Goal: Task Accomplishment & Management: Use online tool/utility

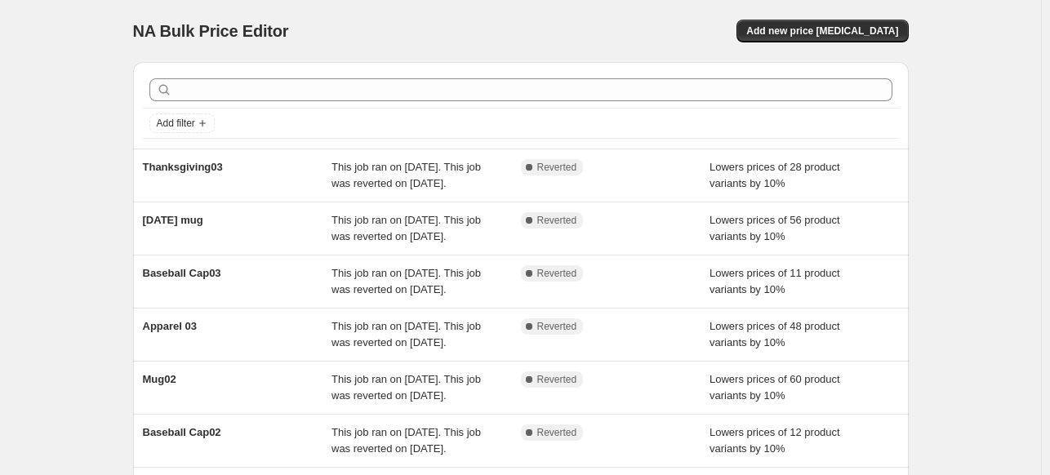
click at [372, 11] on div "NA Bulk Price Editor. This page is ready NA Bulk Price Editor Add new price [ME…" at bounding box center [520, 31] width 775 height 62
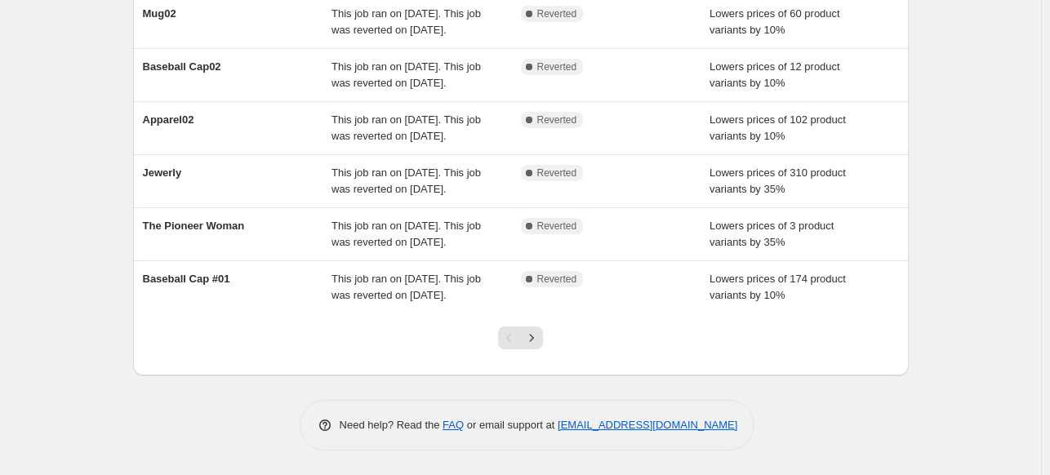
scroll to position [527, 0]
drag, startPoint x: 534, startPoint y: 334, endPoint x: 640, endPoint y: 338, distance: 106.2
click at [534, 334] on icon "Next" at bounding box center [531, 338] width 16 height 16
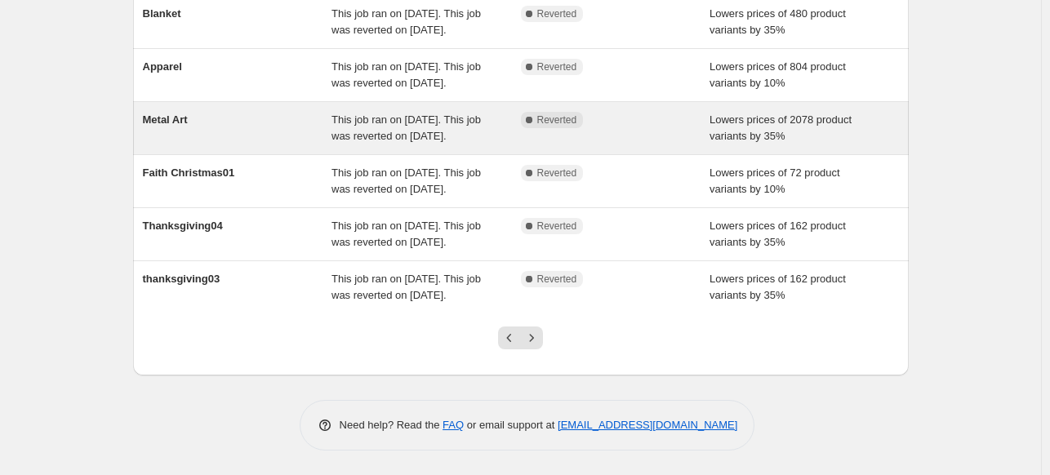
click at [280, 136] on div "Metal Art" at bounding box center [237, 128] width 189 height 33
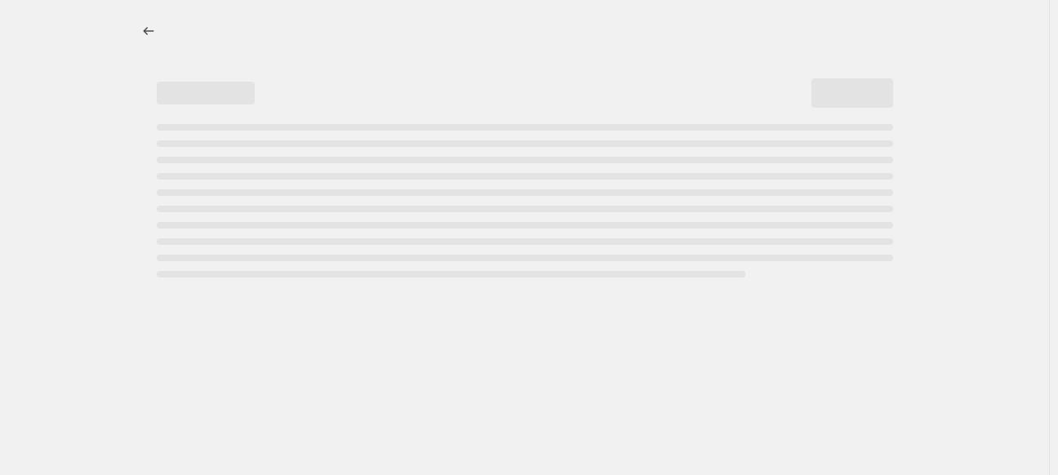
select select "percentage"
select select "collection"
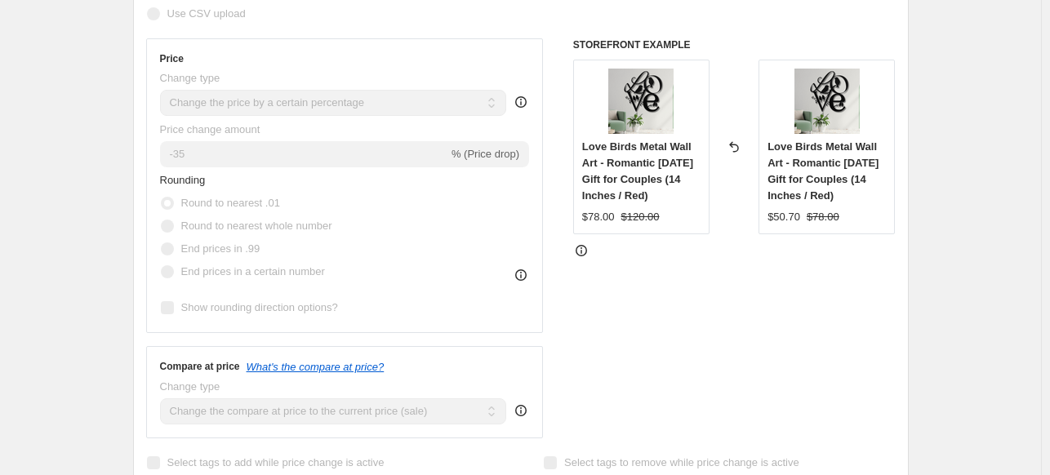
scroll to position [357, 0]
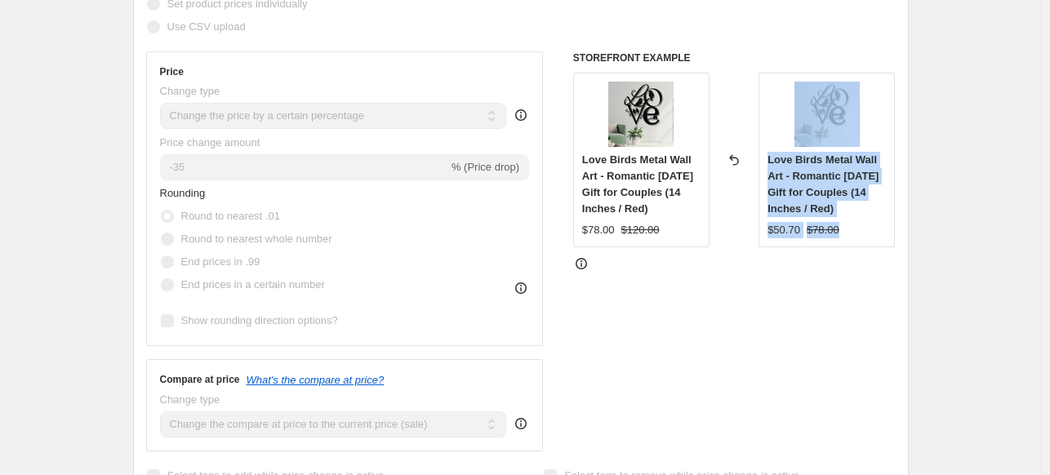
drag, startPoint x: 1056, startPoint y: 203, endPoint x: 1056, endPoint y: 234, distance: 31.0
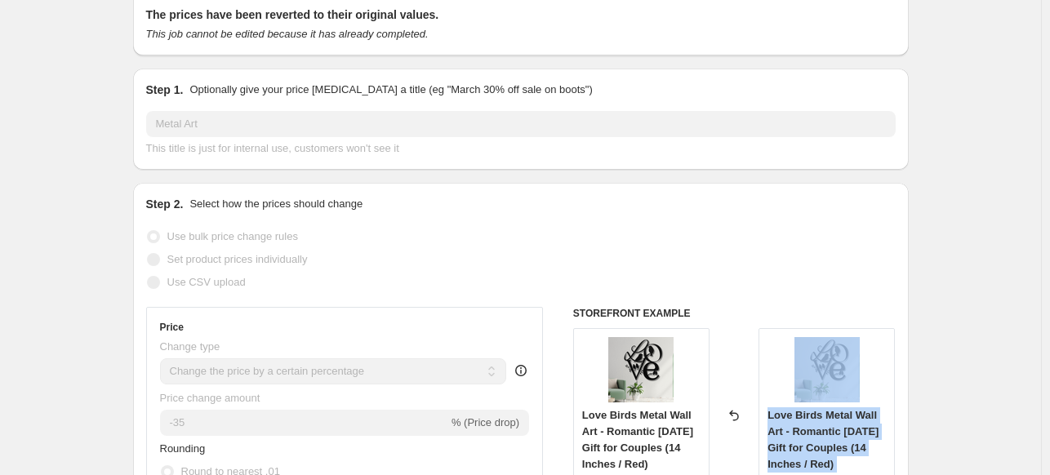
scroll to position [0, 0]
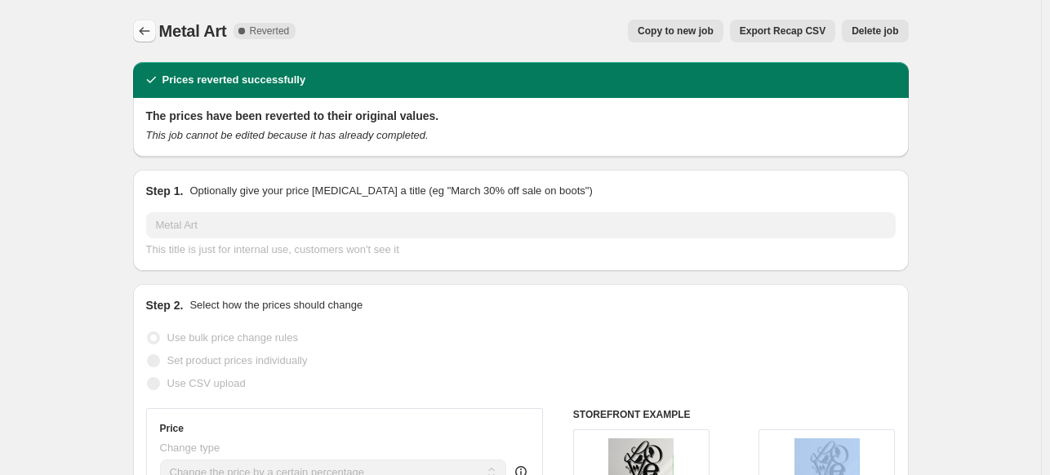
click at [147, 36] on icon "Price change jobs" at bounding box center [144, 31] width 16 height 16
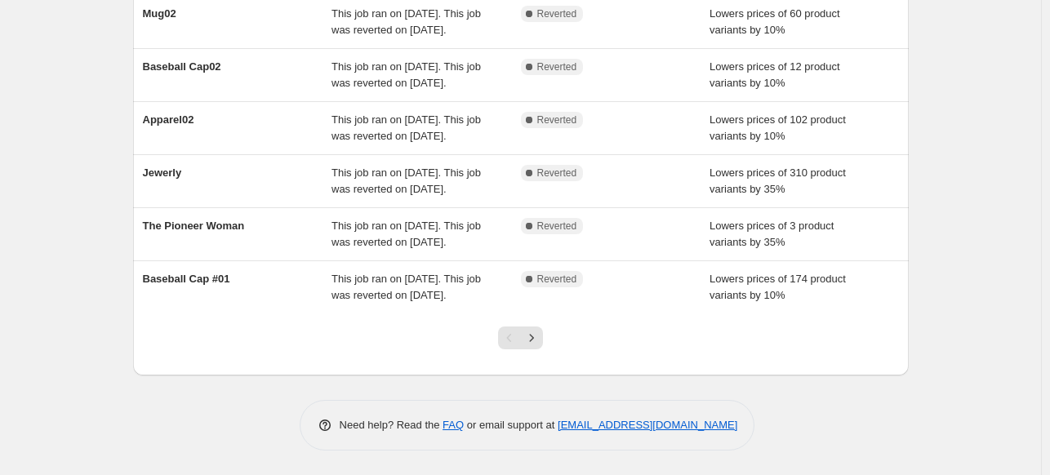
scroll to position [459, 0]
click at [536, 346] on icon "Next" at bounding box center [531, 338] width 16 height 16
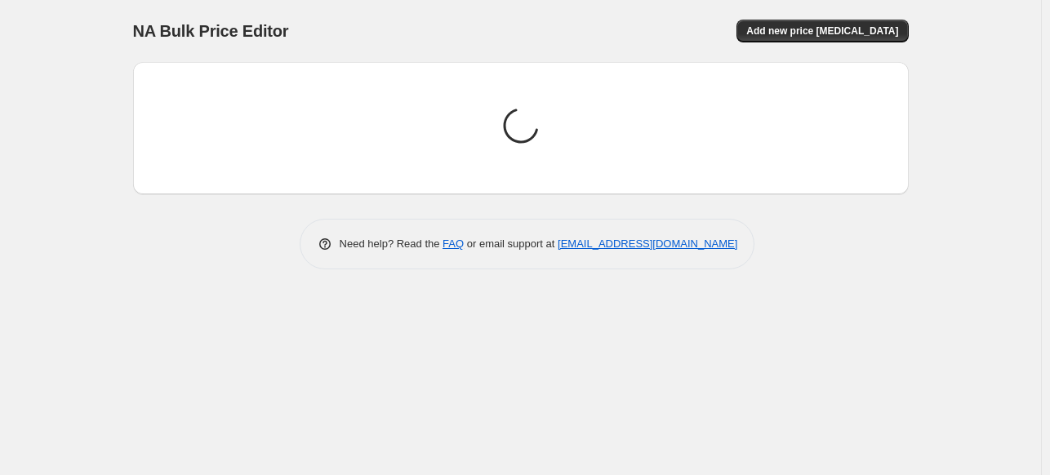
scroll to position [0, 0]
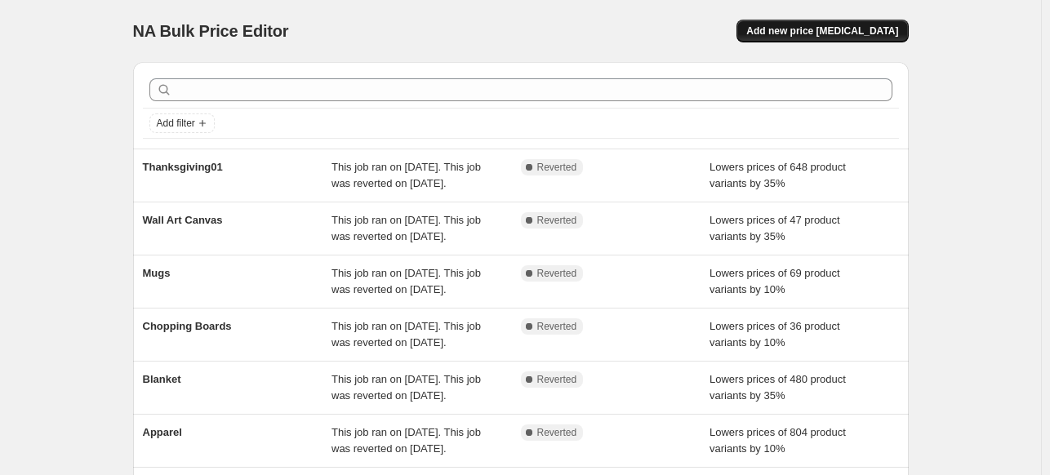
click at [790, 33] on span "Add new price change job" at bounding box center [822, 30] width 152 height 13
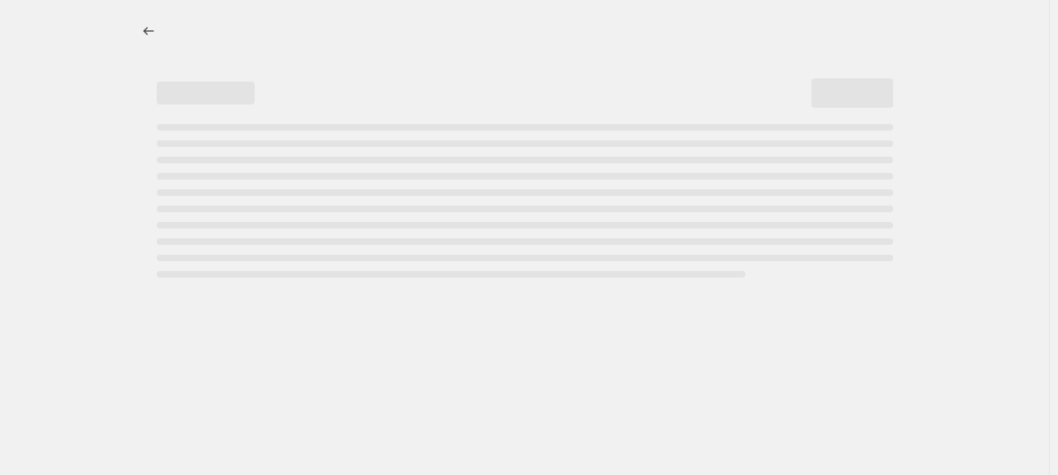
select select "percentage"
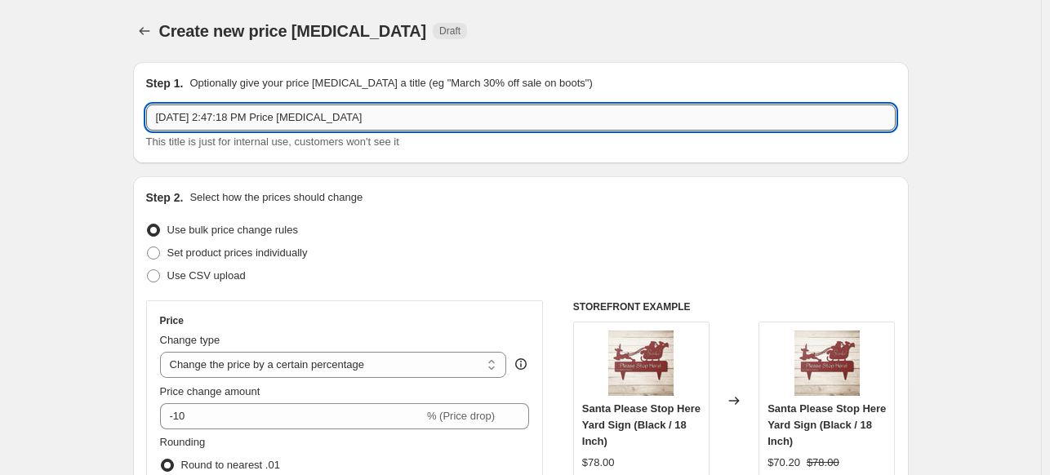
drag, startPoint x: 387, startPoint y: 122, endPoint x: 157, endPoint y: 126, distance: 230.2
click at [157, 126] on input "Sep 16, 2025, 2:47:18 PM Price change job" at bounding box center [520, 117] width 749 height 26
type input "t"
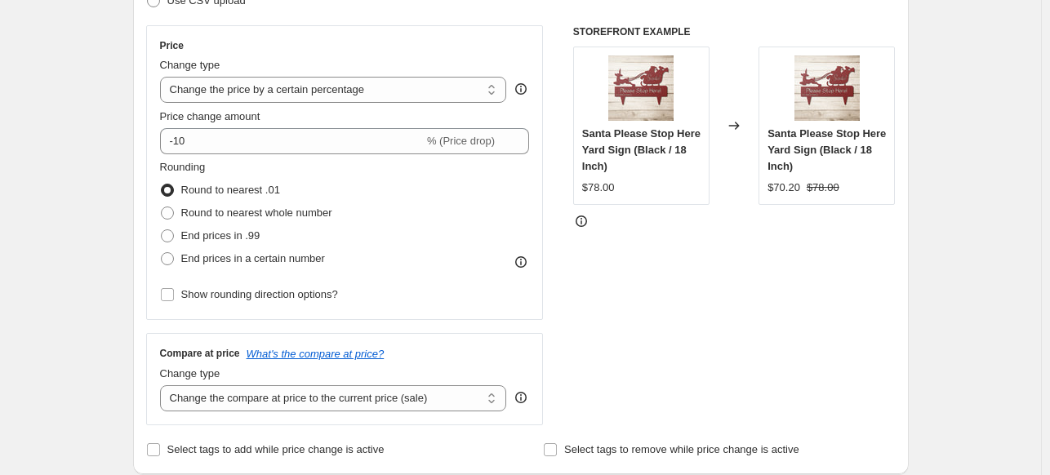
scroll to position [282, 0]
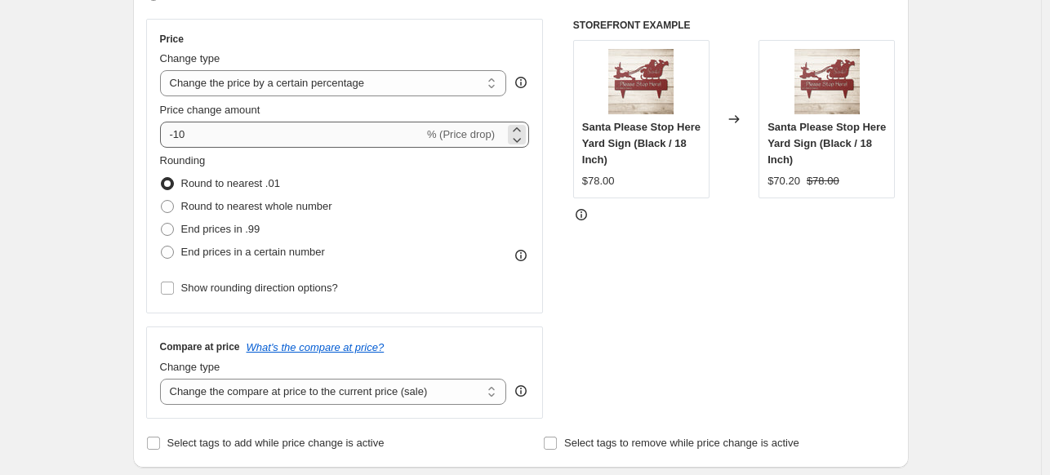
type input "Thanksgiving Signs"
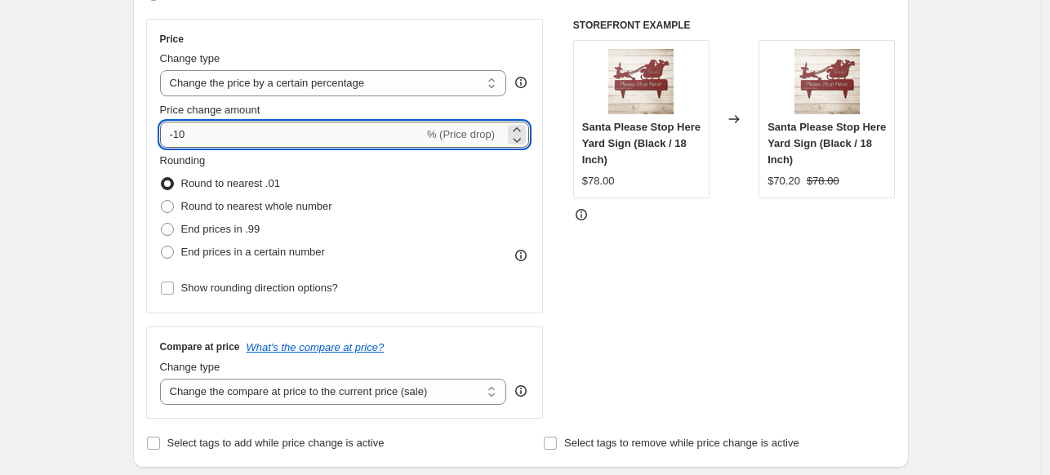
drag, startPoint x: 198, startPoint y: 138, endPoint x: 178, endPoint y: 146, distance: 21.2
click at [178, 146] on input "-10" at bounding box center [292, 135] width 264 height 26
type input "-35"
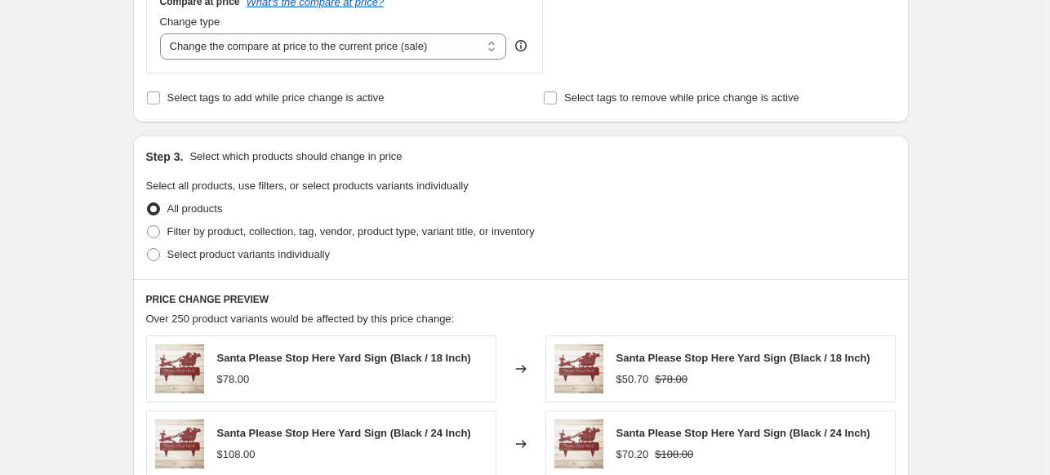
scroll to position [634, 0]
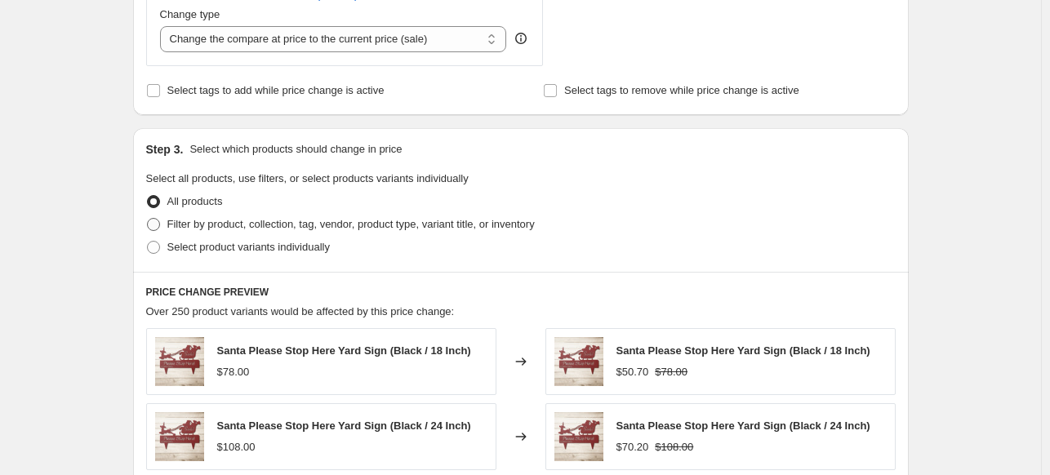
click at [160, 225] on span at bounding box center [153, 224] width 13 height 13
click at [148, 219] on input "Filter by product, collection, tag, vendor, product type, variant title, or inv…" at bounding box center [147, 218] width 1 height 1
radio input "true"
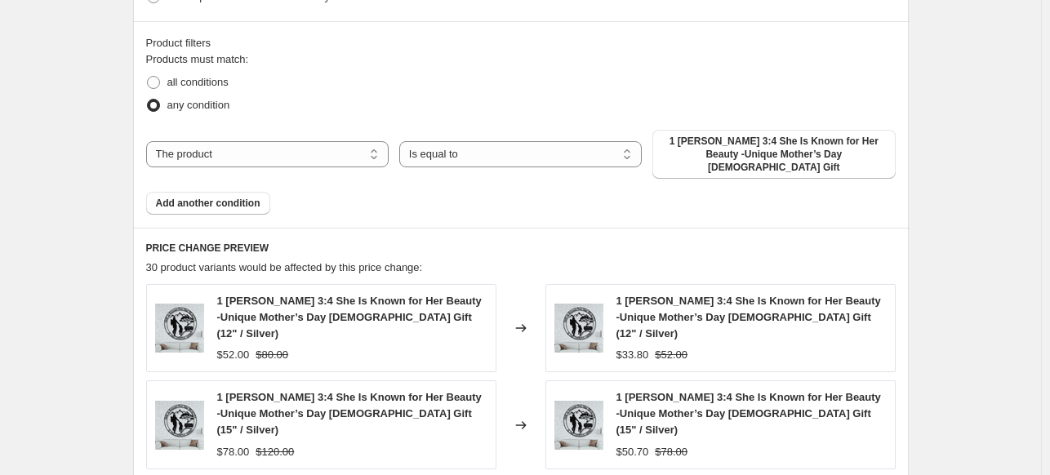
scroll to position [904, 0]
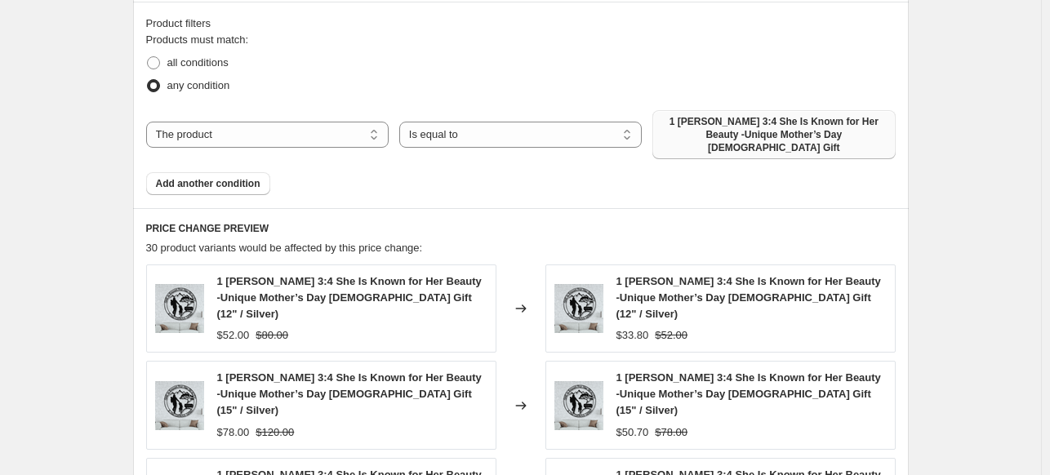
click at [798, 128] on span "1 Peter 3:4 She Is Known for Her Beauty -Unique Mother’s Day Christian Gift" at bounding box center [773, 134] width 223 height 39
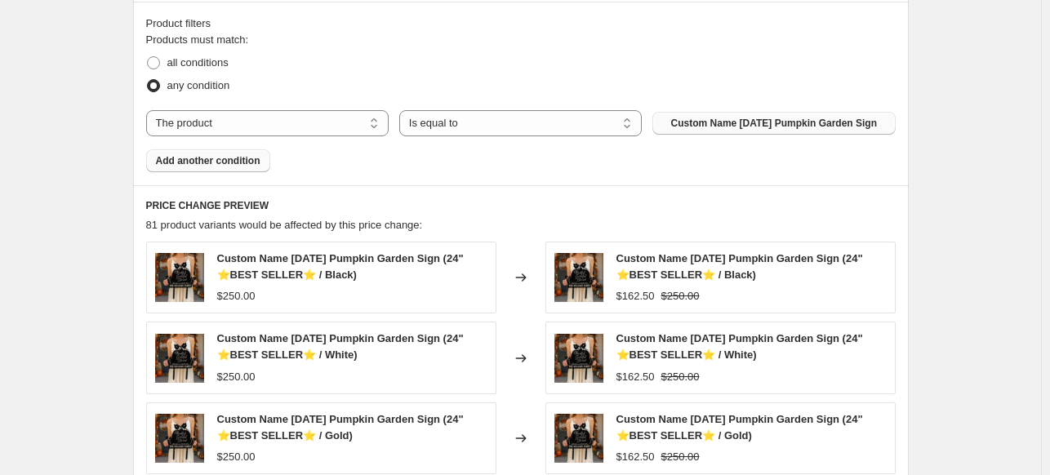
click at [200, 172] on button "Add another condition" at bounding box center [208, 160] width 124 height 23
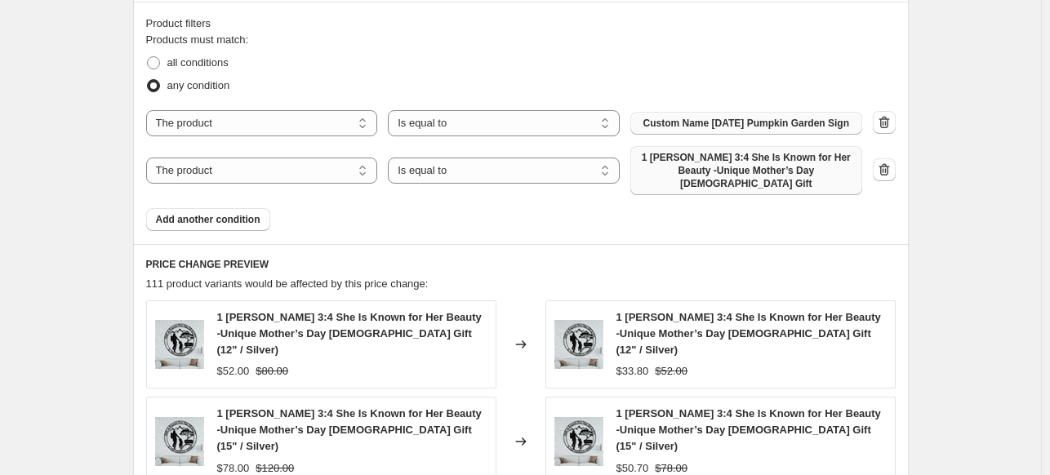
click at [744, 180] on span "1 Peter 3:4 She Is Known for Her Beauty -Unique Mother’s Day Christian Gift" at bounding box center [746, 170] width 212 height 39
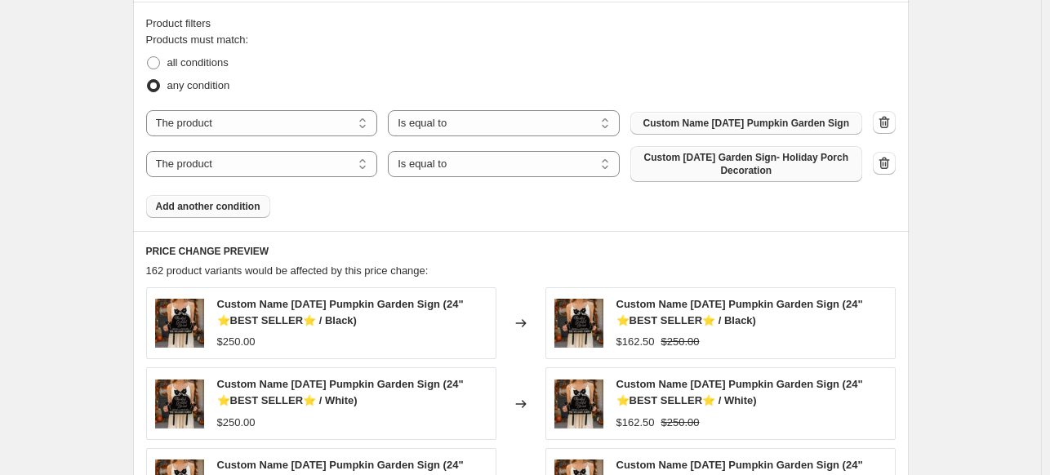
click at [192, 212] on span "Add another condition" at bounding box center [208, 206] width 104 height 13
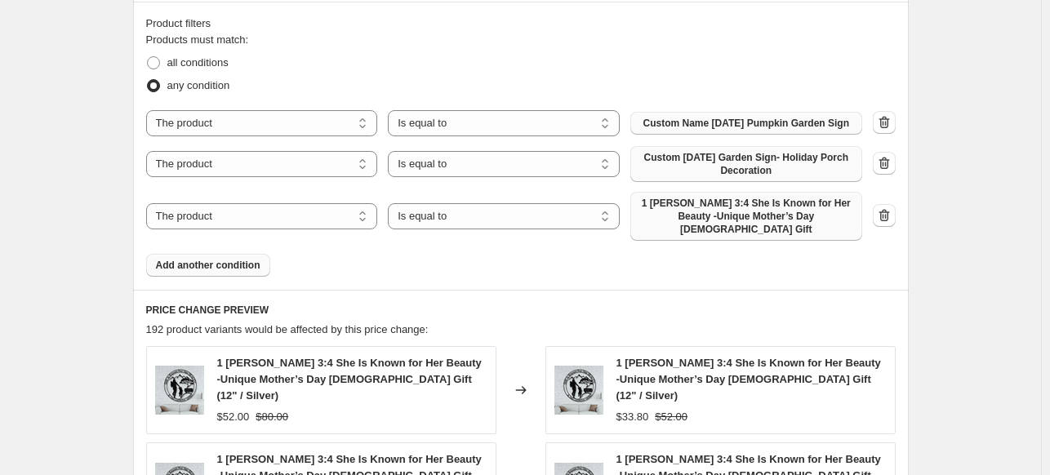
click at [692, 223] on span "1 Peter 3:4 She Is Known for Her Beauty -Unique Mother’s Day Christian Gift" at bounding box center [746, 216] width 212 height 39
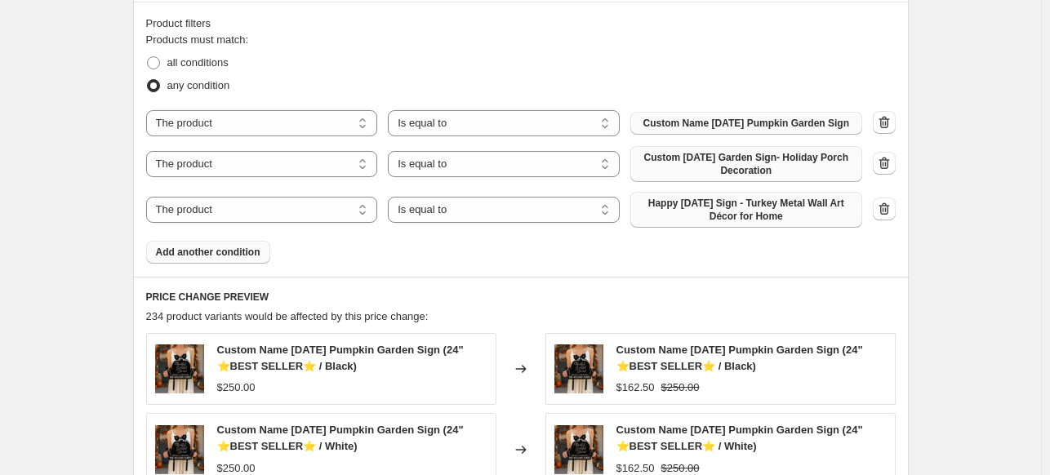
click at [218, 259] on span "Add another condition" at bounding box center [208, 252] width 104 height 13
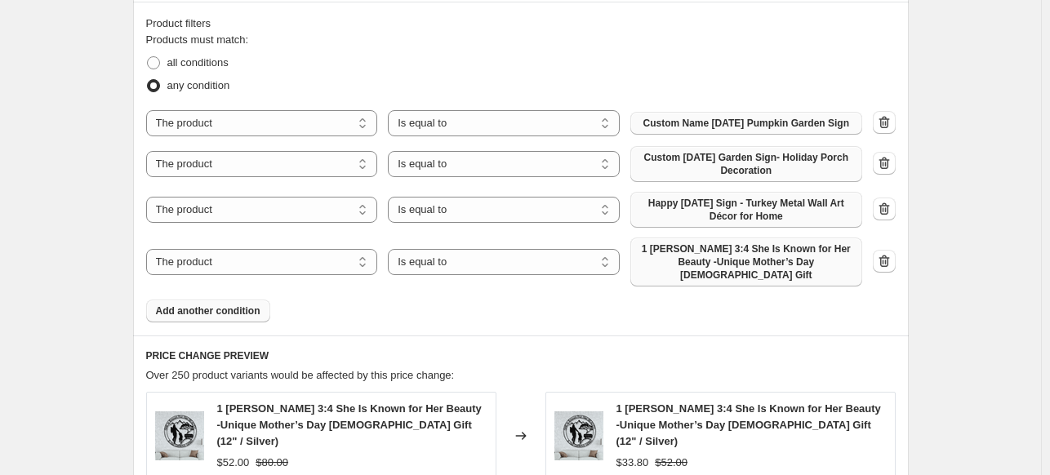
click at [725, 266] on span "1 Peter 3:4 She Is Known for Her Beauty -Unique Mother’s Day Christian Gift" at bounding box center [746, 261] width 212 height 39
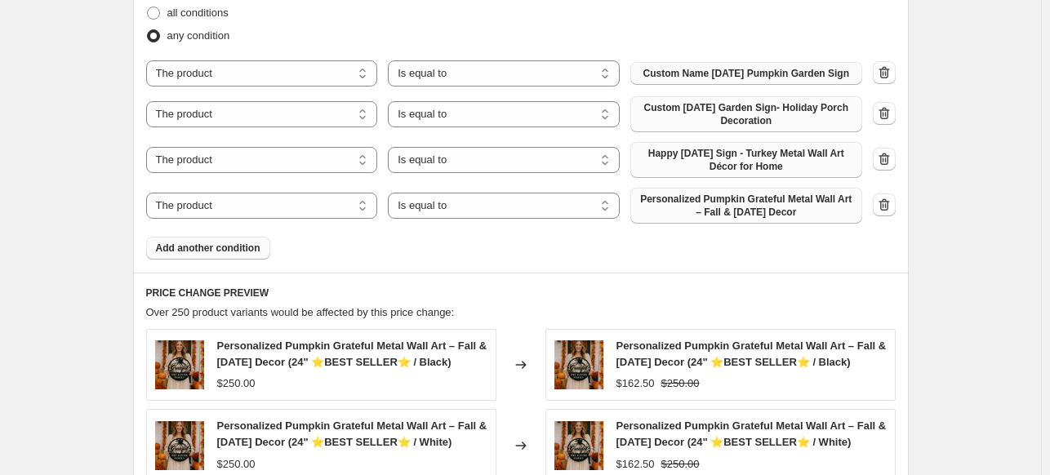
scroll to position [1003, 0]
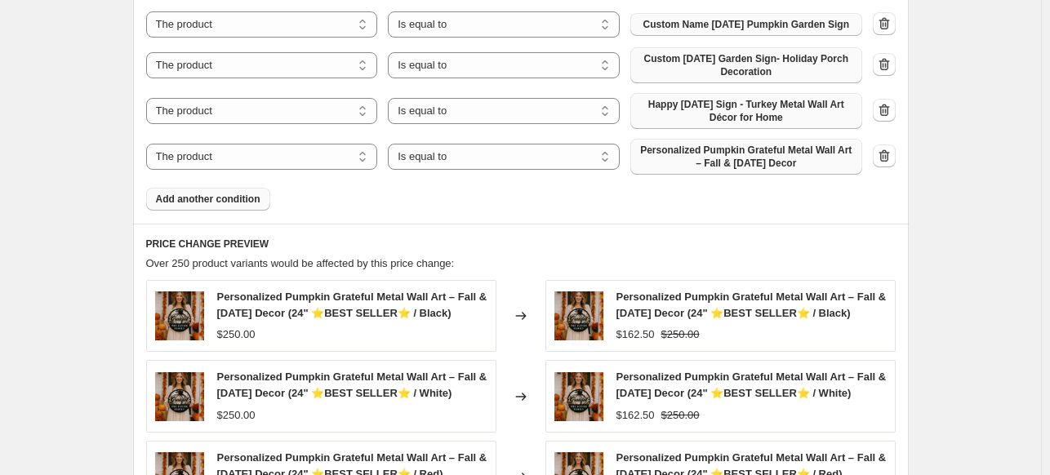
click at [238, 206] on span "Add another condition" at bounding box center [208, 199] width 104 height 13
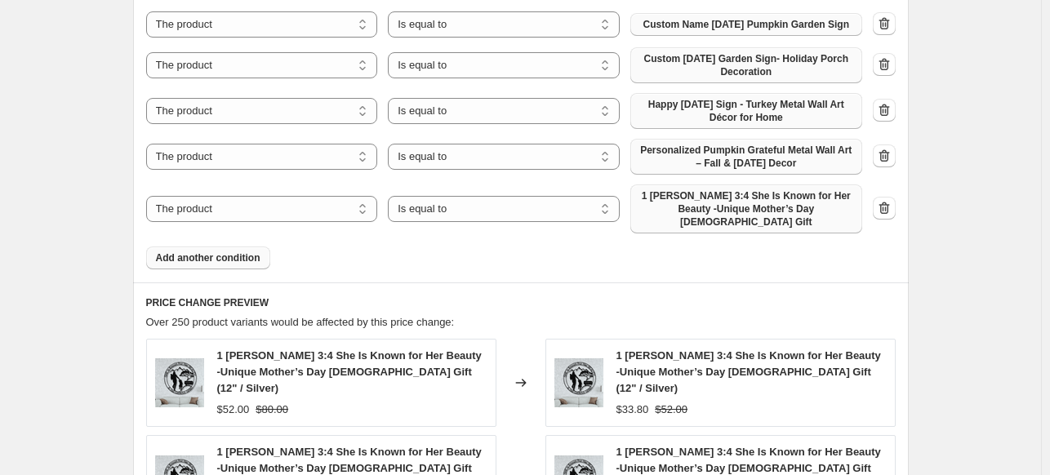
click at [683, 213] on span "1 Peter 3:4 She Is Known for Her Beauty -Unique Mother’s Day Christian Gift" at bounding box center [746, 208] width 212 height 39
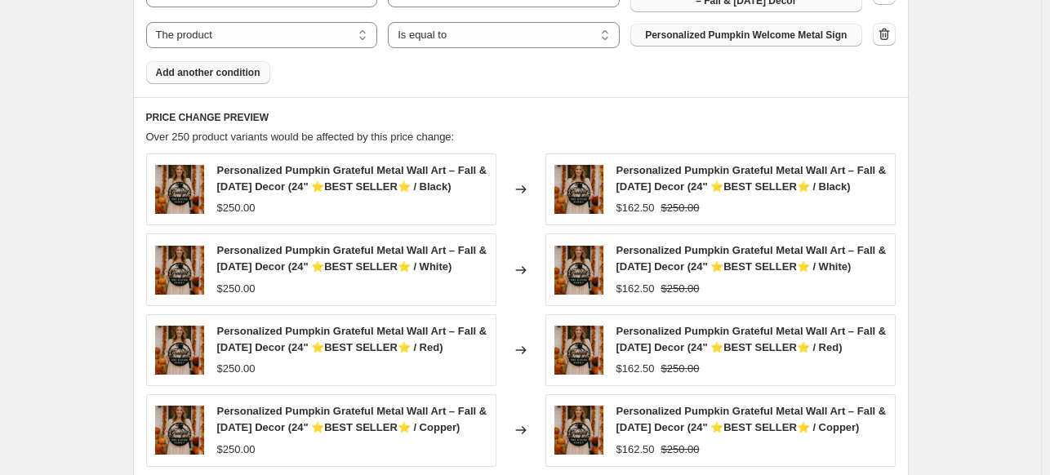
scroll to position [1197, 0]
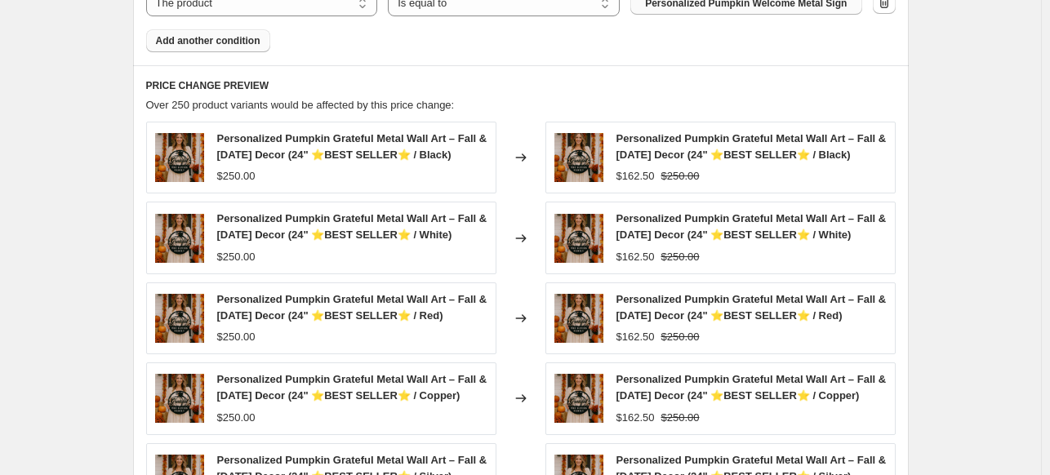
click at [215, 47] on span "Add another condition" at bounding box center [208, 40] width 104 height 13
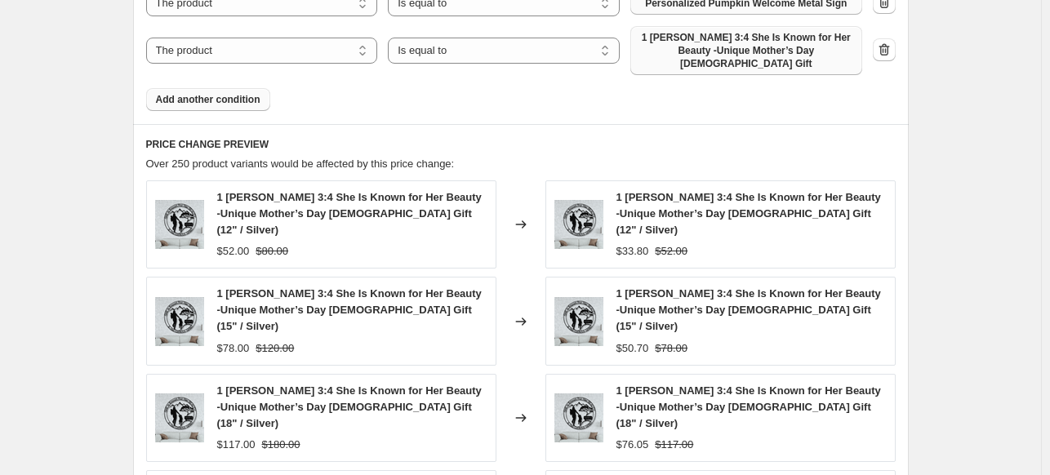
click at [766, 61] on span "1 Peter 3:4 She Is Known for Her Beauty -Unique Mother’s Day Christian Gift" at bounding box center [746, 50] width 212 height 39
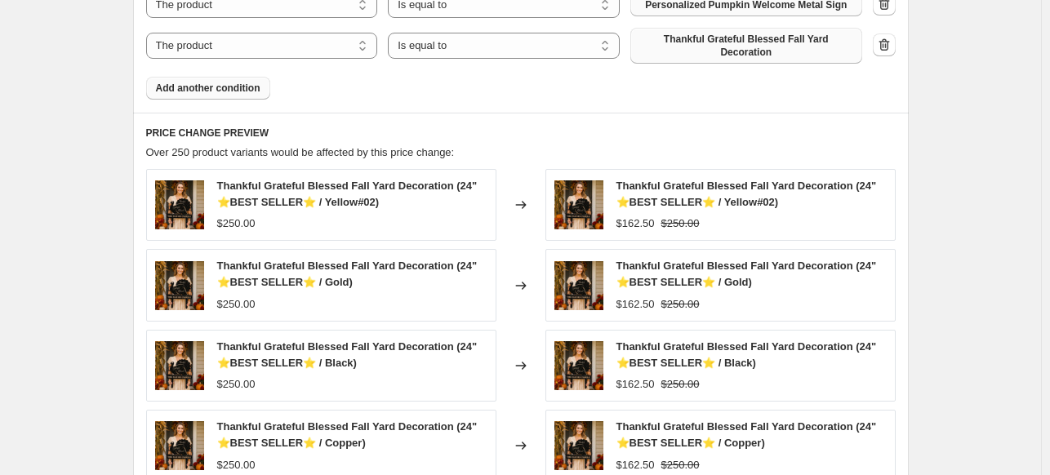
scroll to position [1175, 0]
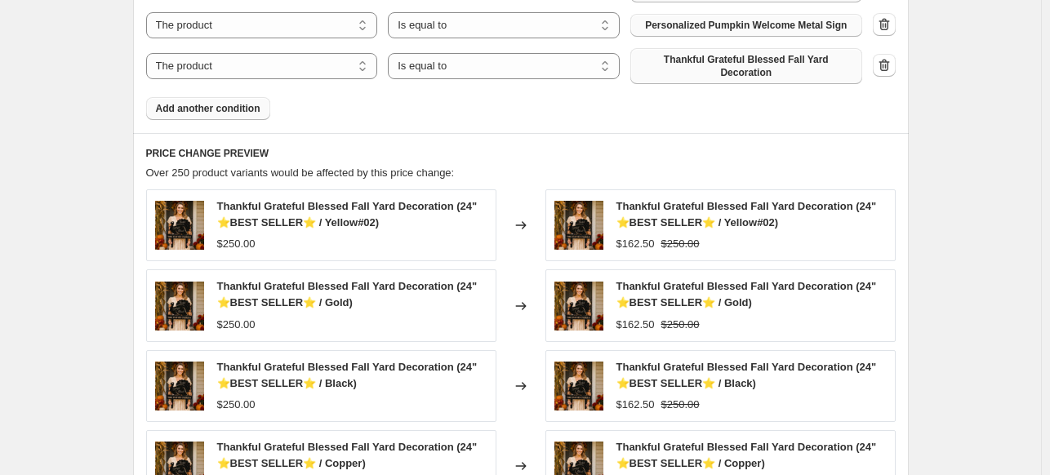
click at [237, 112] on span "Add another condition" at bounding box center [208, 108] width 104 height 13
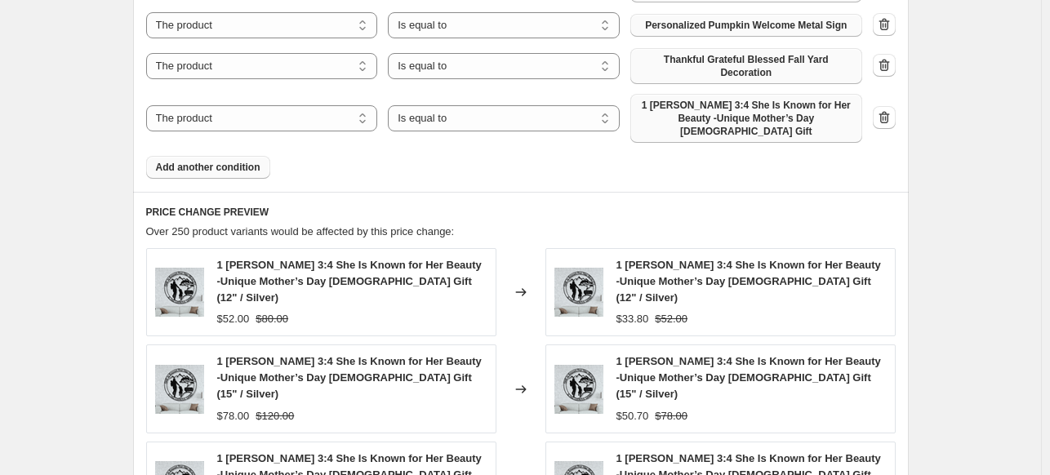
click at [802, 111] on span "1 Peter 3:4 She Is Known for Her Beauty -Unique Mother’s Day Christian Gift" at bounding box center [746, 118] width 212 height 39
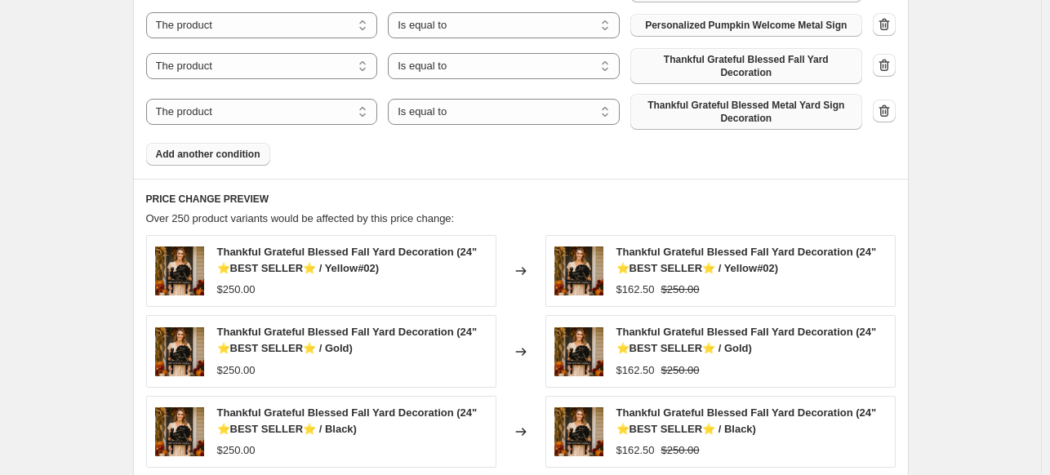
click at [209, 161] on button "Add another condition" at bounding box center [208, 154] width 124 height 23
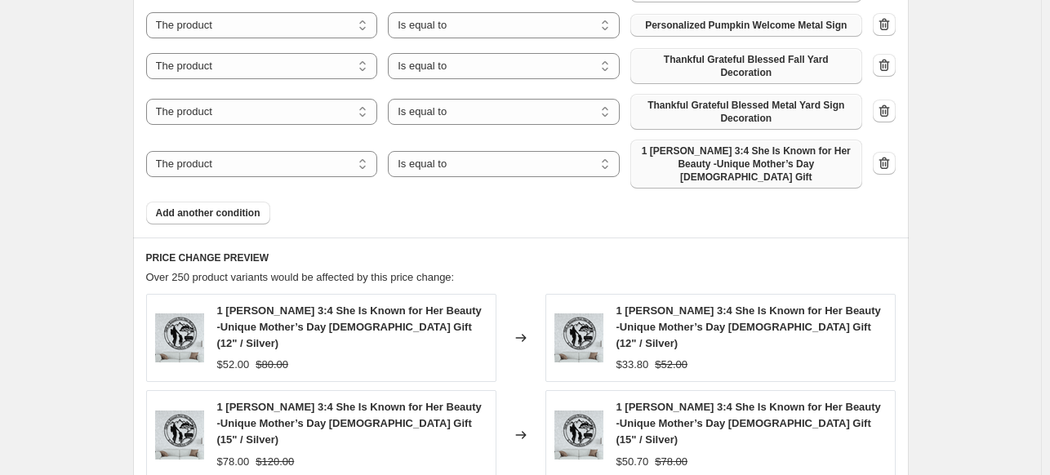
click at [786, 160] on span "1 Peter 3:4 She Is Known for Her Beauty -Unique Mother’s Day Christian Gift" at bounding box center [746, 163] width 212 height 39
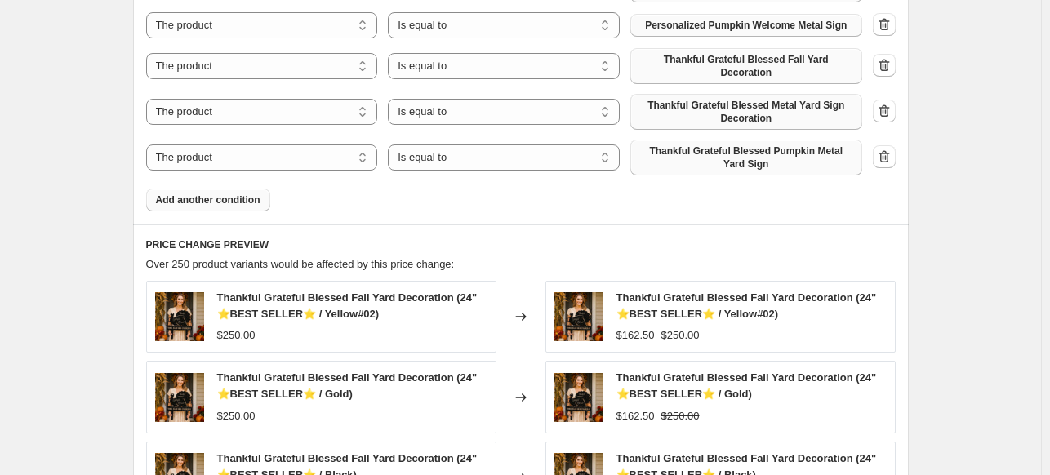
click at [190, 207] on button "Add another condition" at bounding box center [208, 200] width 124 height 23
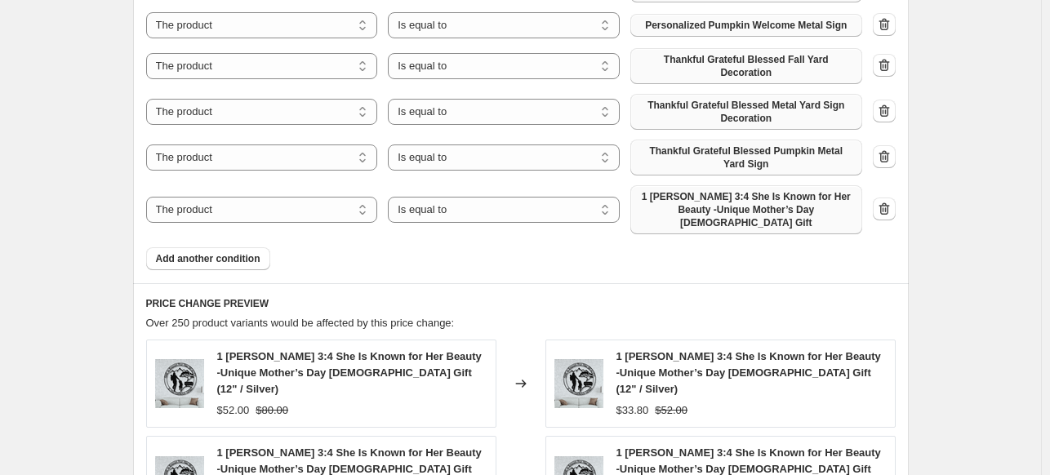
click at [689, 213] on span "1 Peter 3:4 She Is Known for Her Beauty -Unique Mother’s Day Christian Gift" at bounding box center [746, 209] width 212 height 39
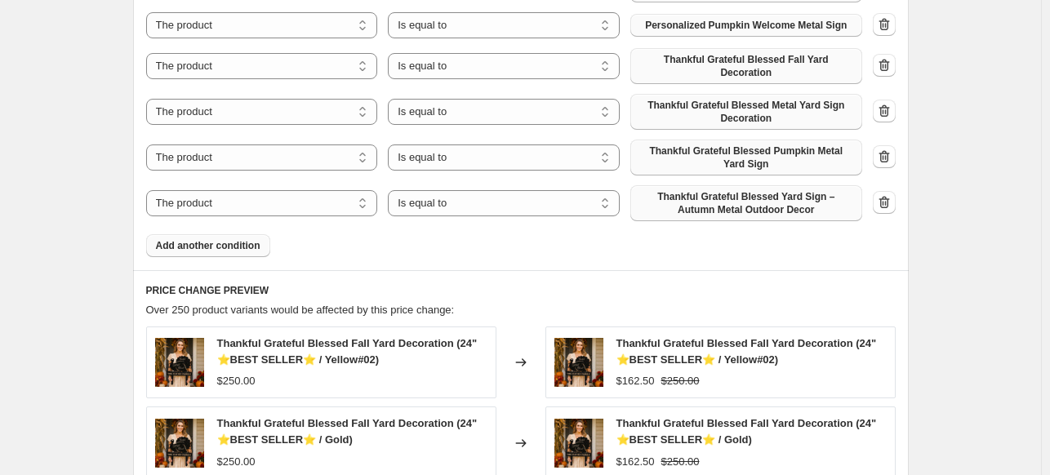
click at [217, 249] on span "Add another condition" at bounding box center [208, 245] width 104 height 13
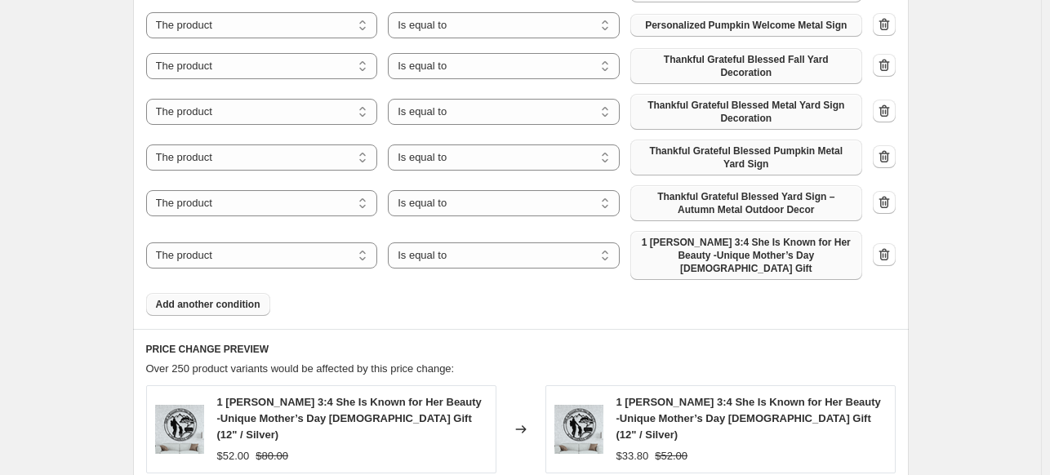
click at [683, 239] on span "1 Peter 3:4 She Is Known for Her Beauty -Unique Mother’s Day Christian Gift" at bounding box center [746, 255] width 212 height 39
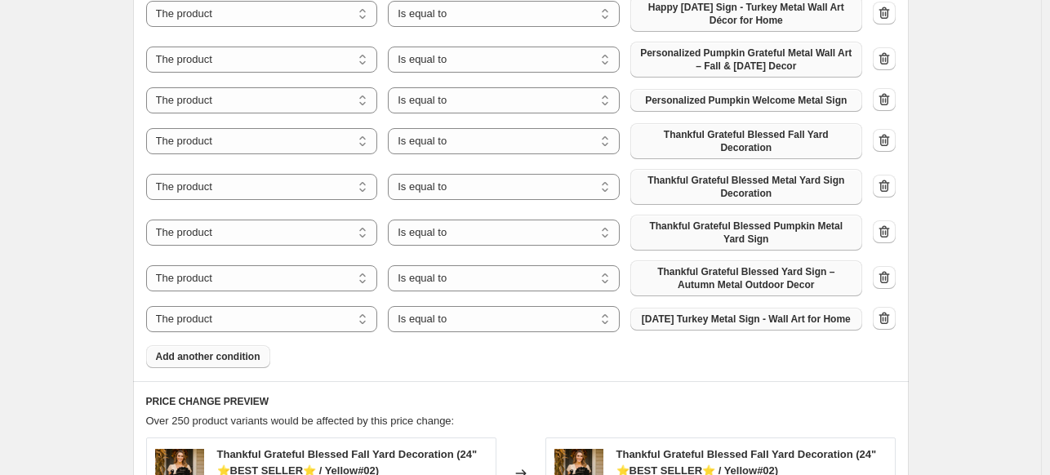
scroll to position [1107, 0]
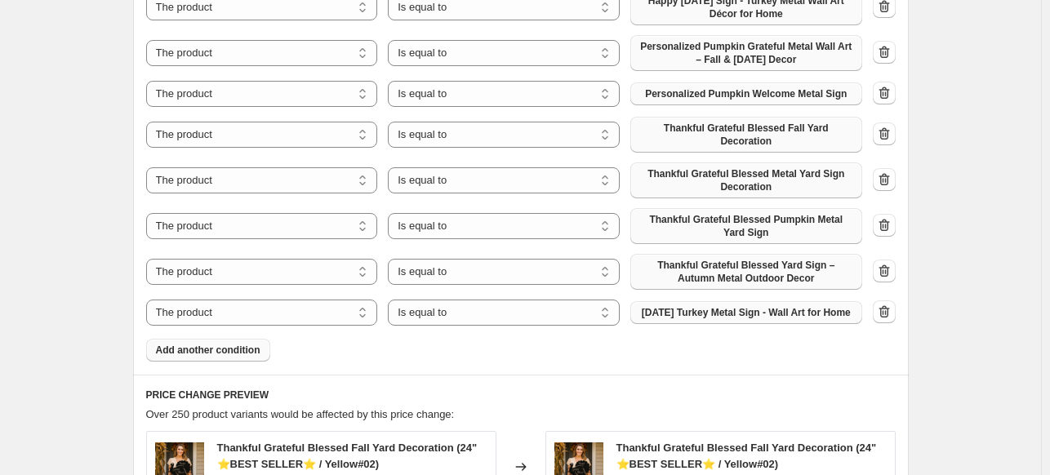
click at [193, 357] on span "Add another condition" at bounding box center [208, 350] width 104 height 13
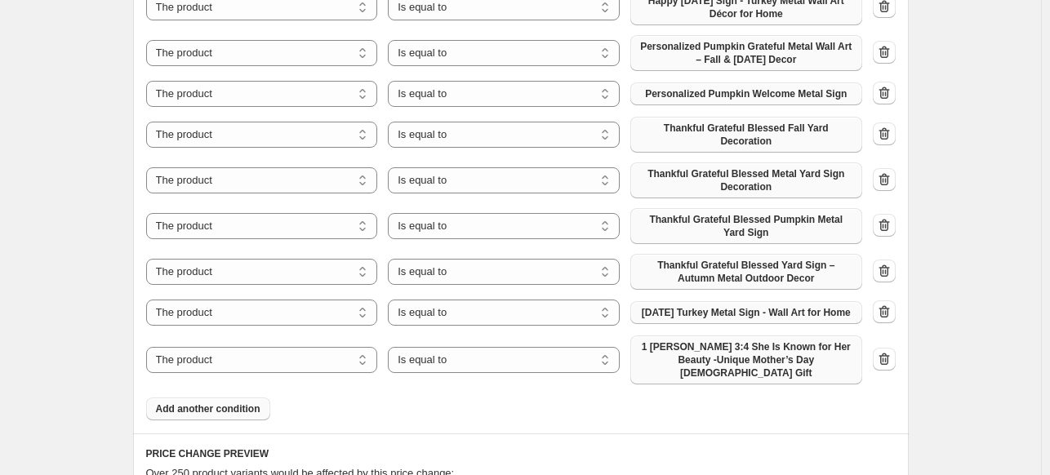
click at [701, 367] on span "1 Peter 3:4 She Is Known for Her Beauty -Unique Mother’s Day Christian Gift" at bounding box center [746, 359] width 212 height 39
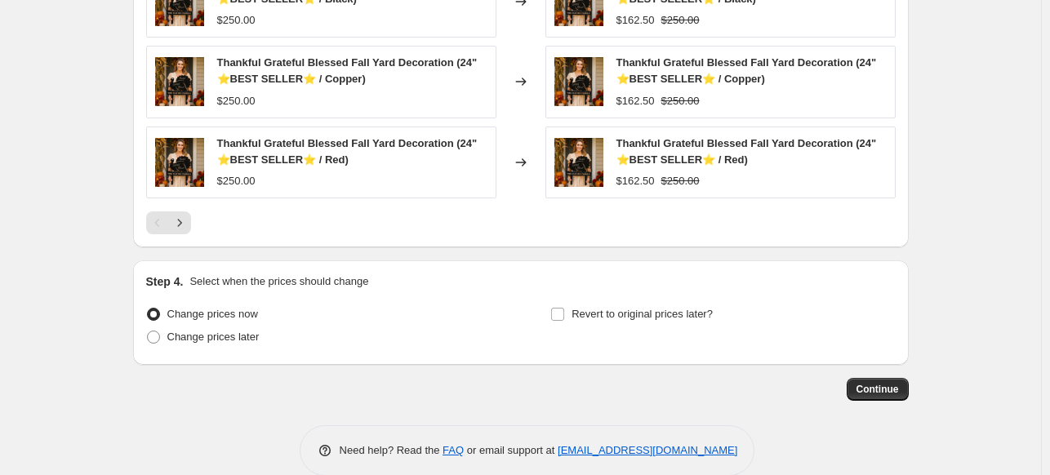
scroll to position [1812, 0]
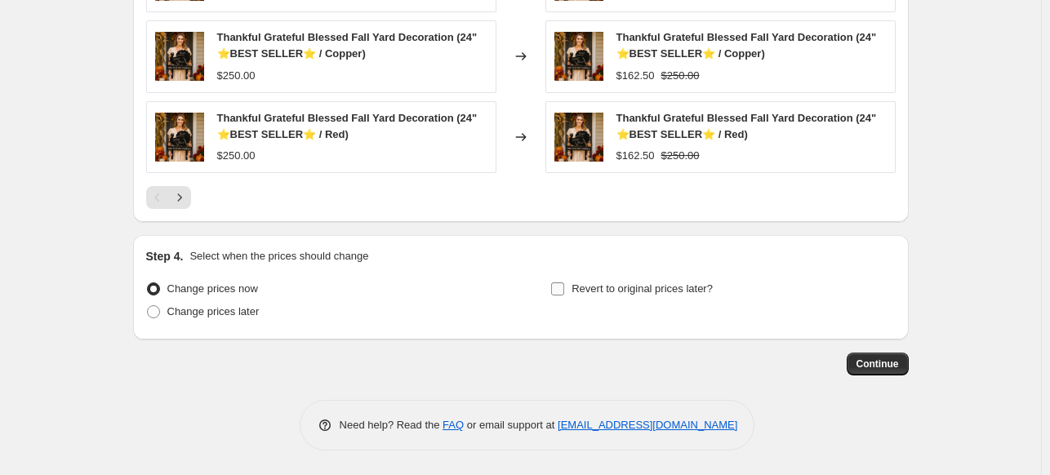
click at [557, 290] on input "Revert to original prices later?" at bounding box center [557, 288] width 13 height 13
checkbox input "true"
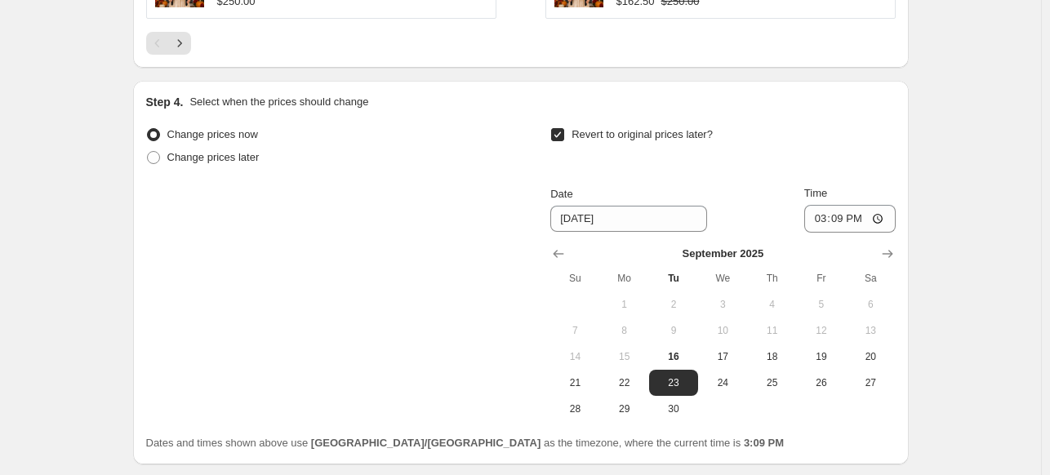
scroll to position [2090, 0]
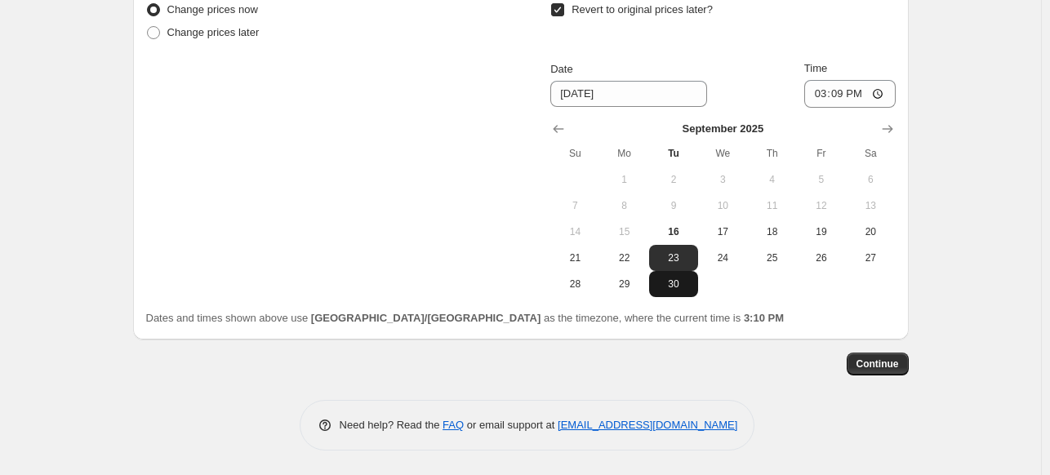
click at [686, 282] on span "30" at bounding box center [673, 284] width 36 height 13
type input "9/30/2025"
click at [865, 359] on span "Continue" at bounding box center [877, 364] width 42 height 13
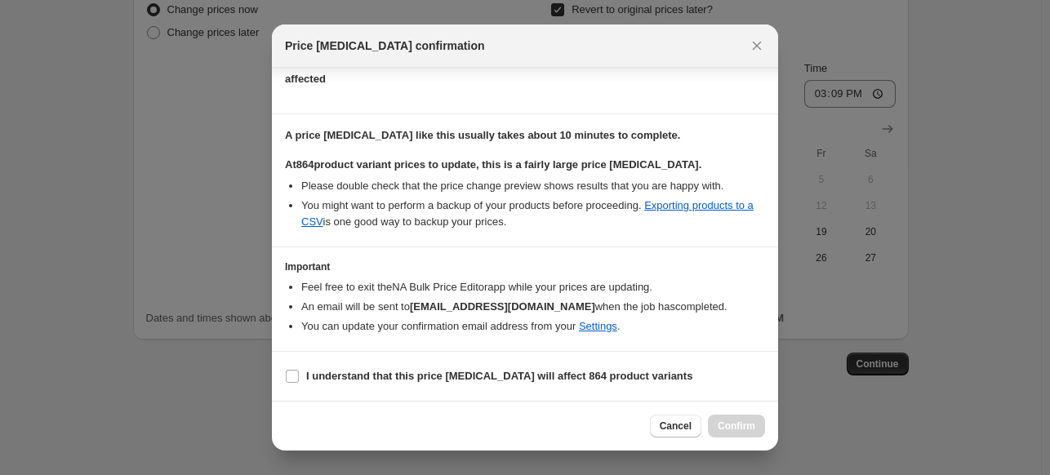
scroll to position [216, 0]
click at [291, 380] on input "I understand that this price change job will affect 864 product variants" at bounding box center [292, 376] width 13 height 13
checkbox input "true"
click at [736, 424] on span "Confirm" at bounding box center [737, 426] width 38 height 13
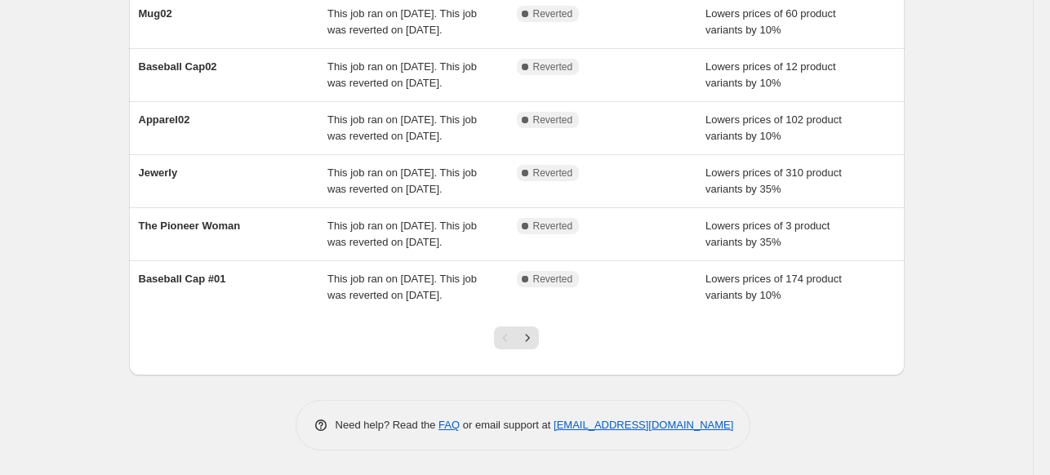
scroll to position [479, 0]
click at [533, 346] on icon "Next" at bounding box center [527, 338] width 16 height 16
click at [506, 346] on icon "Previous" at bounding box center [505, 338] width 16 height 16
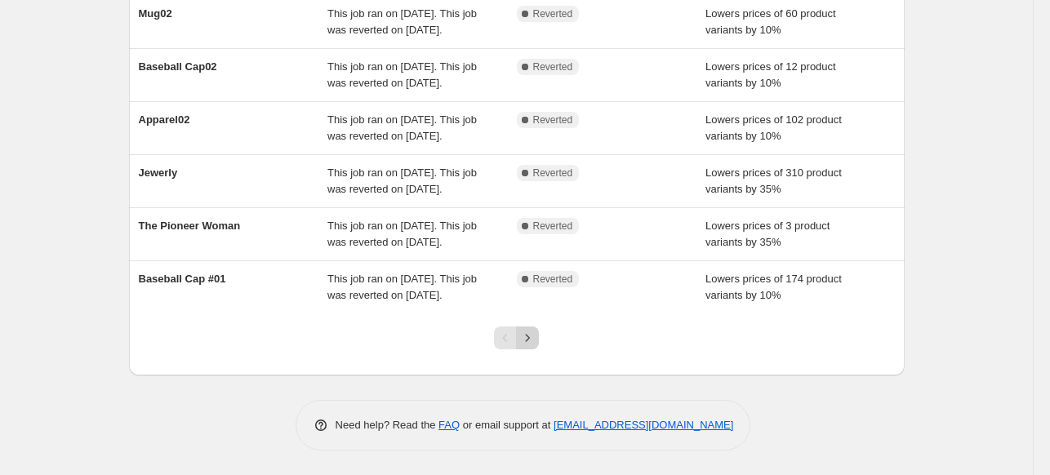
click at [527, 343] on icon "Next" at bounding box center [527, 338] width 16 height 16
click at [534, 346] on icon "Next" at bounding box center [527, 338] width 16 height 16
click at [522, 346] on icon "Next" at bounding box center [527, 338] width 16 height 16
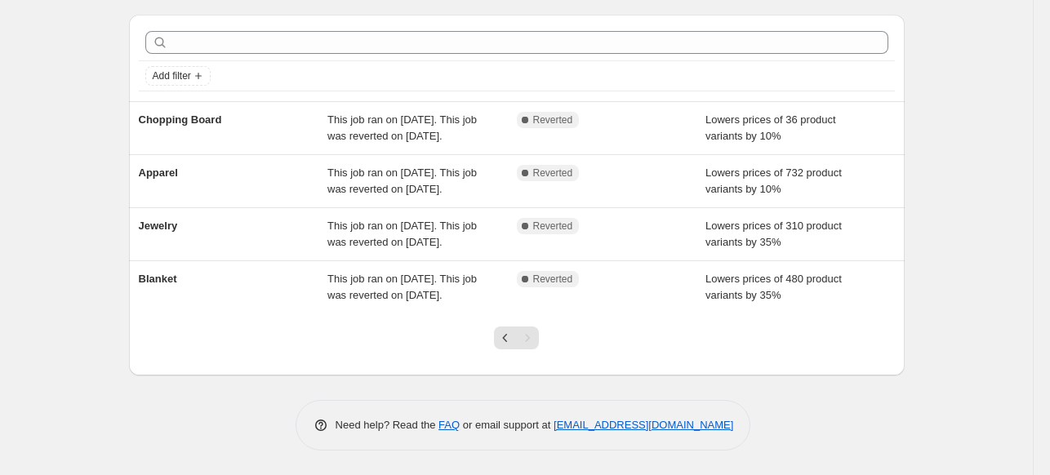
scroll to position [111, 0]
click at [513, 340] on icon "Previous" at bounding box center [505, 338] width 16 height 16
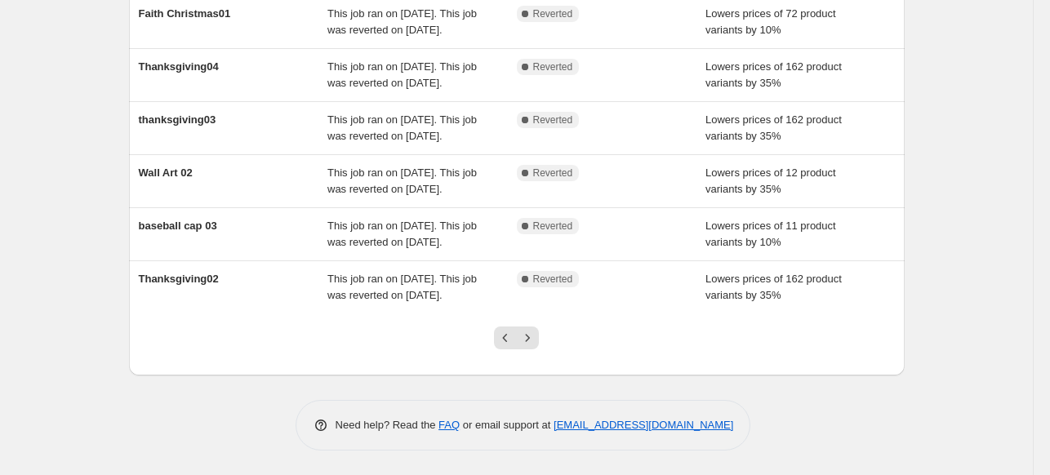
scroll to position [527, 0]
click at [503, 340] on icon "Previous" at bounding box center [505, 338] width 16 height 16
click at [508, 346] on icon "Previous" at bounding box center [505, 338] width 16 height 16
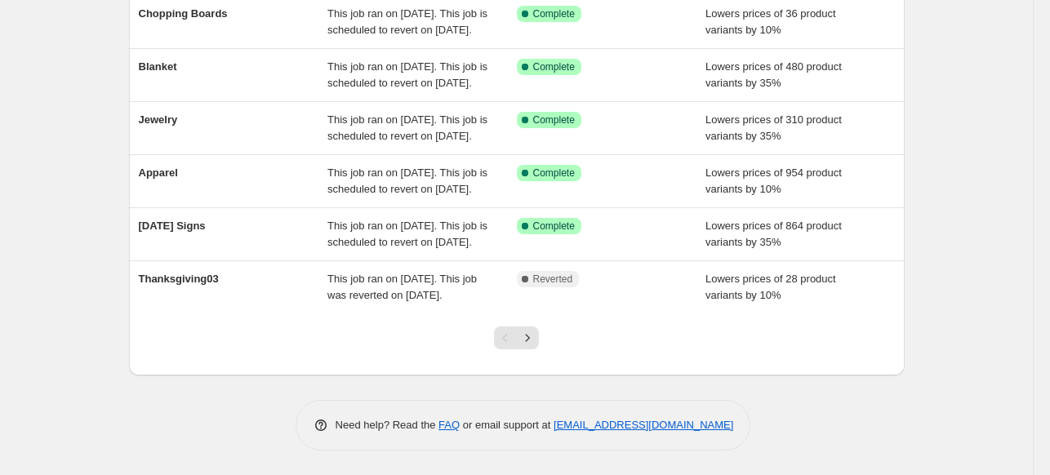
scroll to position [515, 0]
click at [526, 346] on icon "Next" at bounding box center [527, 338] width 16 height 16
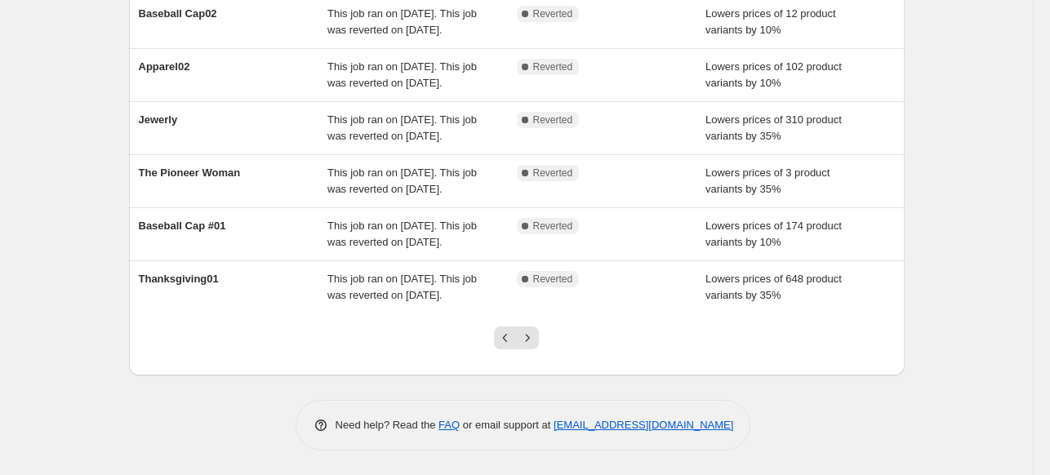
scroll to position [485, 0]
click at [531, 346] on icon "Next" at bounding box center [527, 338] width 16 height 16
click at [532, 346] on icon "Next" at bounding box center [527, 338] width 16 height 16
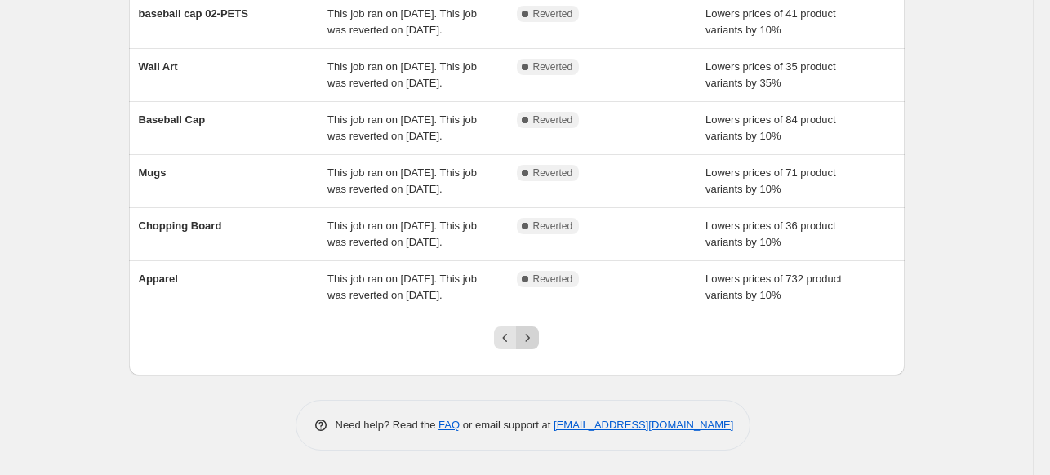
click at [524, 346] on icon "Next" at bounding box center [527, 338] width 16 height 16
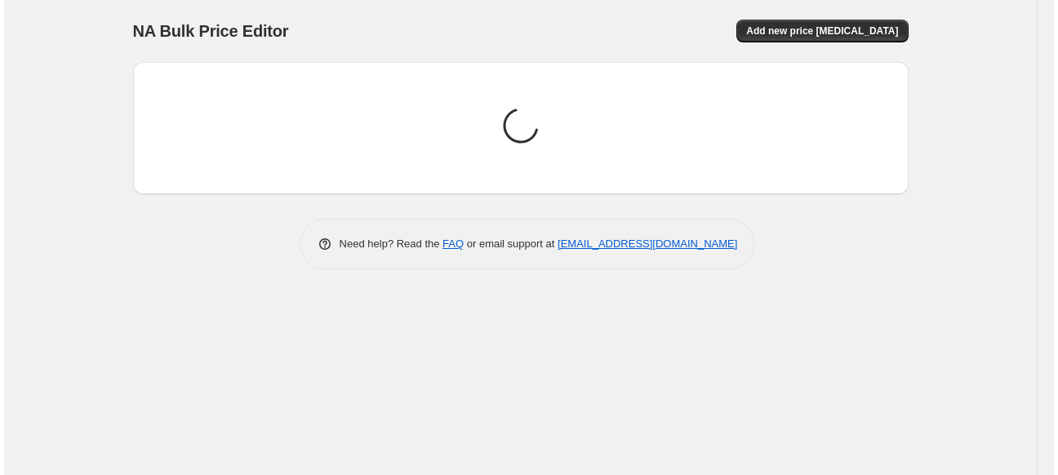
scroll to position [0, 0]
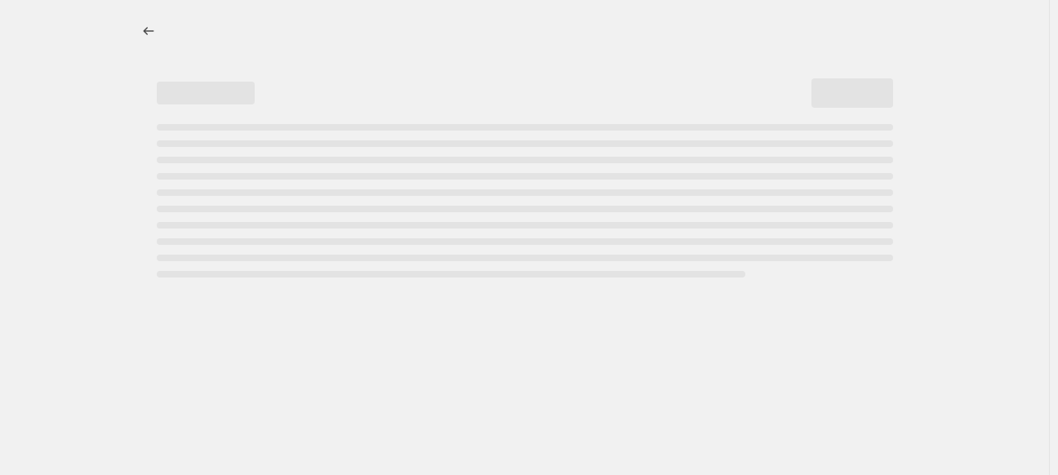
select select "percentage"
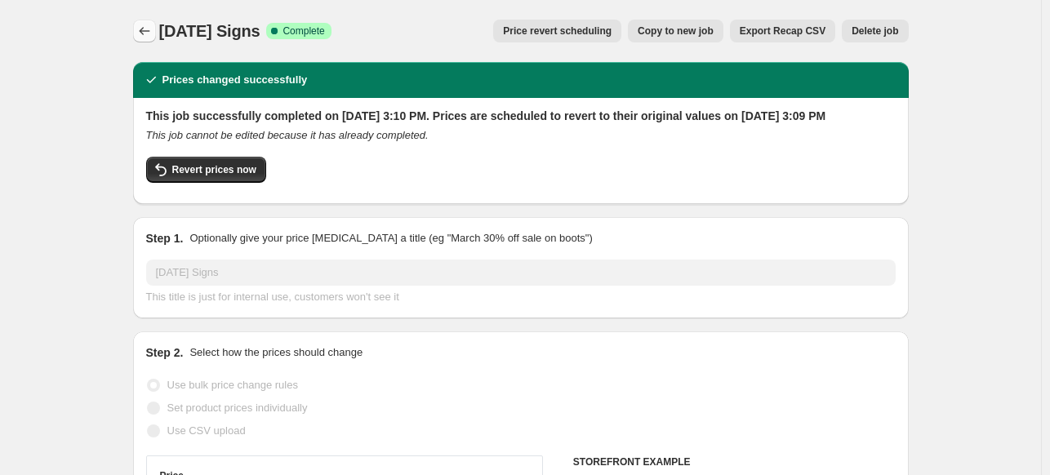
click at [144, 34] on icon "Price change jobs" at bounding box center [144, 31] width 16 height 16
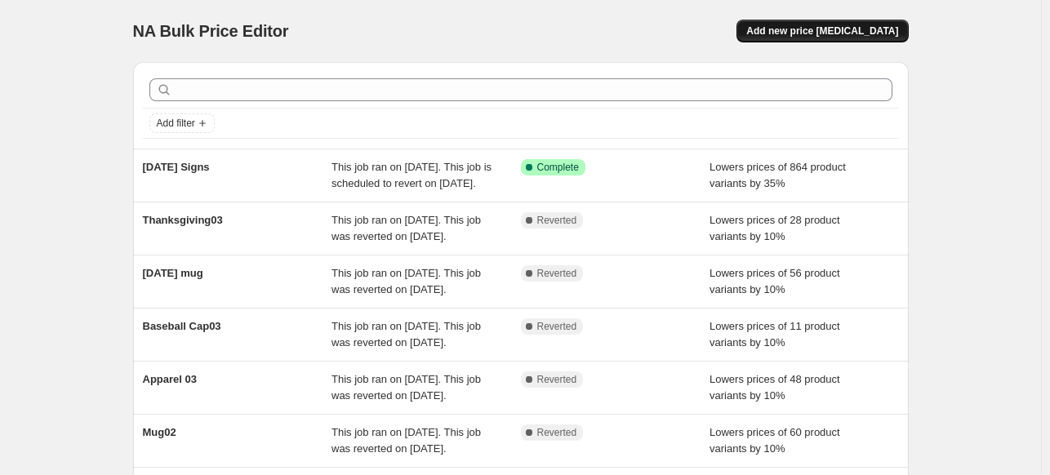
click at [894, 24] on span "Add new price change job" at bounding box center [822, 30] width 152 height 13
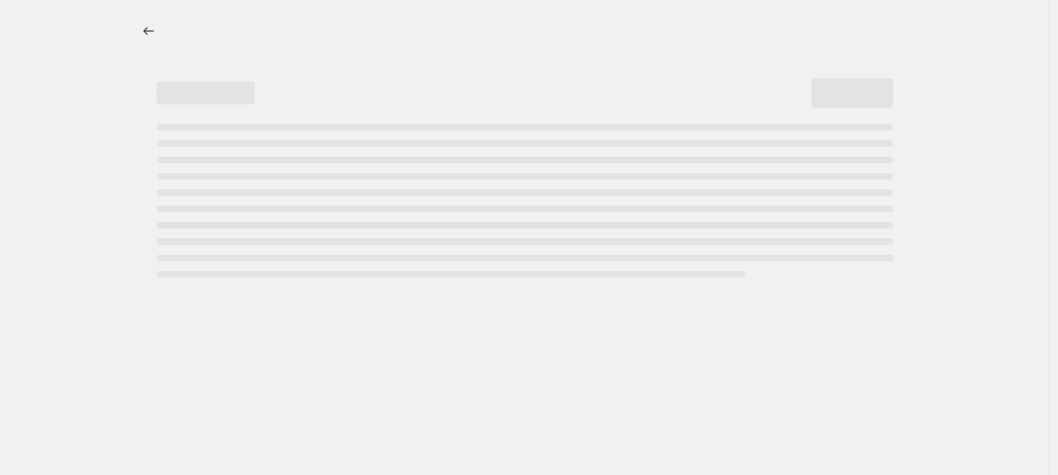
select select "percentage"
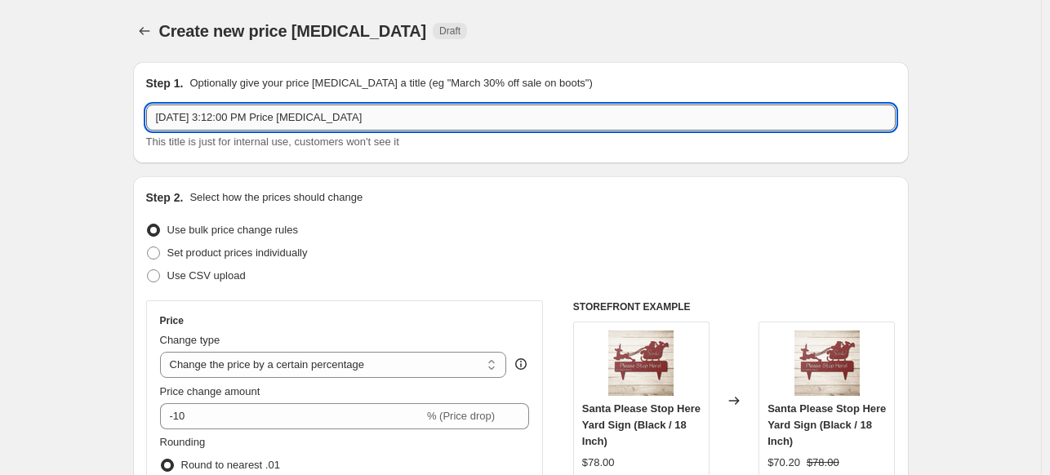
drag, startPoint x: 431, startPoint y: 111, endPoint x: 159, endPoint y: 118, distance: 271.9
click at [159, 118] on input "Sep 16, 2025, 3:12:00 PM Price change job" at bounding box center [520, 117] width 749 height 26
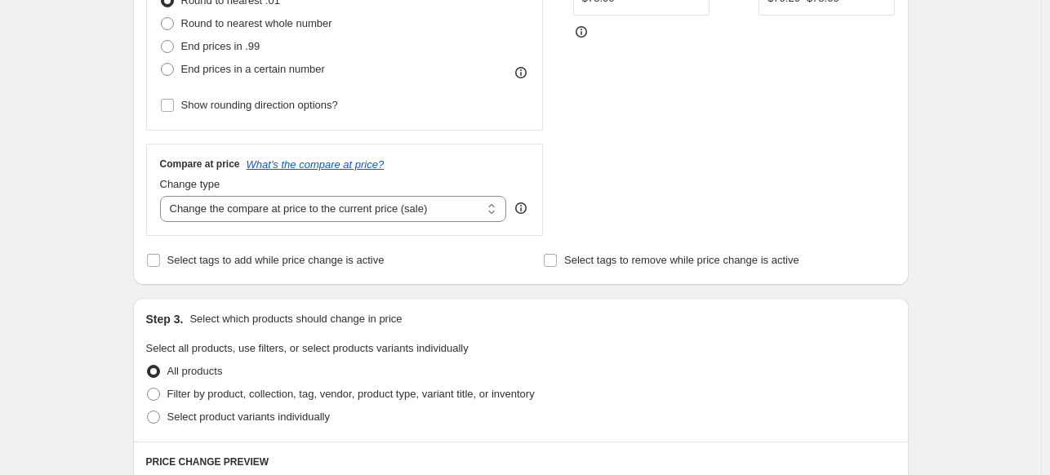
scroll to position [429, 0]
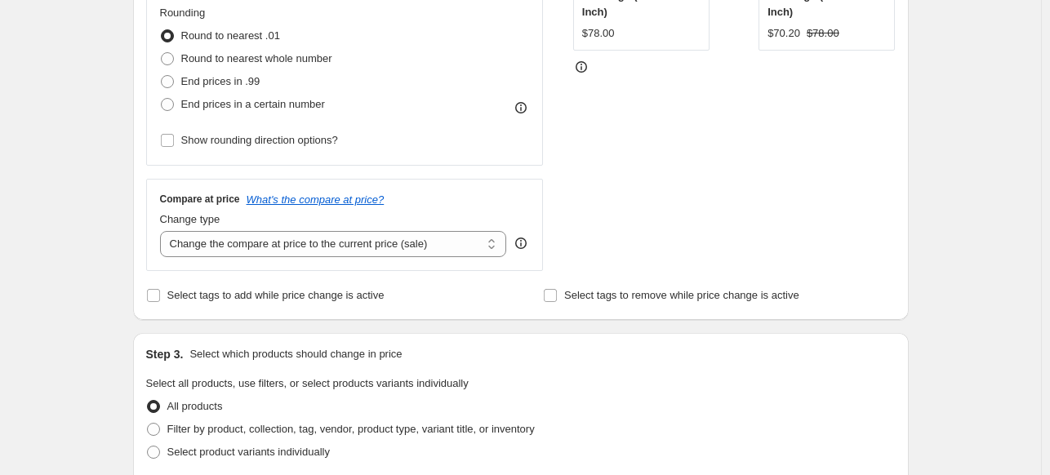
type input "Apparel"
click at [169, 134] on input "Show rounding direction options?" at bounding box center [167, 140] width 13 height 13
checkbox input "true"
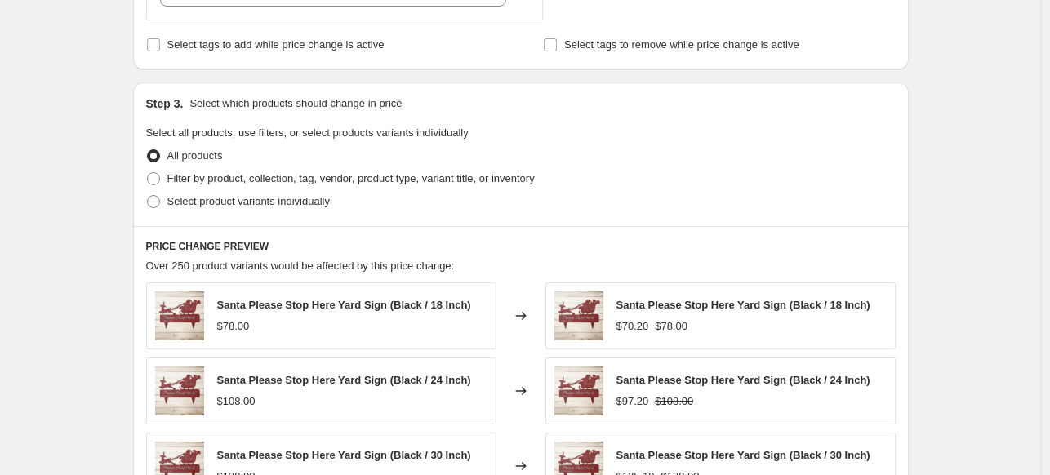
scroll to position [791, 0]
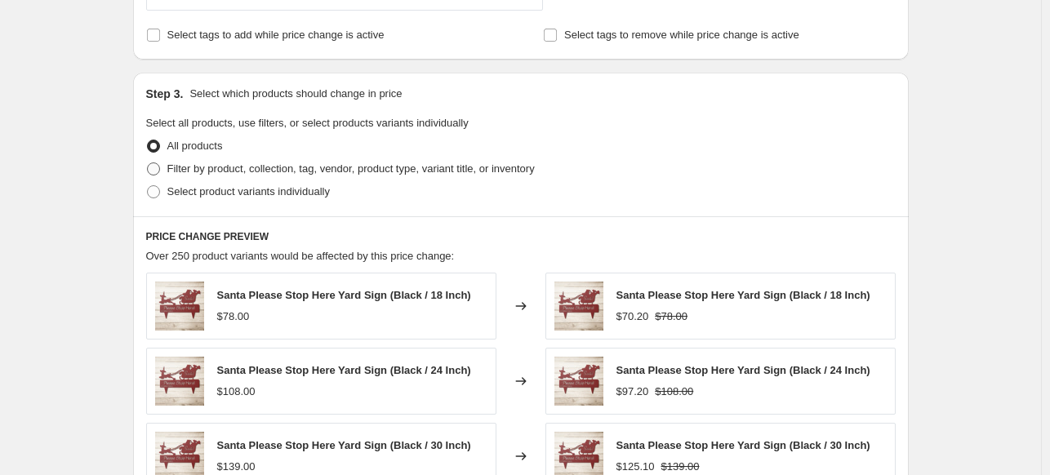
click at [158, 171] on span at bounding box center [153, 168] width 13 height 13
click at [148, 163] on input "Filter by product, collection, tag, vendor, product type, variant title, or inv…" at bounding box center [147, 162] width 1 height 1
radio input "true"
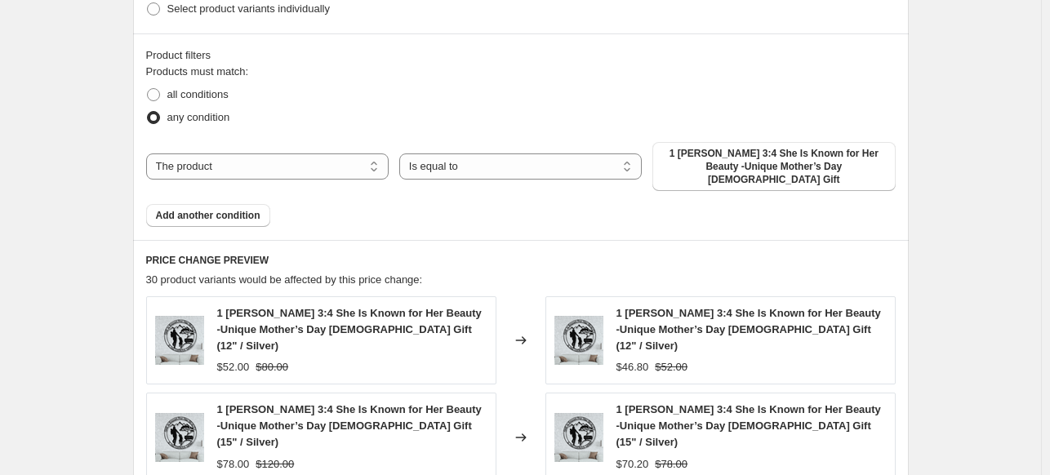
scroll to position [1042, 0]
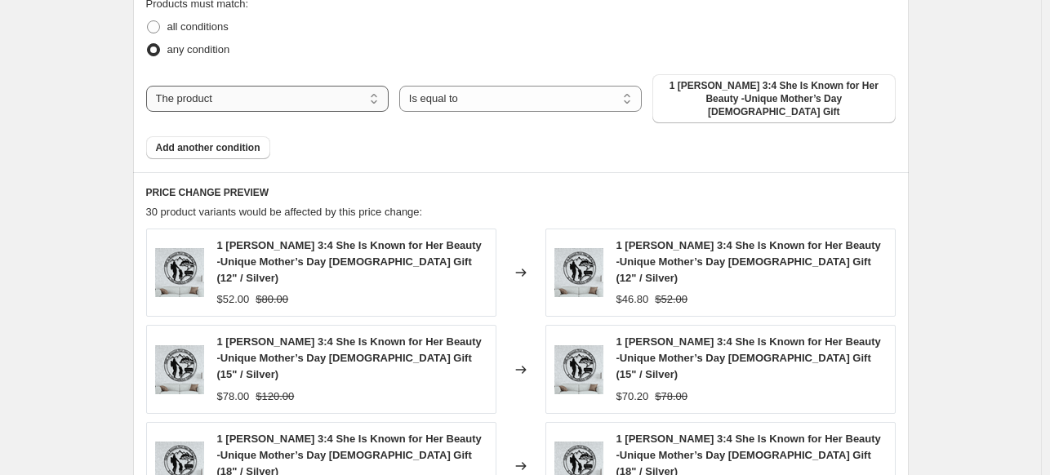
click at [299, 91] on select "The product The product's collection The product's tag The product's vendor The…" at bounding box center [267, 99] width 242 height 26
select select "collection"
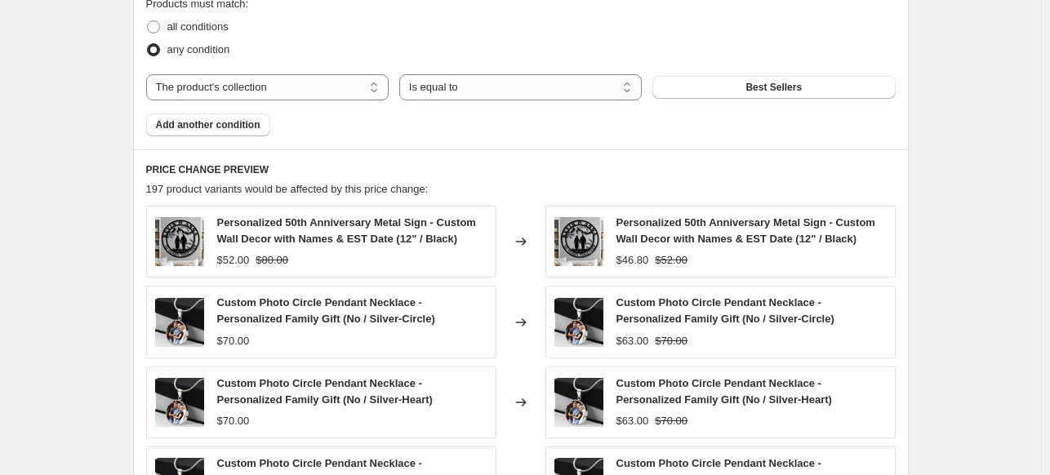
click at [758, 94] on button "Best Sellers" at bounding box center [773, 87] width 242 height 23
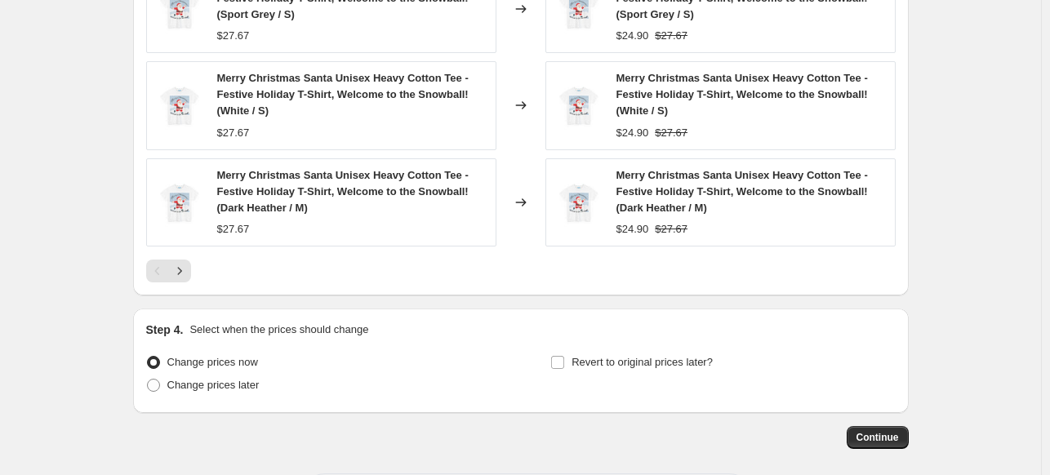
scroll to position [1548, 0]
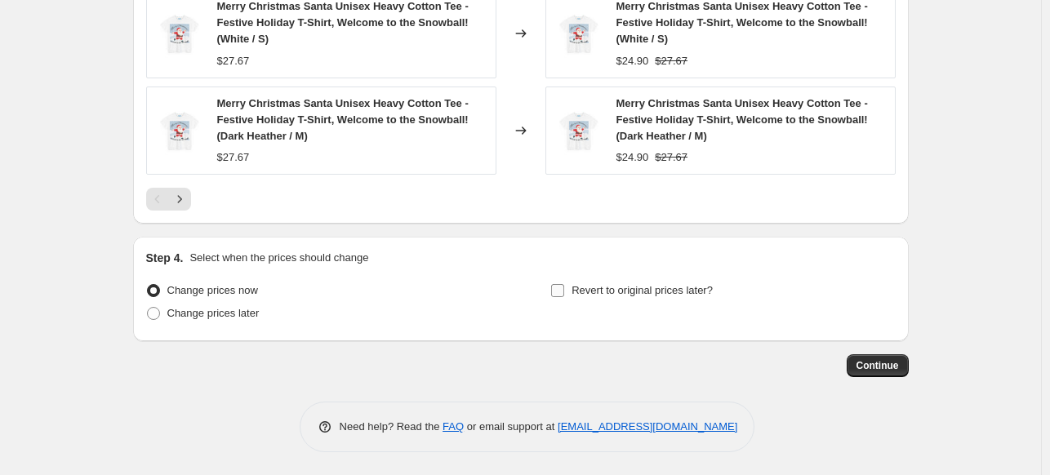
click at [559, 287] on input "Revert to original prices later?" at bounding box center [557, 290] width 13 height 13
checkbox input "true"
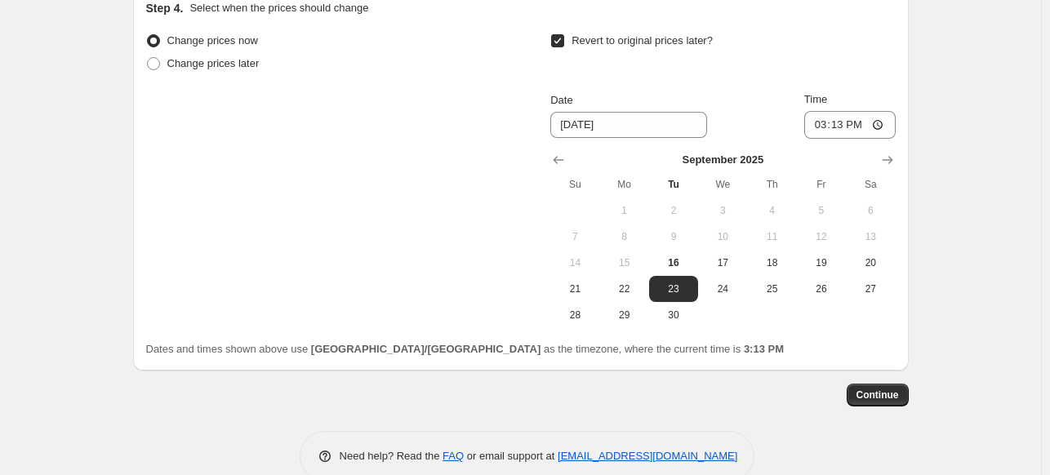
scroll to position [1826, 0]
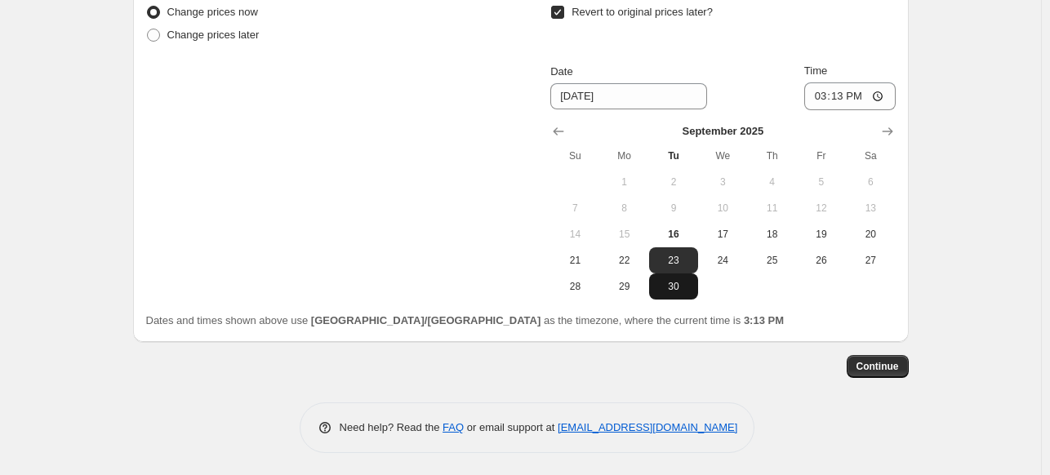
click at [686, 287] on span "30" at bounding box center [673, 286] width 36 height 13
type input "9/30/2025"
click at [872, 372] on button "Continue" at bounding box center [877, 366] width 62 height 23
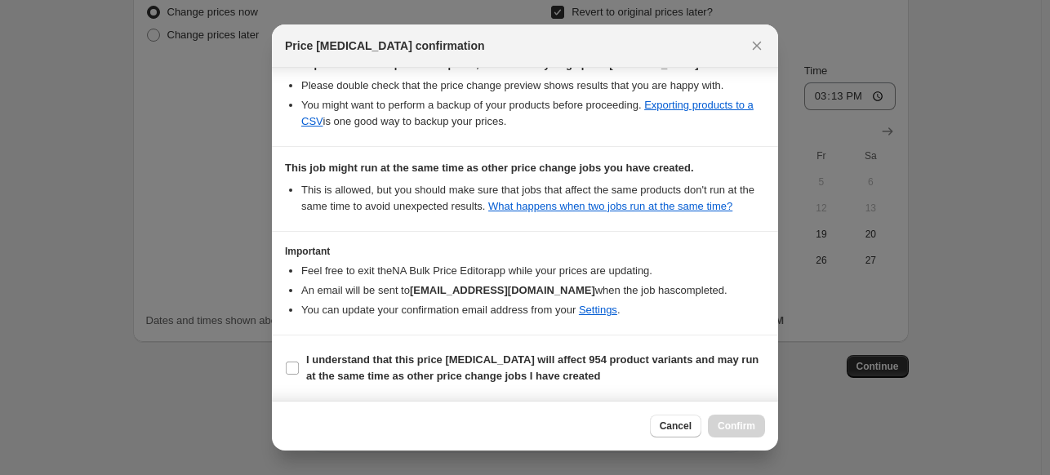
scroll to position [317, 0]
click at [292, 371] on input "I understand that this price change job will affect 954 product variants and ma…" at bounding box center [292, 368] width 13 height 13
checkbox input "true"
click at [728, 432] on button "Confirm" at bounding box center [736, 426] width 57 height 23
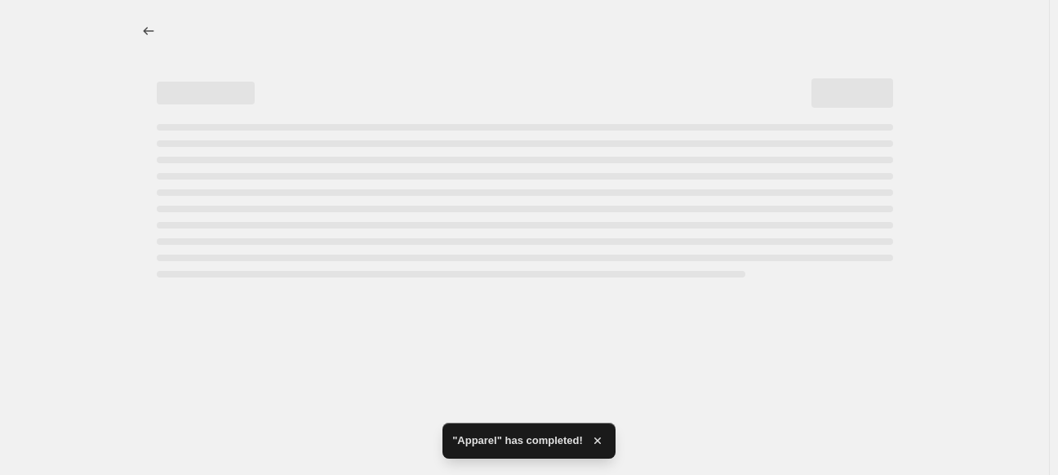
select select "percentage"
select select "collection"
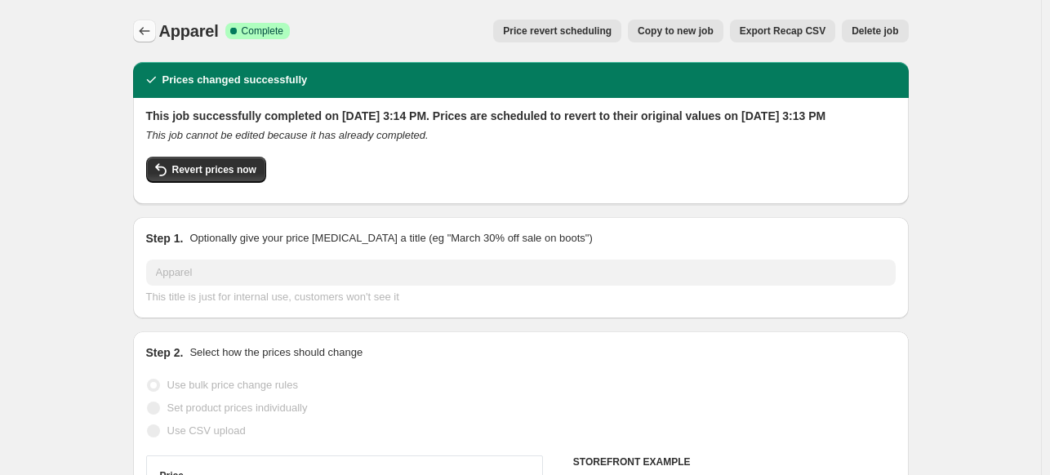
click at [137, 32] on button "Price change jobs" at bounding box center [144, 31] width 23 height 23
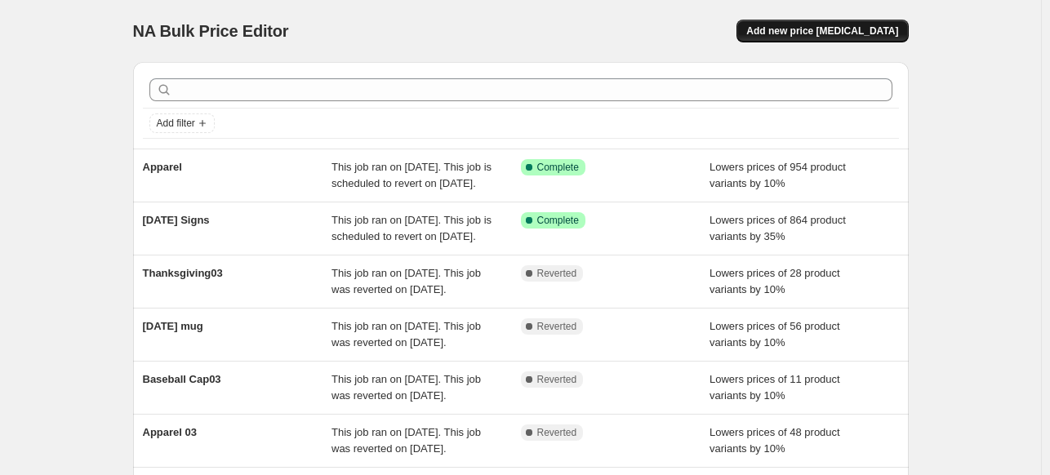
click at [876, 39] on button "Add new price change job" at bounding box center [821, 31] width 171 height 23
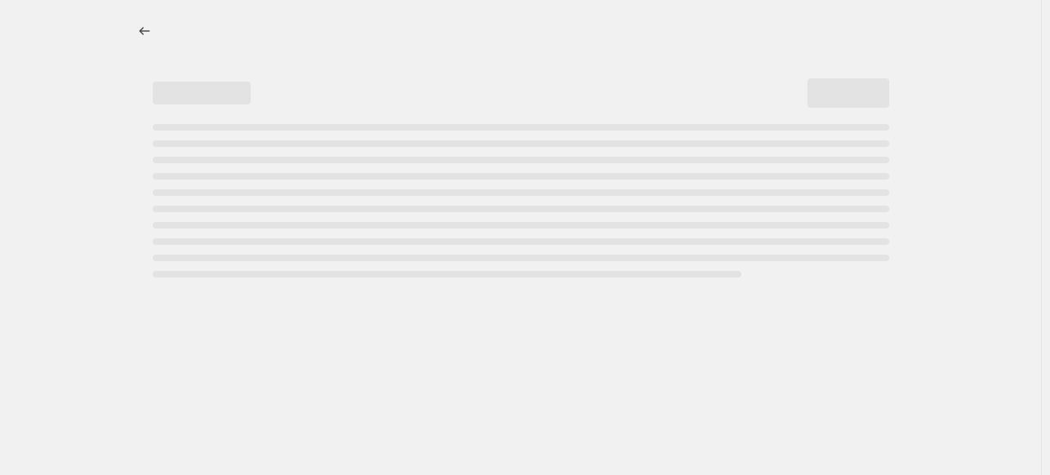
select select "percentage"
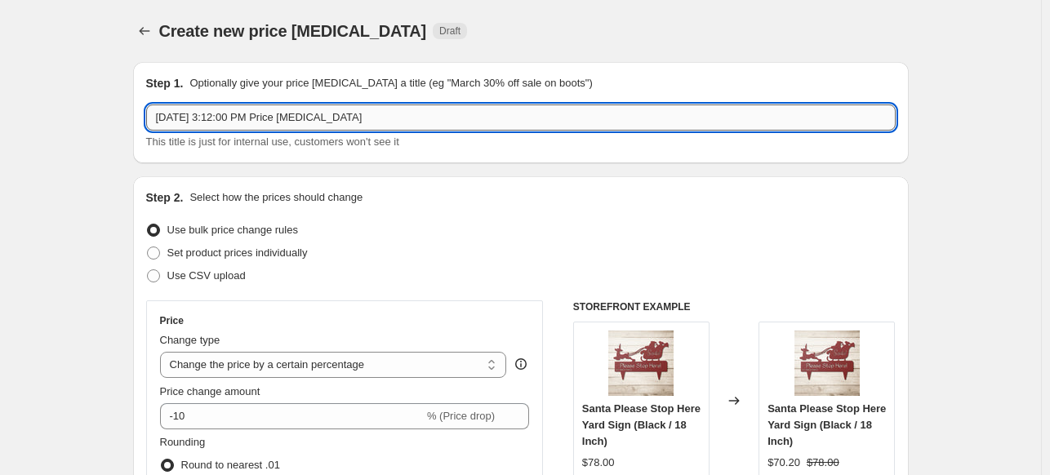
drag, startPoint x: 509, startPoint y: 109, endPoint x: 153, endPoint y: 125, distance: 357.1
click at [153, 125] on input "Sep 16, 2025, 3:12:00 PM Price change job" at bounding box center [520, 117] width 749 height 26
type input "Jewelry"
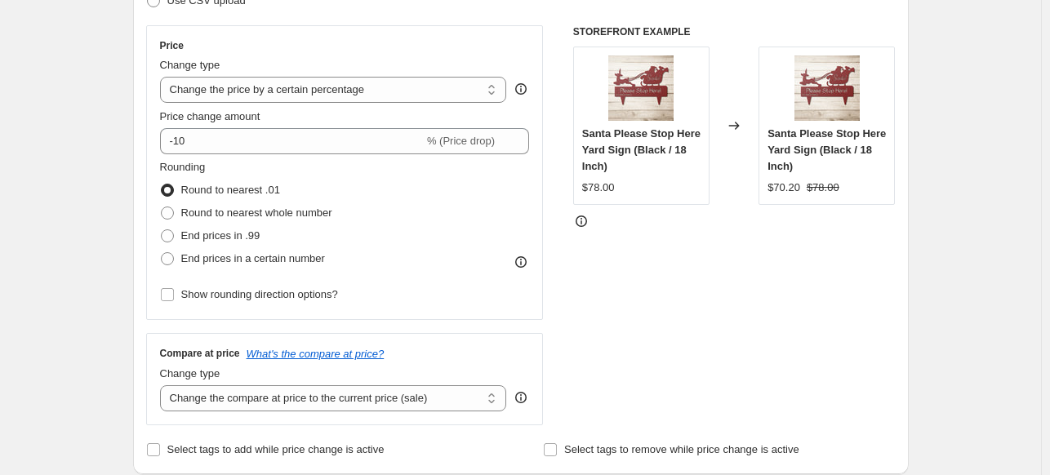
scroll to position [287, 0]
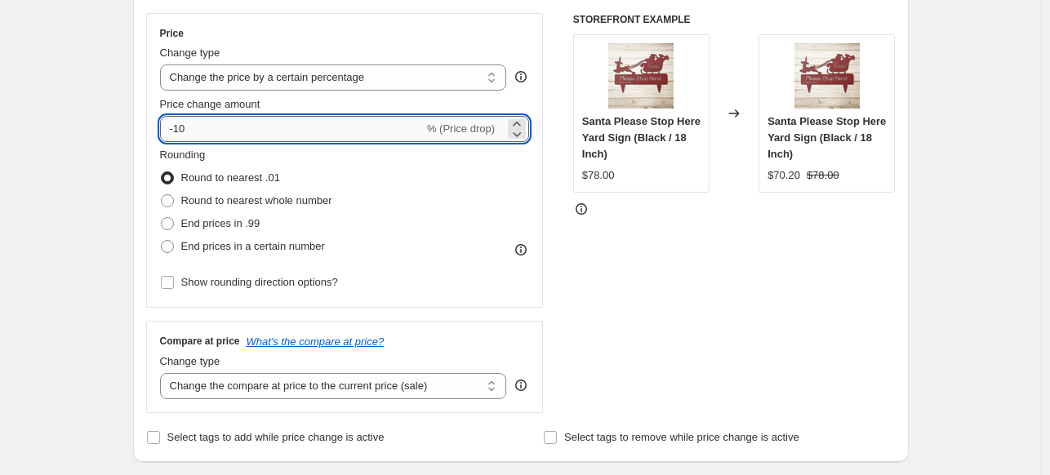
drag, startPoint x: 200, startPoint y: 131, endPoint x: 177, endPoint y: 127, distance: 23.2
click at [177, 127] on input "-10" at bounding box center [292, 129] width 264 height 26
type input "-35"
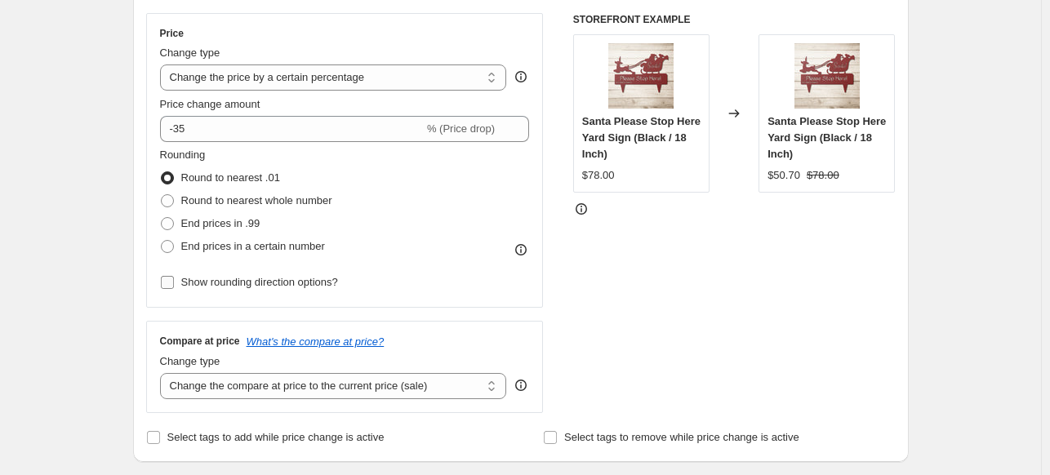
click at [170, 277] on input "Show rounding direction options?" at bounding box center [167, 282] width 13 height 13
checkbox input "true"
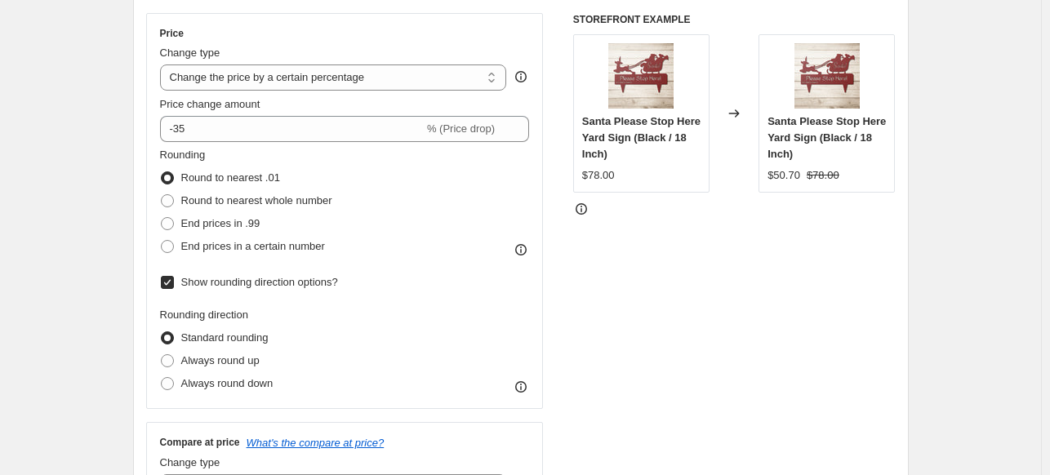
scroll to position [702, 0]
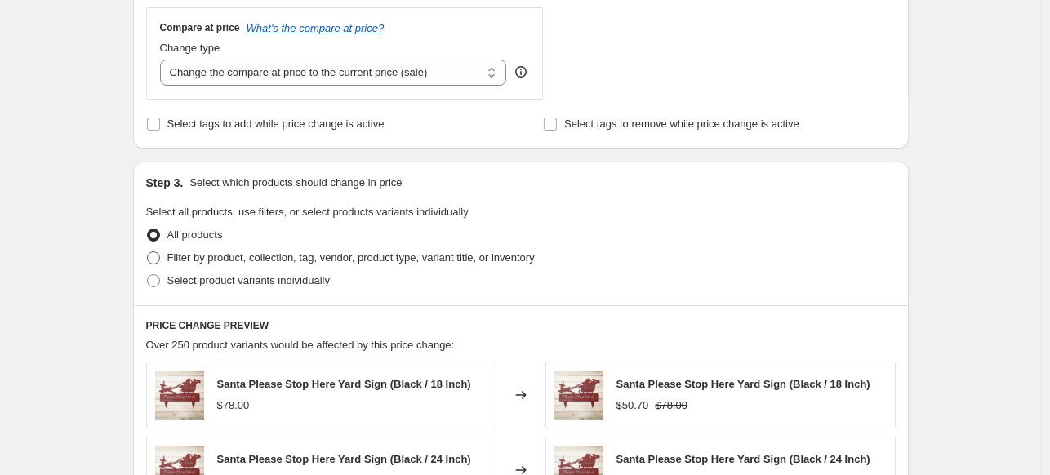
click at [160, 255] on span at bounding box center [153, 257] width 13 height 13
click at [148, 252] on input "Filter by product, collection, tag, vendor, product type, variant title, or inv…" at bounding box center [147, 251] width 1 height 1
radio input "true"
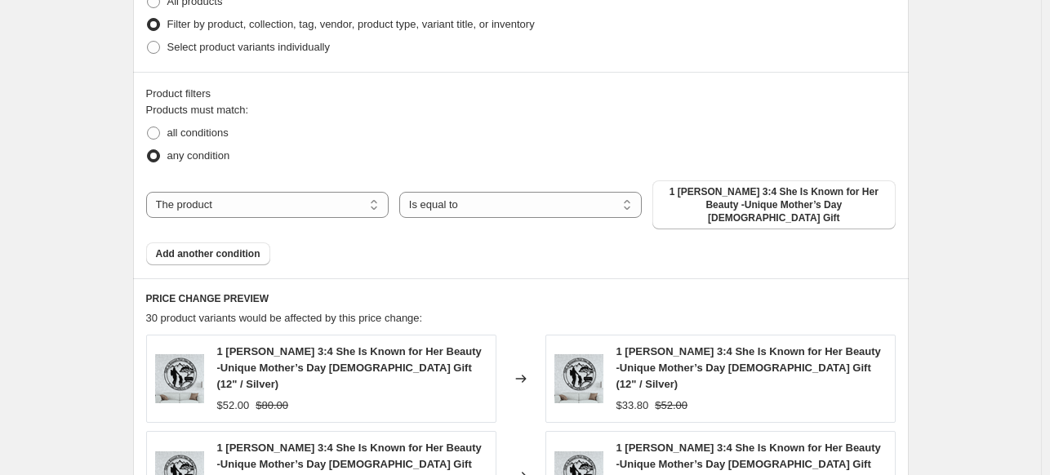
scroll to position [983, 0]
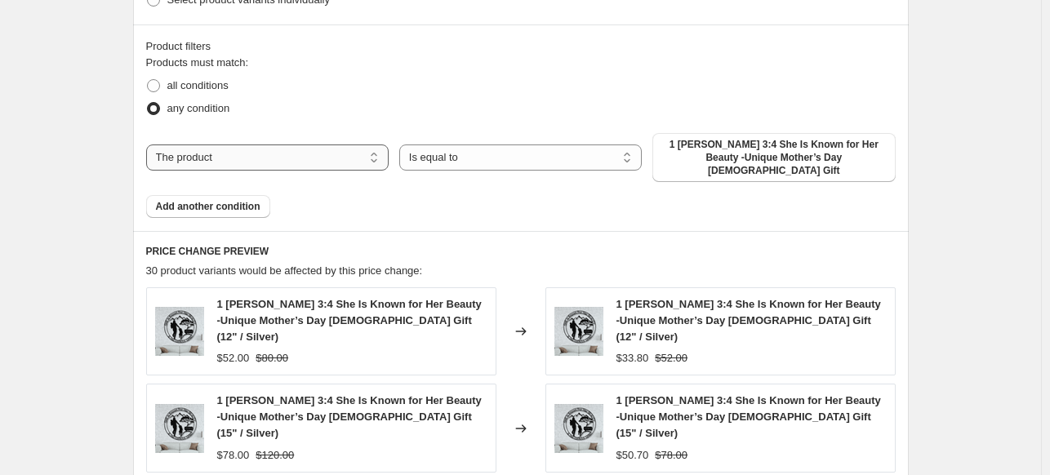
click at [305, 151] on select "The product The product's collection The product's tag The product's vendor The…" at bounding box center [267, 157] width 242 height 26
select select "collection"
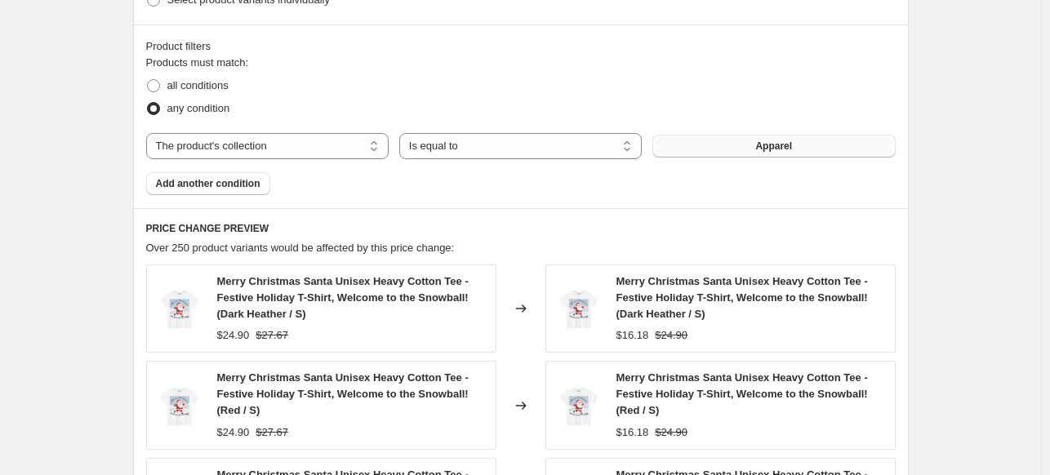
click at [738, 149] on button "Apparel" at bounding box center [773, 146] width 242 height 23
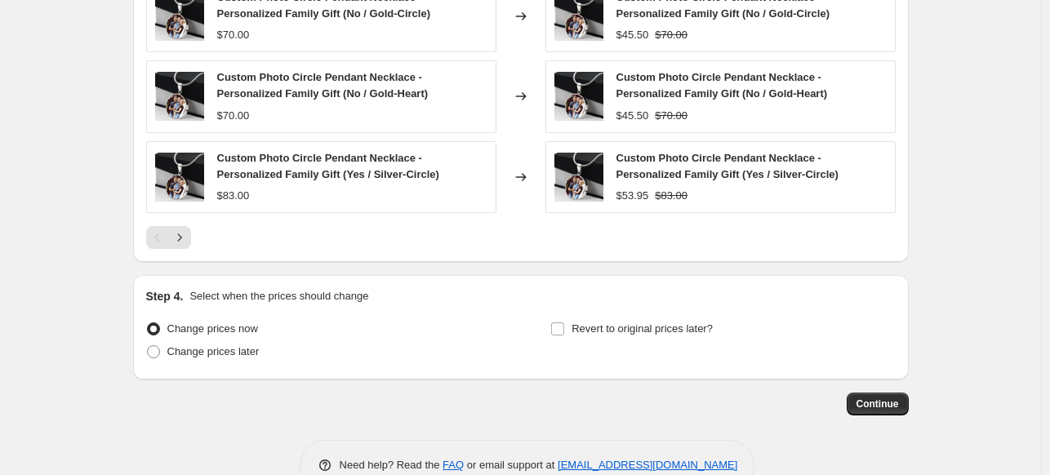
scroll to position [1466, 0]
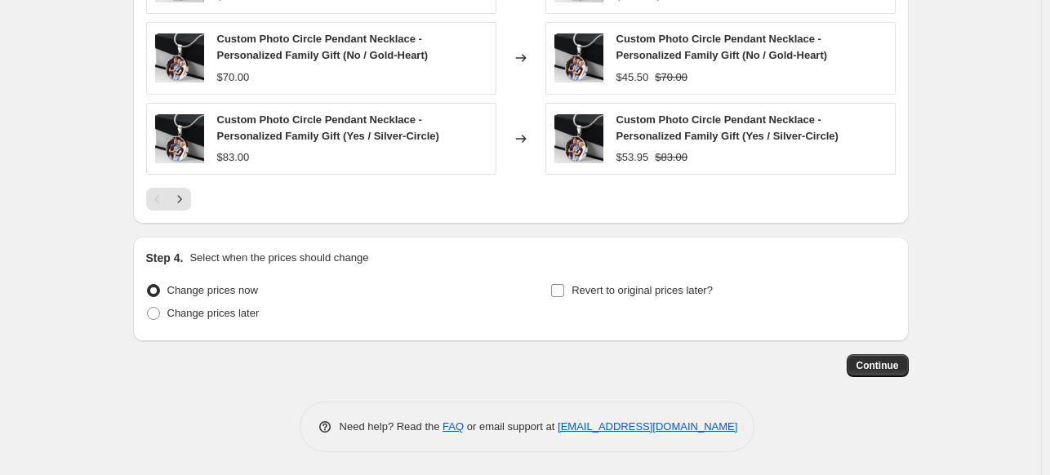
click at [558, 291] on input "Revert to original prices later?" at bounding box center [557, 290] width 13 height 13
checkbox input "true"
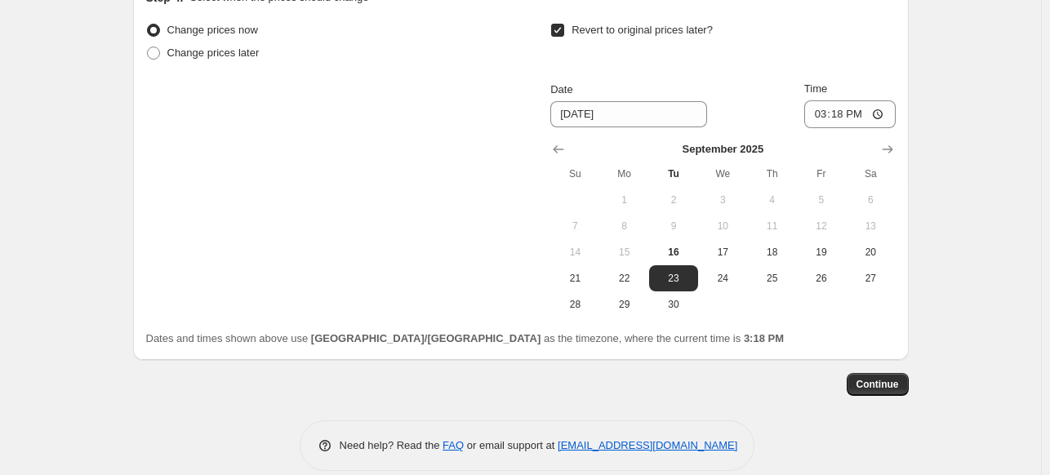
scroll to position [1744, 0]
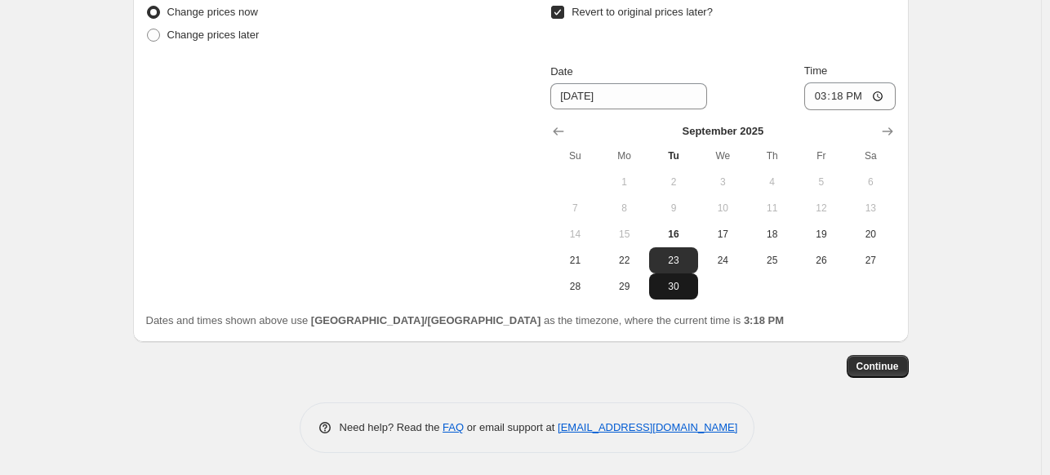
click at [683, 285] on span "30" at bounding box center [673, 286] width 36 height 13
type input "9/30/2025"
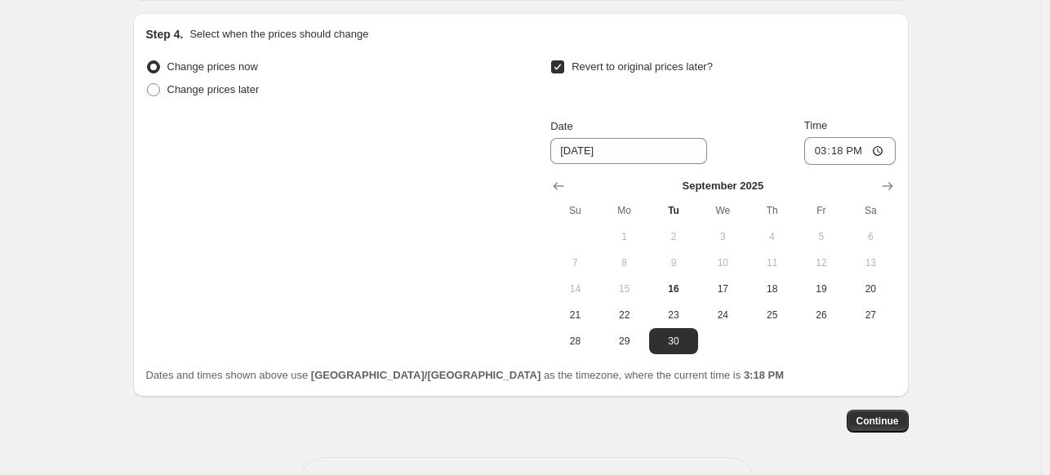
scroll to position [1708, 0]
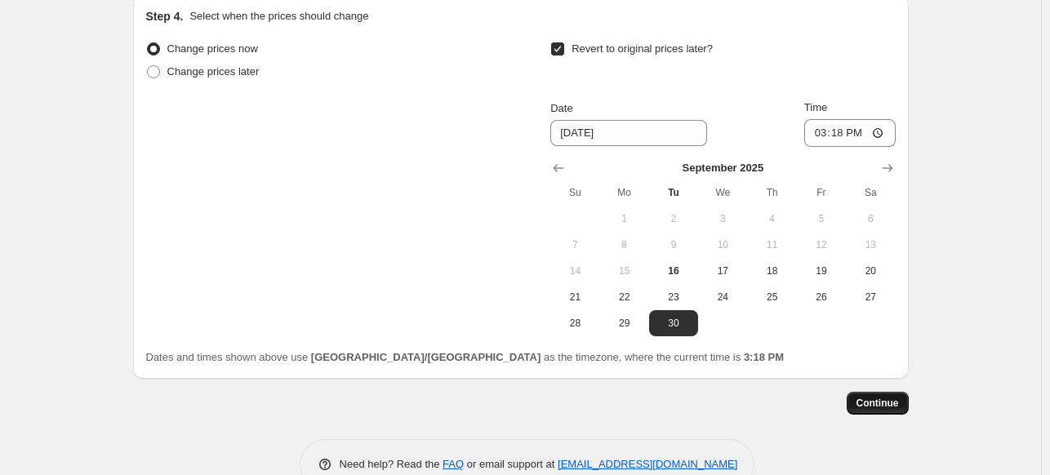
click at [873, 403] on span "Continue" at bounding box center [877, 403] width 42 height 13
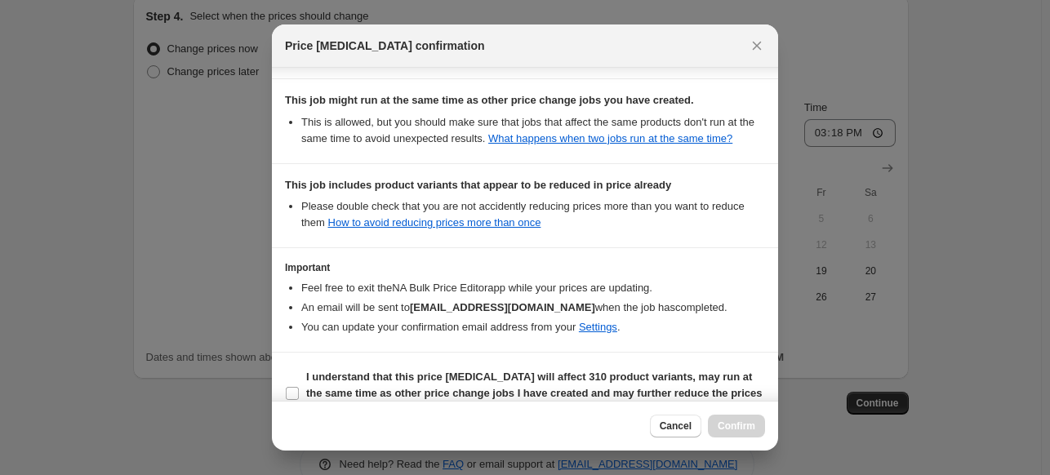
scroll to position [418, 0]
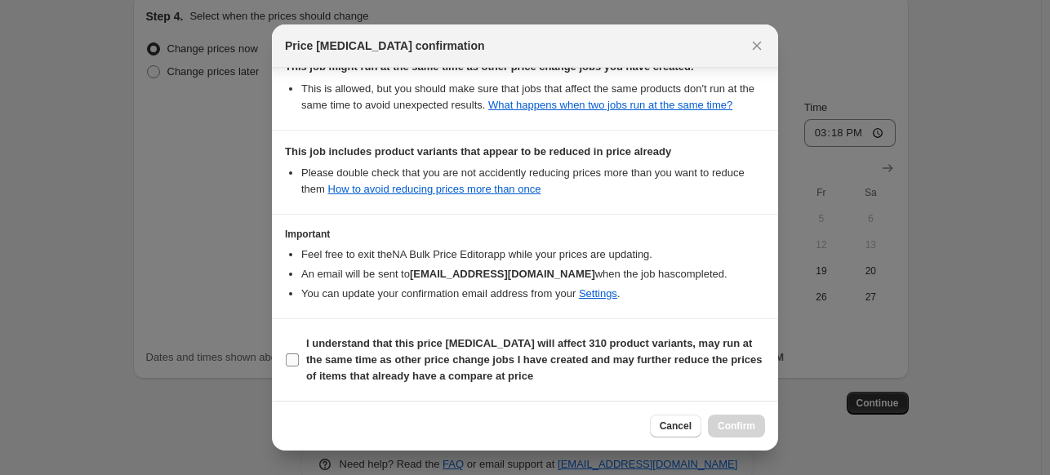
click at [292, 358] on input "I understand that this price change job will affect 310 product variants, may r…" at bounding box center [292, 359] width 13 height 13
checkbox input "true"
click at [744, 426] on span "Confirm" at bounding box center [737, 426] width 38 height 13
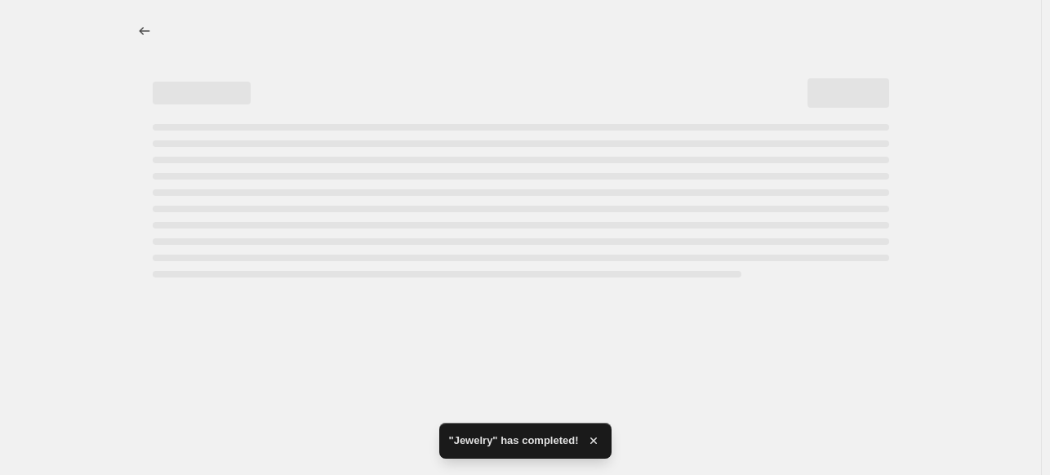
select select "percentage"
select select "collection"
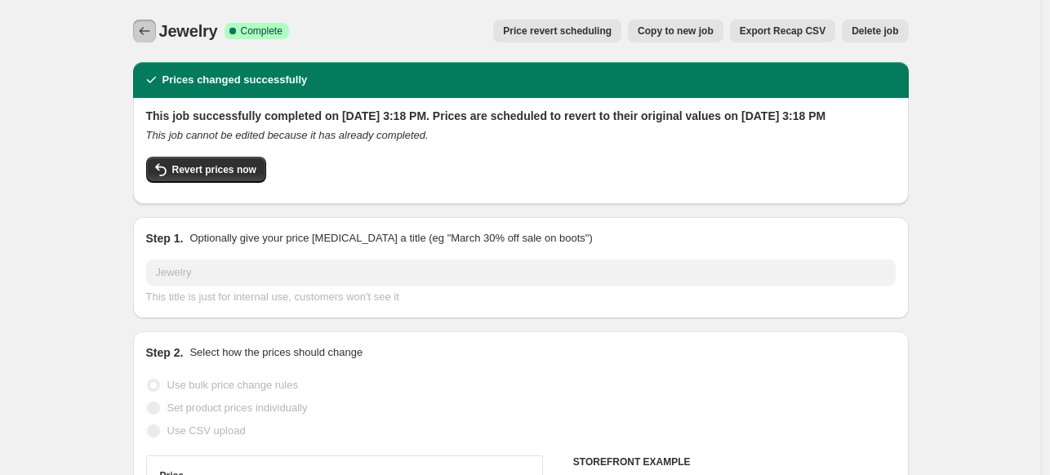
click at [152, 26] on icon "Price change jobs" at bounding box center [144, 31] width 16 height 16
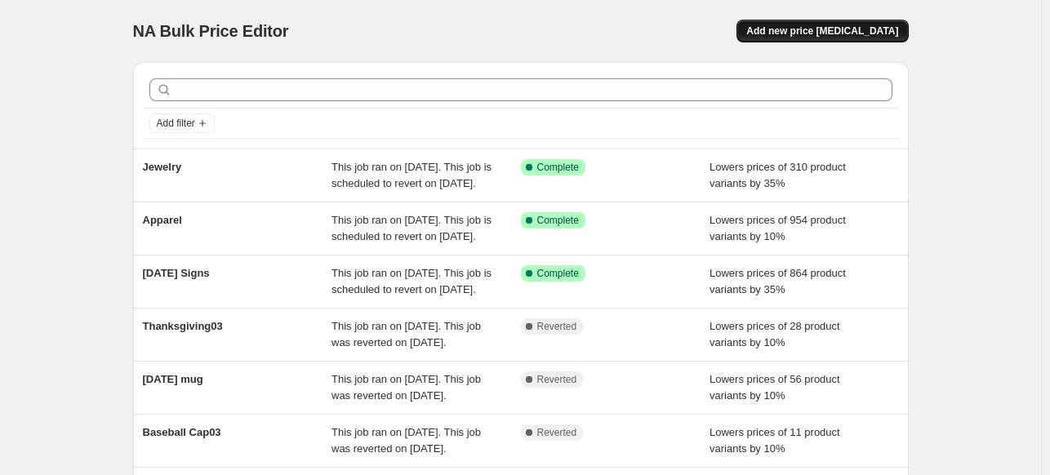
click at [858, 32] on span "Add new price change job" at bounding box center [822, 30] width 152 height 13
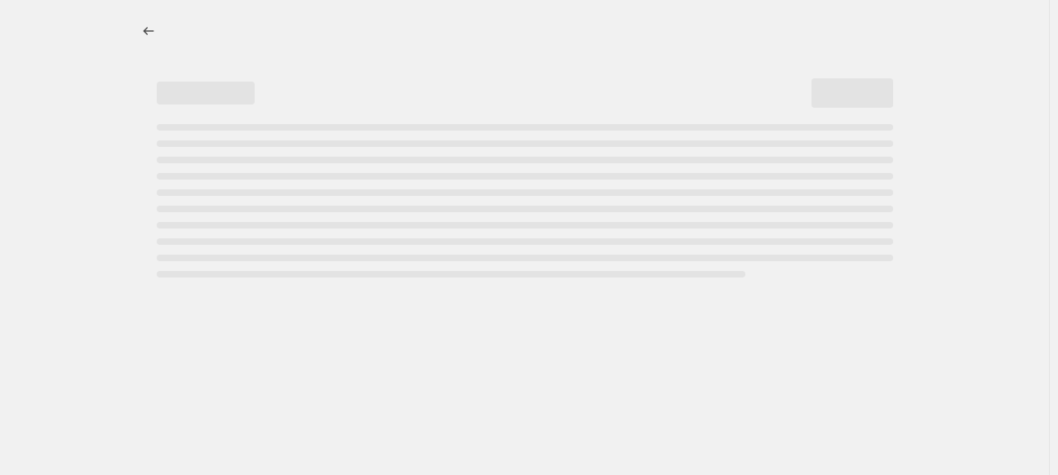
select select "percentage"
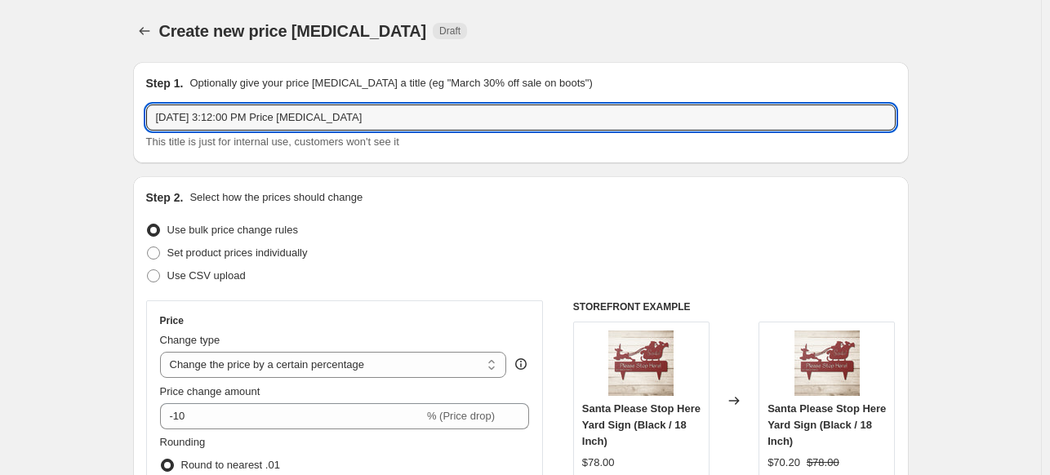
drag, startPoint x: 459, startPoint y: 136, endPoint x: 121, endPoint y: 125, distance: 338.1
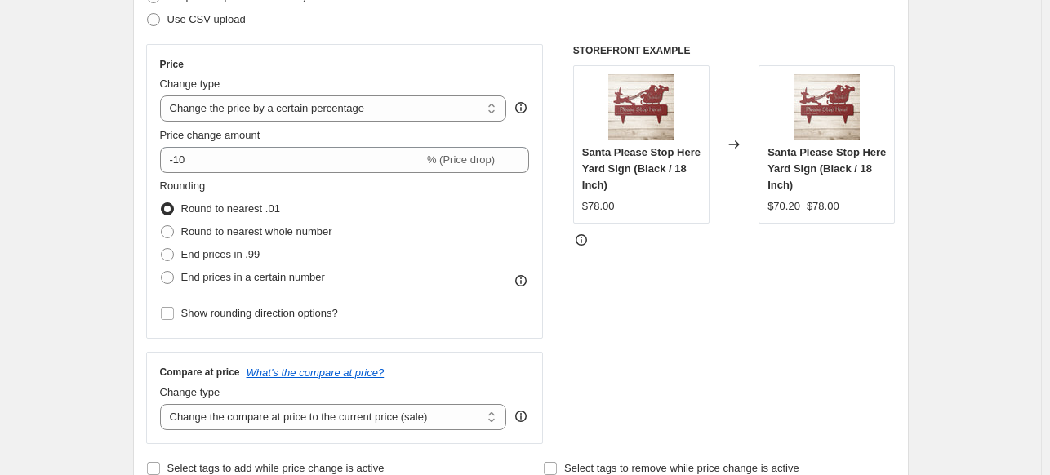
scroll to position [261, 0]
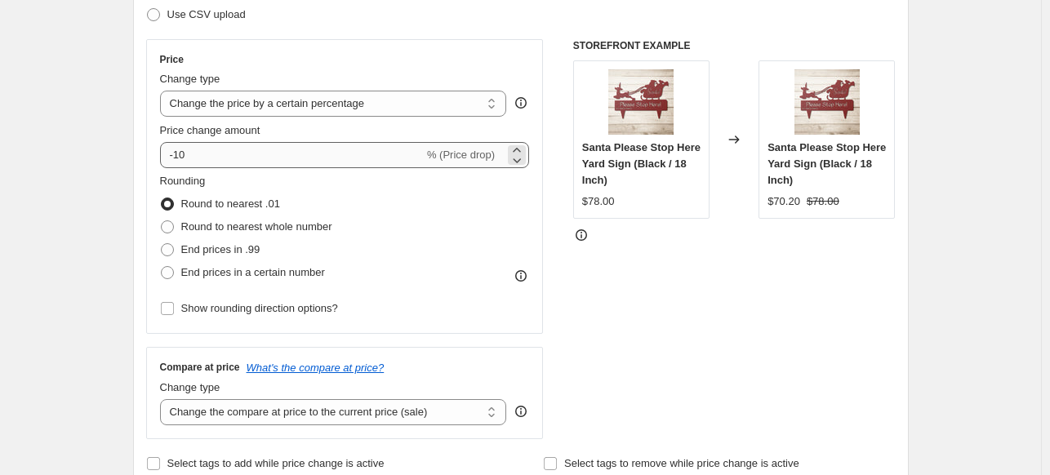
type input "Blanket"
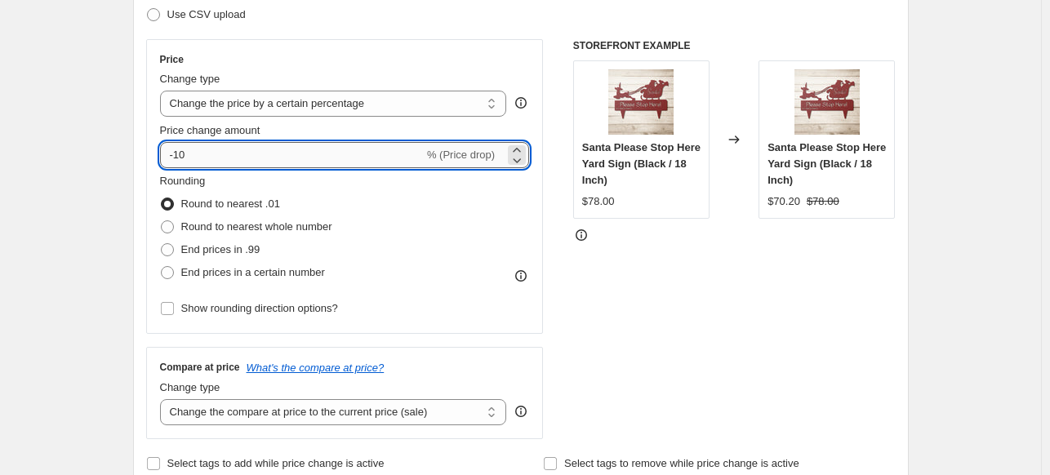
drag, startPoint x: 217, startPoint y: 149, endPoint x: 177, endPoint y: 153, distance: 40.2
click at [177, 153] on input "-10" at bounding box center [292, 155] width 264 height 26
type input "-35"
click at [178, 305] on label "Show rounding direction options?" at bounding box center [249, 308] width 178 height 23
click at [174, 305] on input "Show rounding direction options?" at bounding box center [167, 308] width 13 height 13
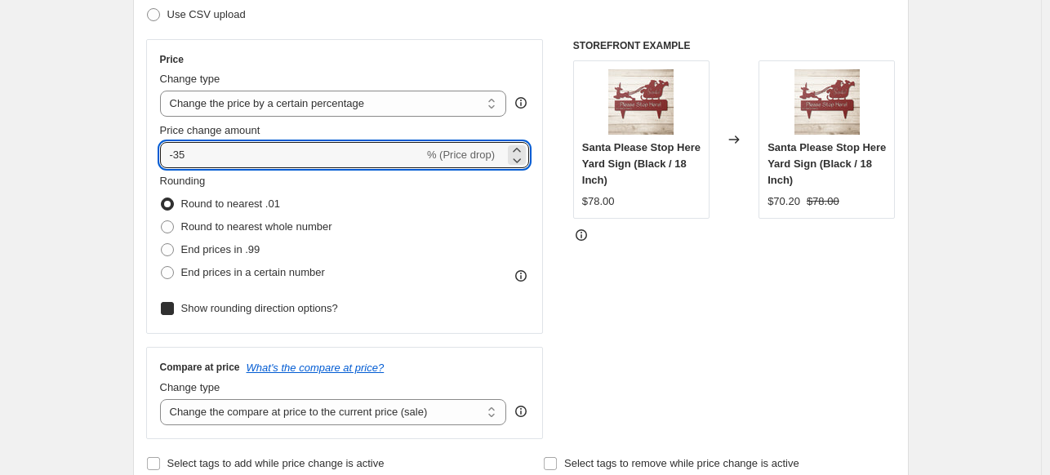
checkbox input "true"
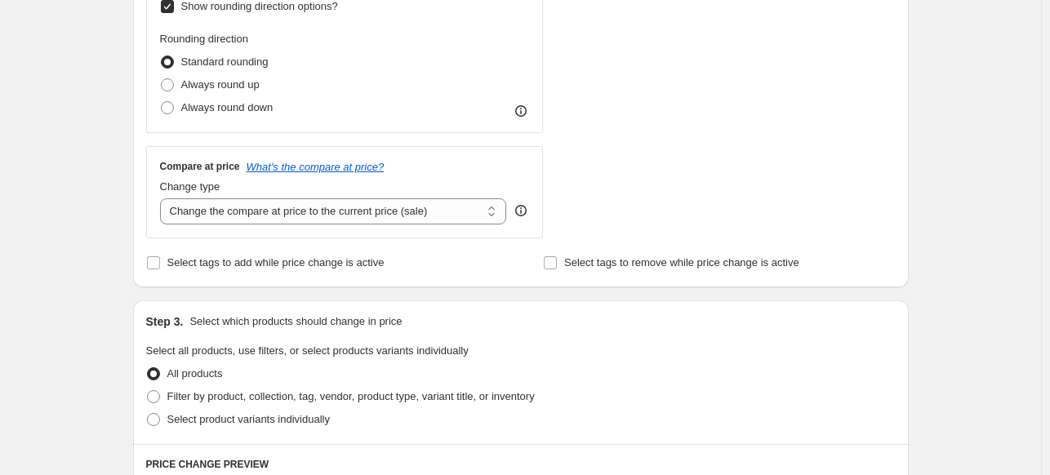
scroll to position [625, 0]
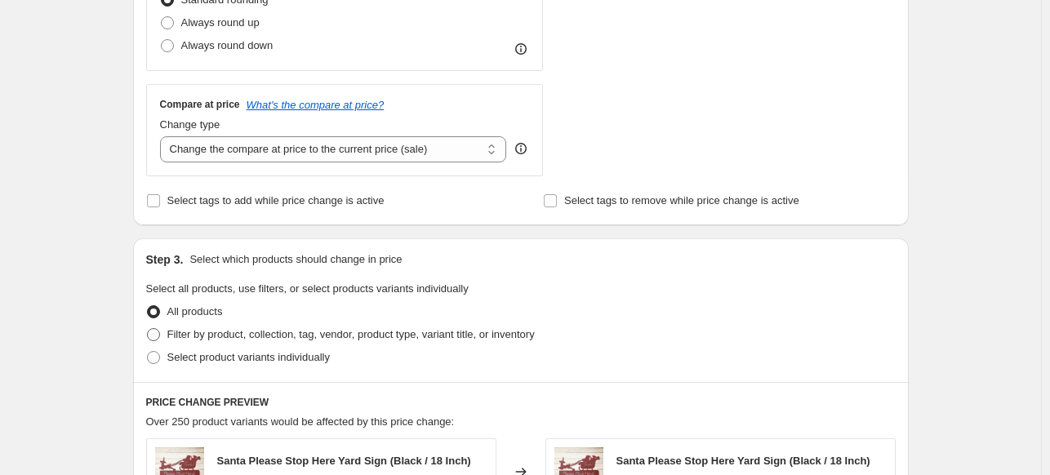
click at [153, 336] on span at bounding box center [153, 334] width 13 height 13
click at [148, 329] on input "Filter by product, collection, tag, vendor, product type, variant title, or inv…" at bounding box center [147, 328] width 1 height 1
radio input "true"
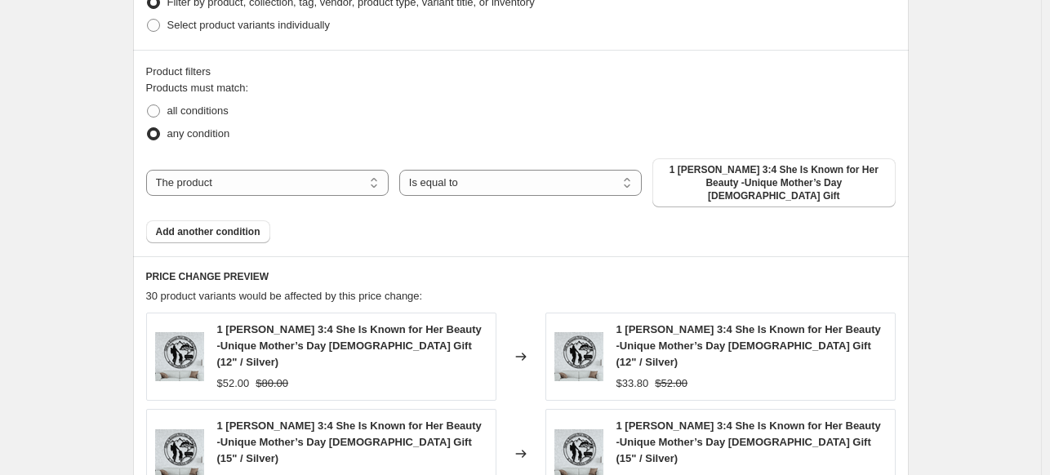
scroll to position [971, 0]
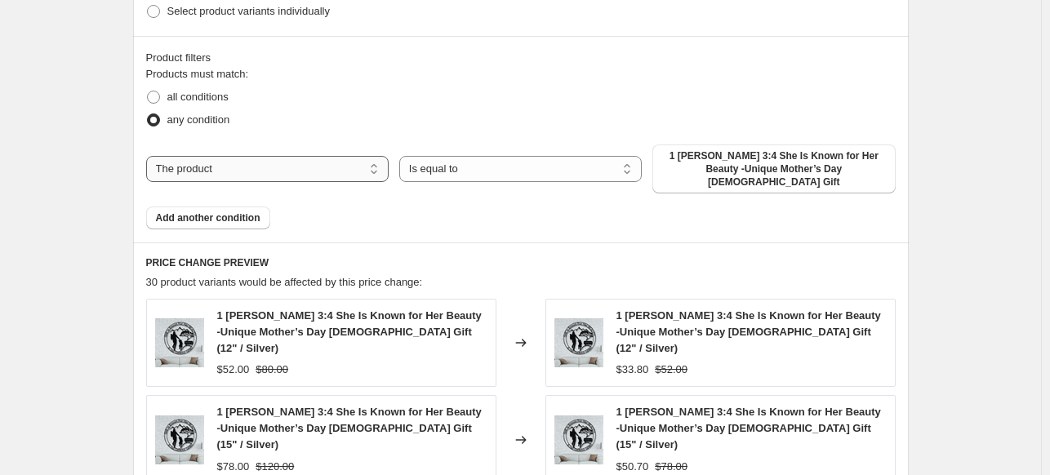
click at [320, 171] on select "The product The product's collection The product's tag The product's vendor The…" at bounding box center [267, 169] width 242 height 26
select select "collection"
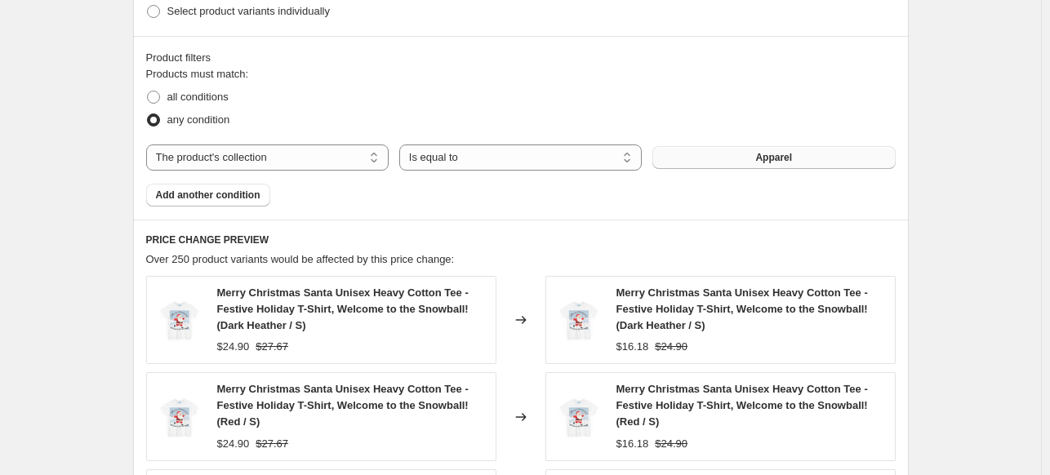
click at [829, 154] on button "Apparel" at bounding box center [773, 157] width 242 height 23
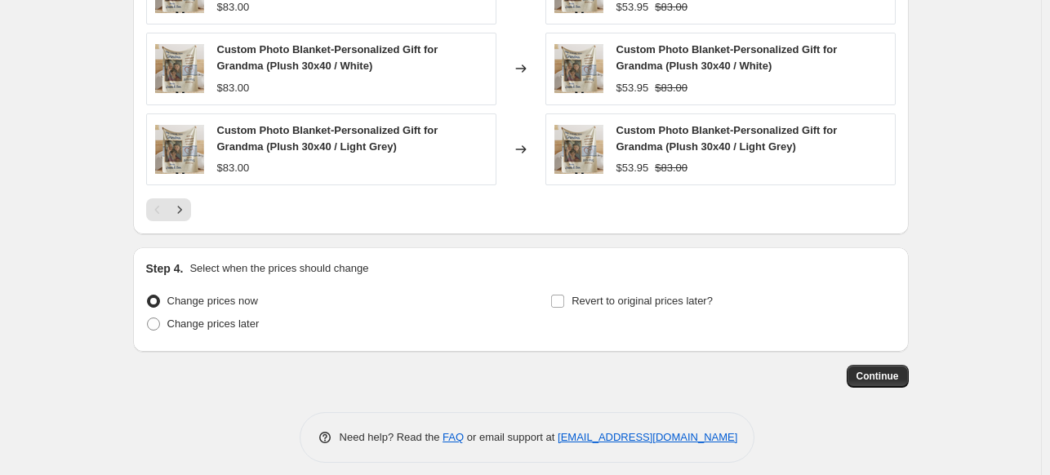
scroll to position [1466, 0]
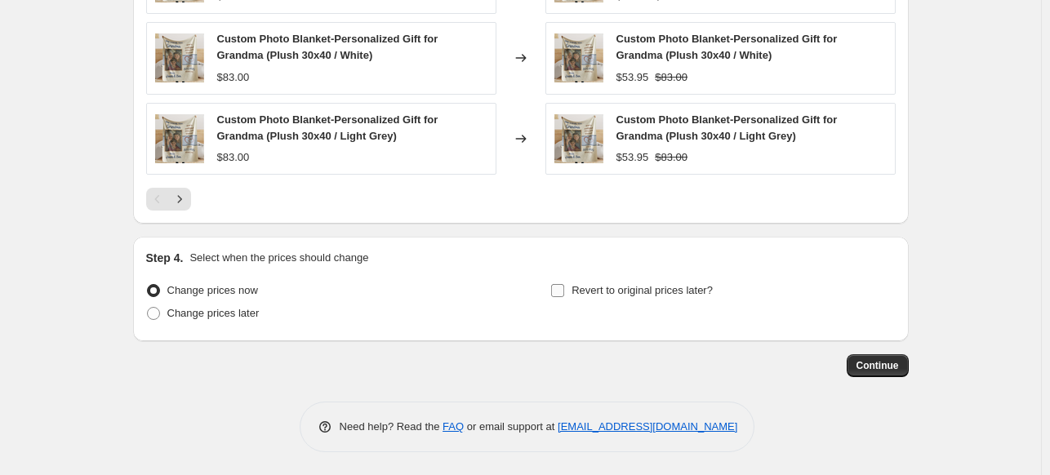
click at [564, 292] on input "Revert to original prices later?" at bounding box center [557, 290] width 13 height 13
checkbox input "true"
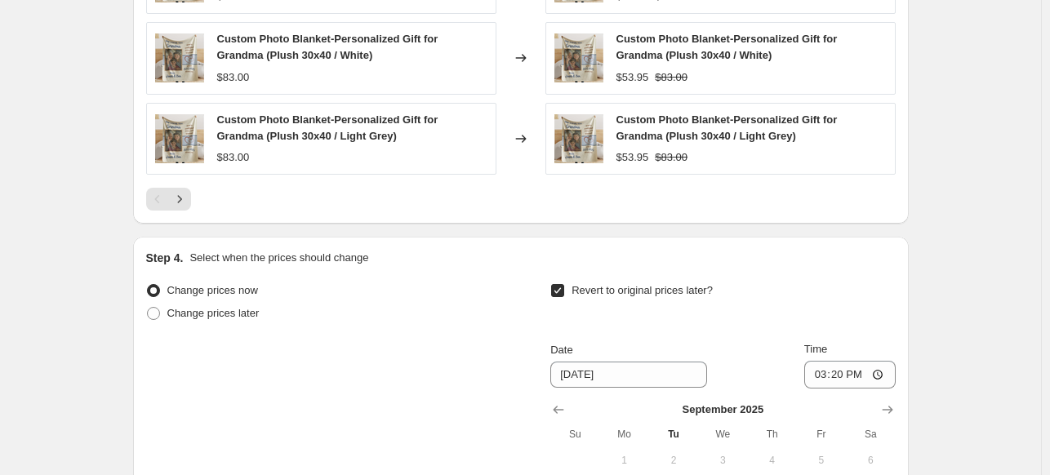
scroll to position [1744, 0]
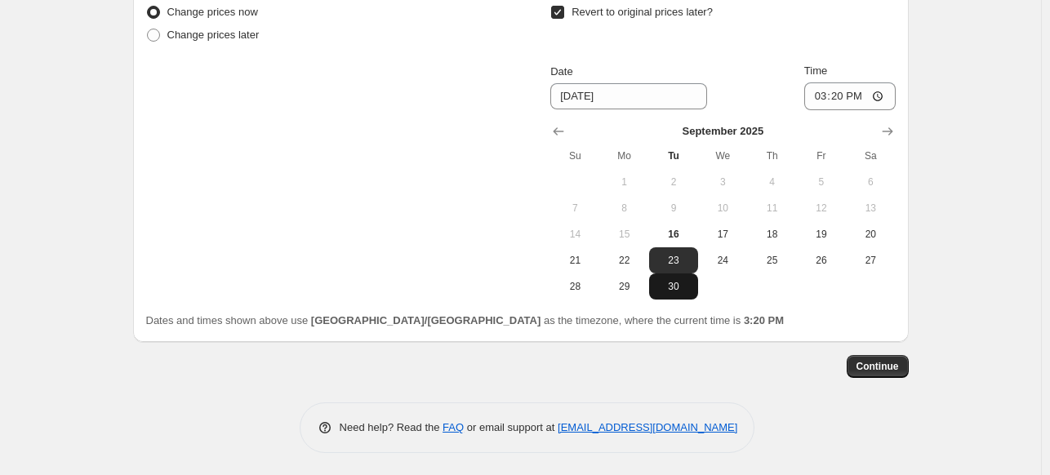
click at [679, 291] on button "30" at bounding box center [673, 286] width 49 height 26
type input "9/30/2025"
click at [881, 362] on span "Continue" at bounding box center [877, 366] width 42 height 13
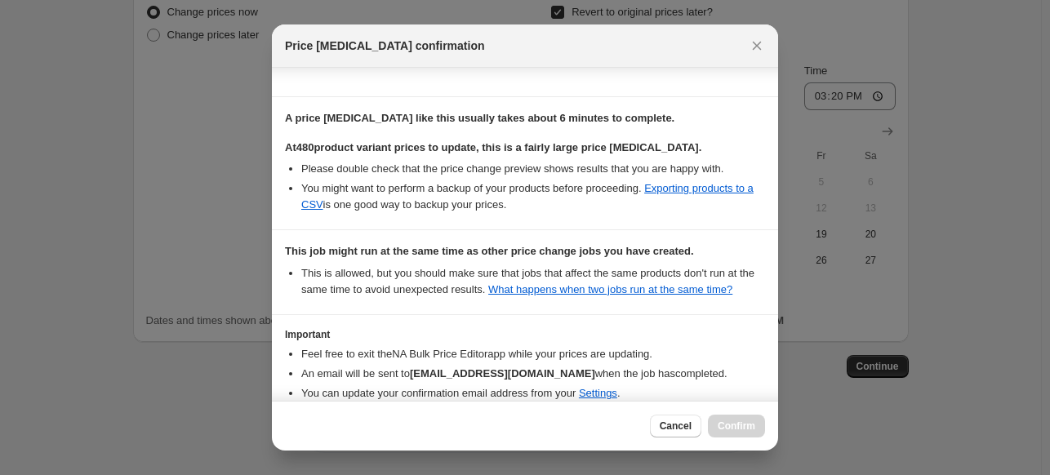
scroll to position [317, 0]
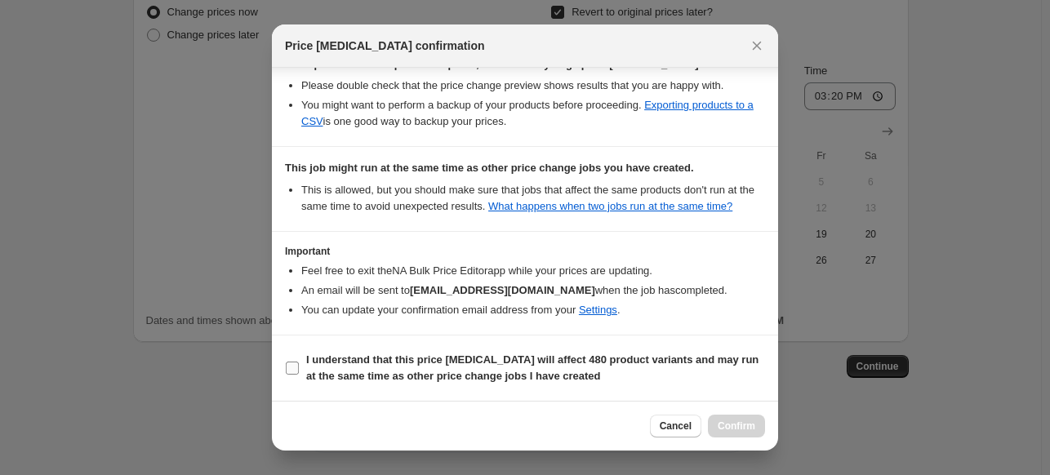
click at [289, 367] on input "I understand that this price change job will affect 480 product variants and ma…" at bounding box center [292, 368] width 13 height 13
checkbox input "true"
click at [732, 423] on span "Confirm" at bounding box center [737, 426] width 38 height 13
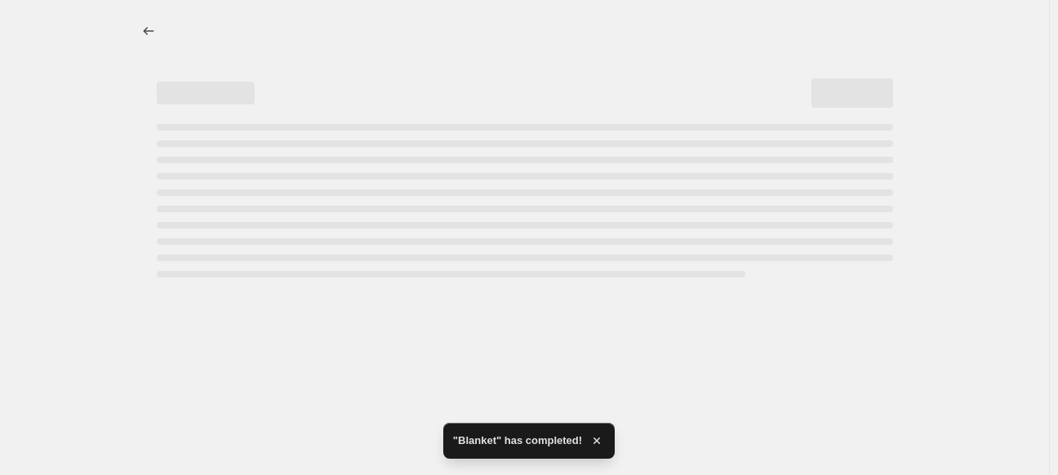
select select "percentage"
select select "collection"
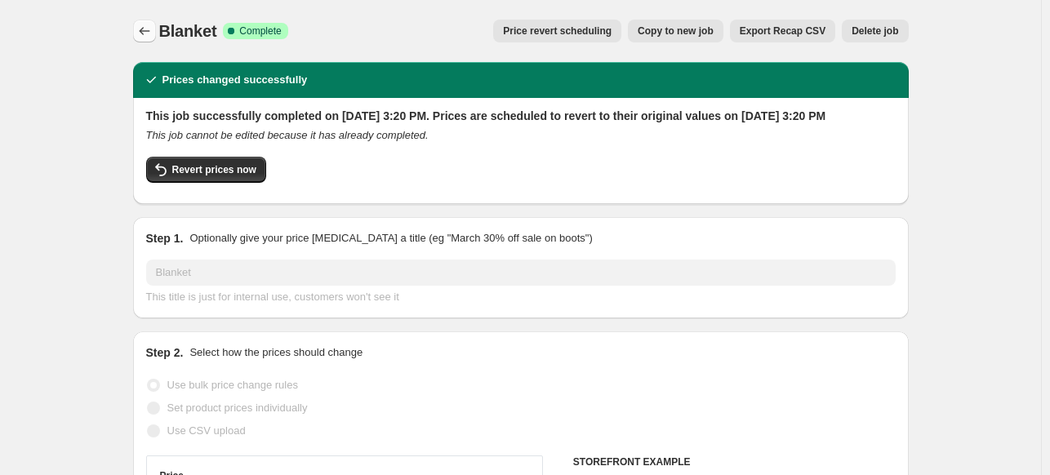
click at [140, 30] on icon "Price change jobs" at bounding box center [144, 31] width 16 height 16
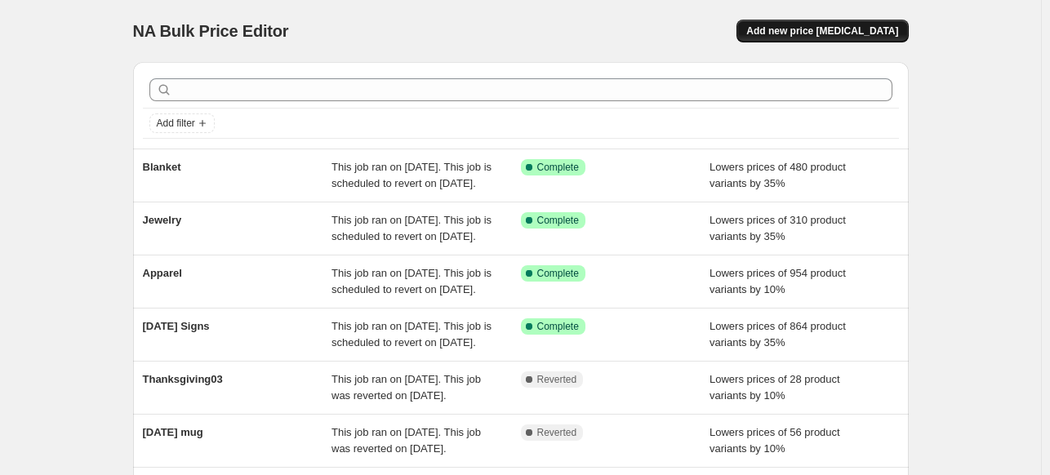
click at [824, 37] on span "Add new price change job" at bounding box center [822, 30] width 152 height 13
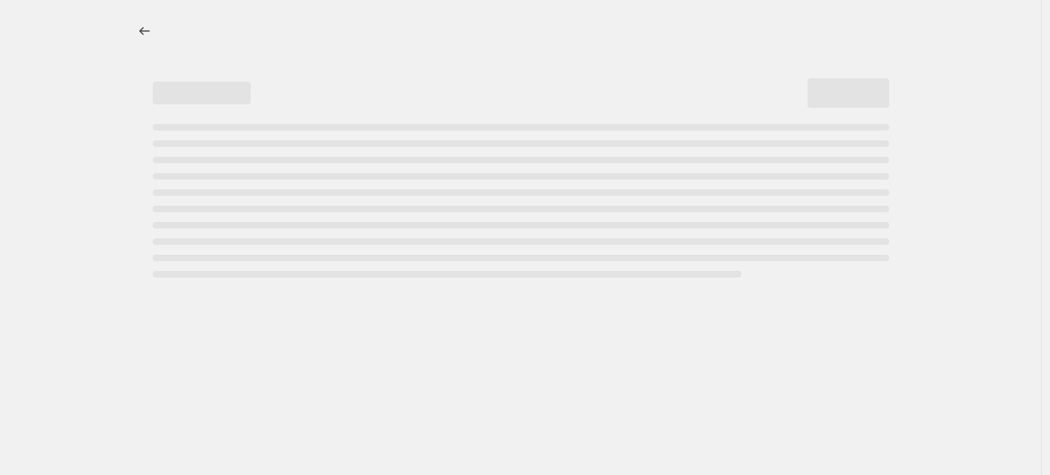
select select "percentage"
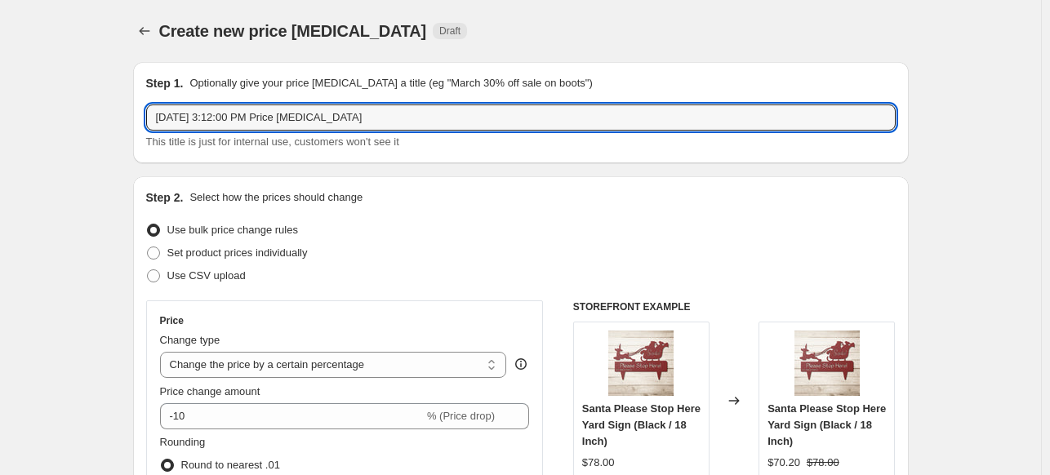
drag, startPoint x: 396, startPoint y: 115, endPoint x: 131, endPoint y: 127, distance: 265.5
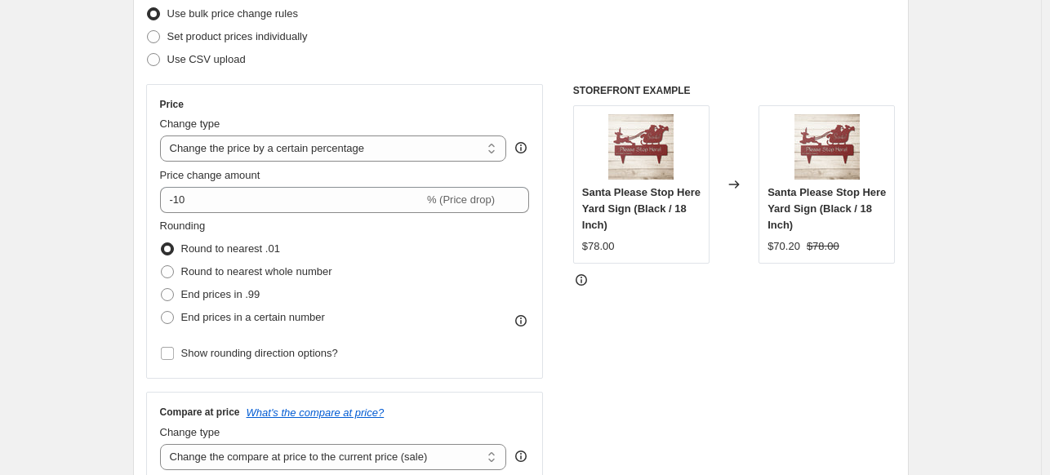
scroll to position [354, 0]
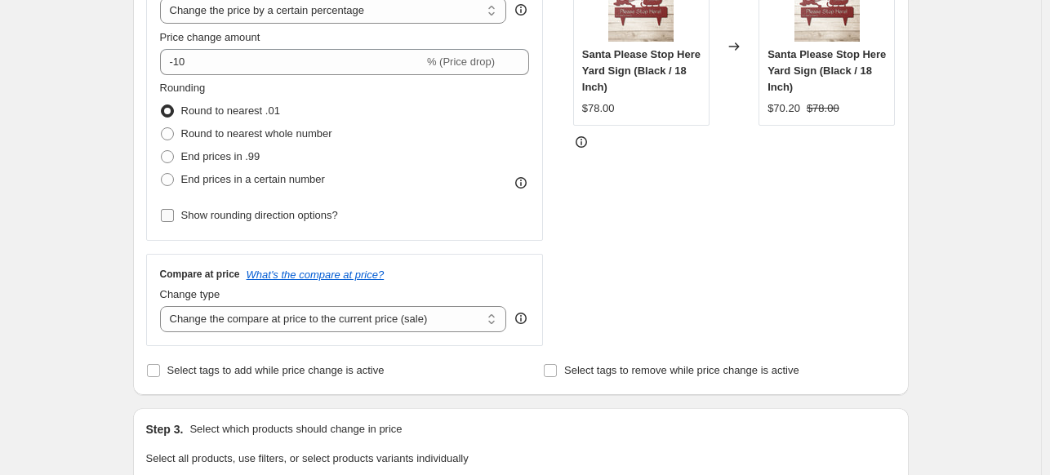
type input "Chopping Boards"
click at [169, 214] on input "Show rounding direction options?" at bounding box center [167, 215] width 13 height 13
checkbox input "true"
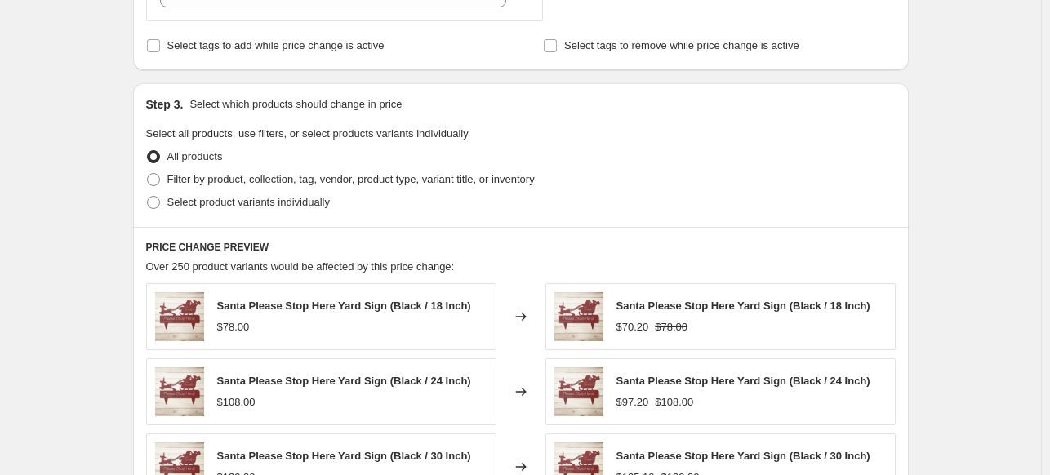
scroll to position [761, 0]
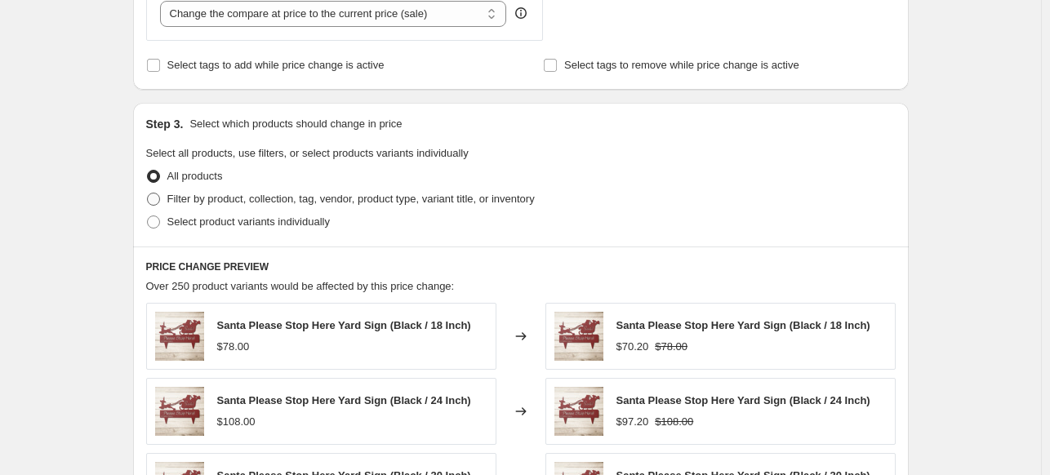
click at [153, 198] on span at bounding box center [153, 199] width 13 height 13
click at [148, 193] on input "Filter by product, collection, tag, vendor, product type, variant title, or inv…" at bounding box center [147, 193] width 1 height 1
radio input "true"
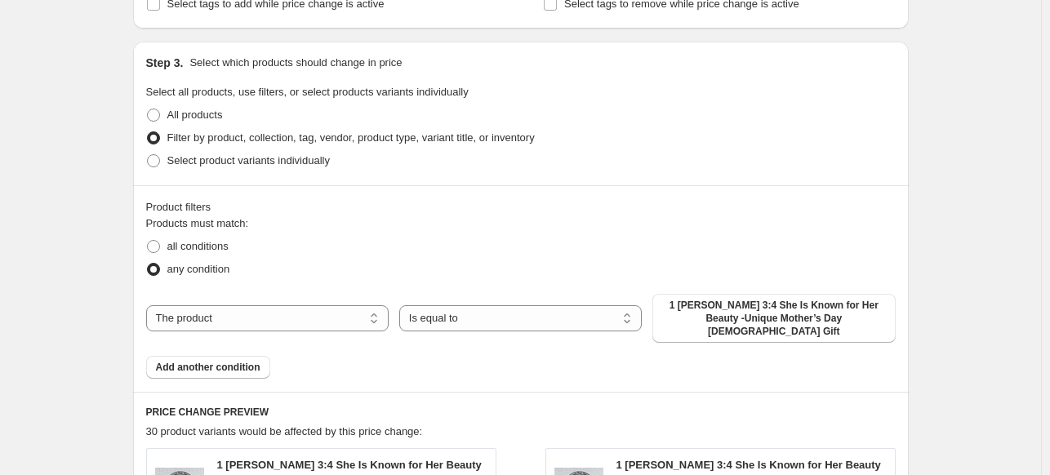
scroll to position [836, 0]
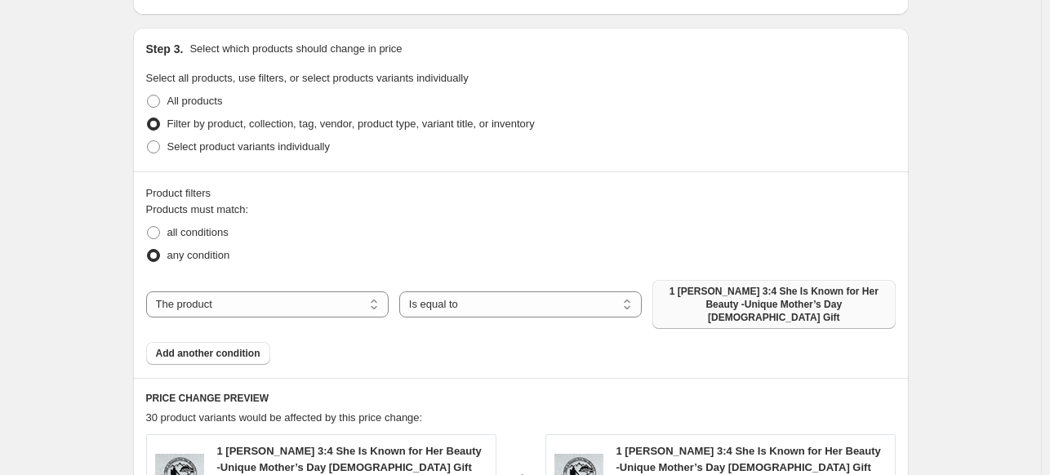
click at [884, 295] on span "1 Peter 3:4 She Is Known for Her Beauty -Unique Mother’s Day Christian Gift" at bounding box center [773, 304] width 223 height 39
click at [343, 301] on select "The product The product's collection The product's tag The product's vendor The…" at bounding box center [267, 304] width 242 height 26
select select "collection"
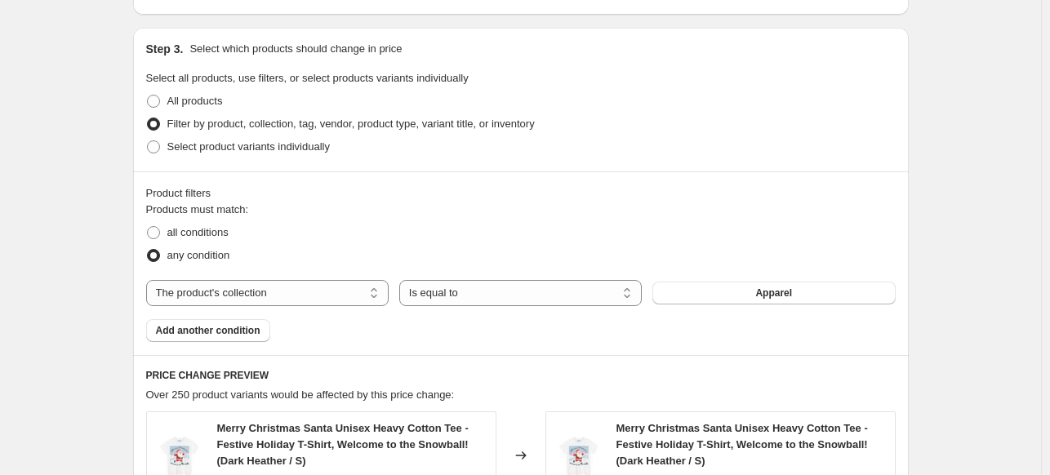
click at [758, 300] on button "Apparel" at bounding box center [773, 293] width 242 height 23
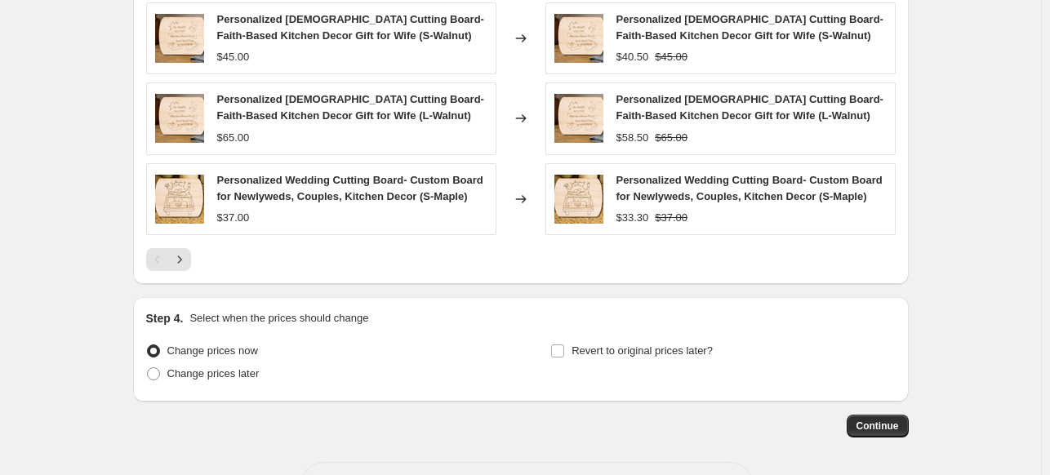
scroll to position [1466, 0]
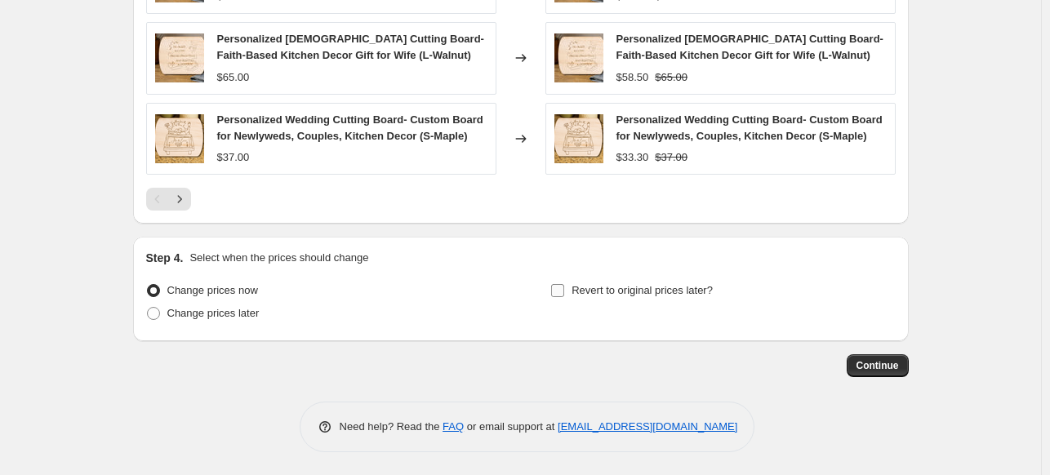
click at [564, 289] on input "Revert to original prices later?" at bounding box center [557, 290] width 13 height 13
checkbox input "true"
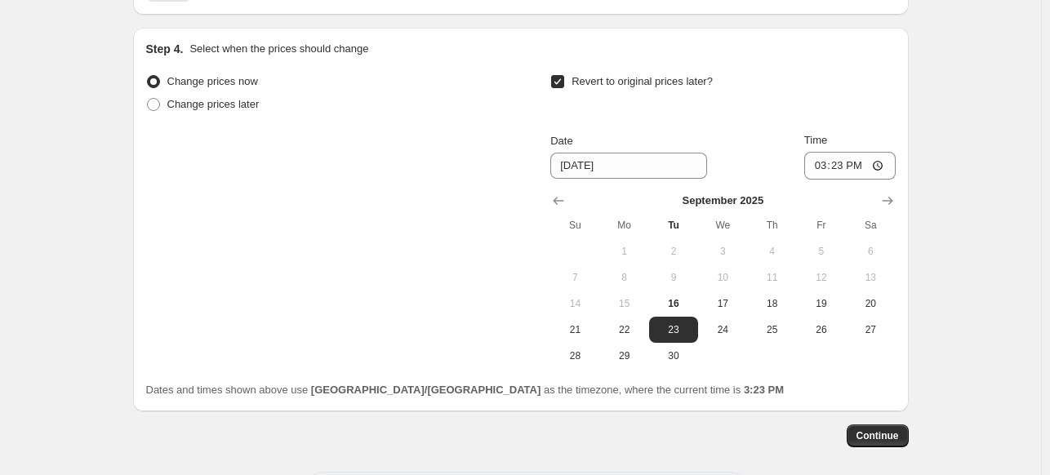
scroll to position [1744, 0]
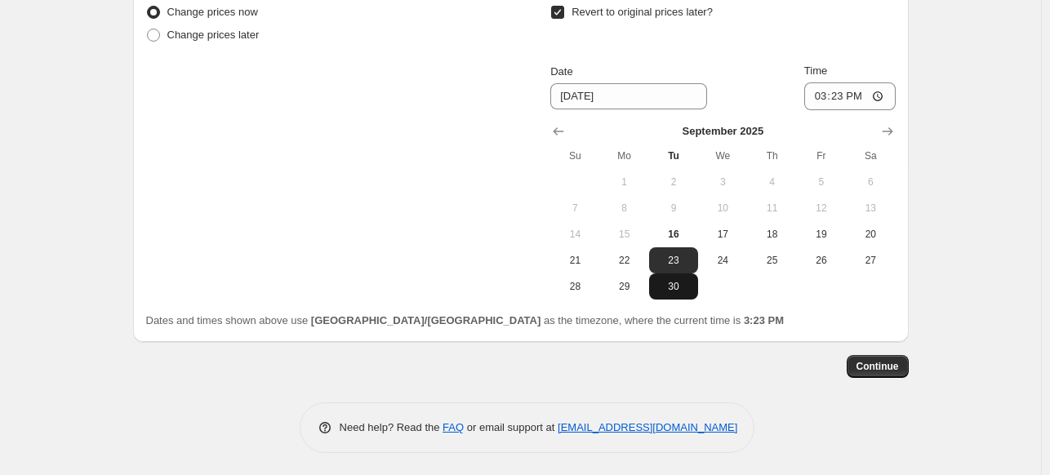
click at [682, 285] on span "30" at bounding box center [673, 286] width 36 height 13
type input "9/30/2025"
click at [906, 362] on button "Continue" at bounding box center [877, 366] width 62 height 23
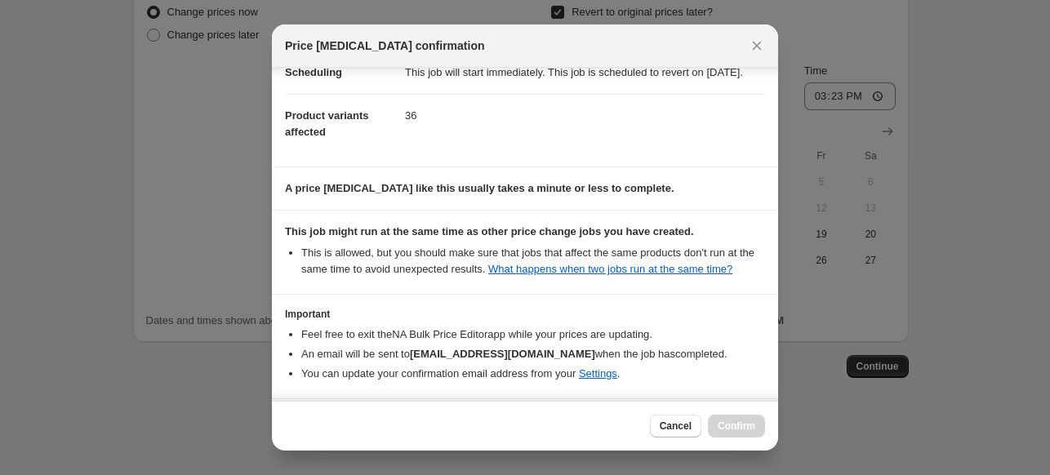
scroll to position [227, 0]
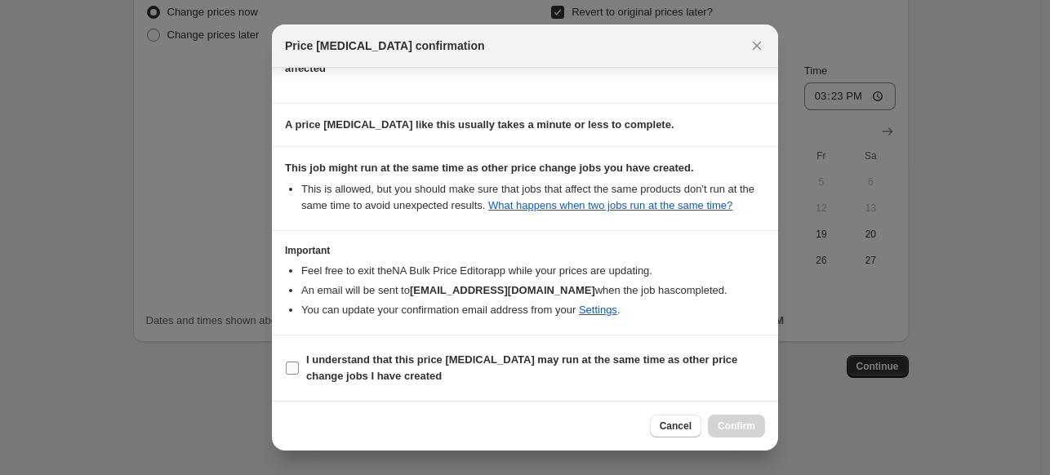
click at [291, 371] on input "I understand that this price change job may run at the same time as other price…" at bounding box center [292, 368] width 13 height 13
checkbox input "true"
click at [738, 425] on span "Confirm" at bounding box center [737, 426] width 38 height 13
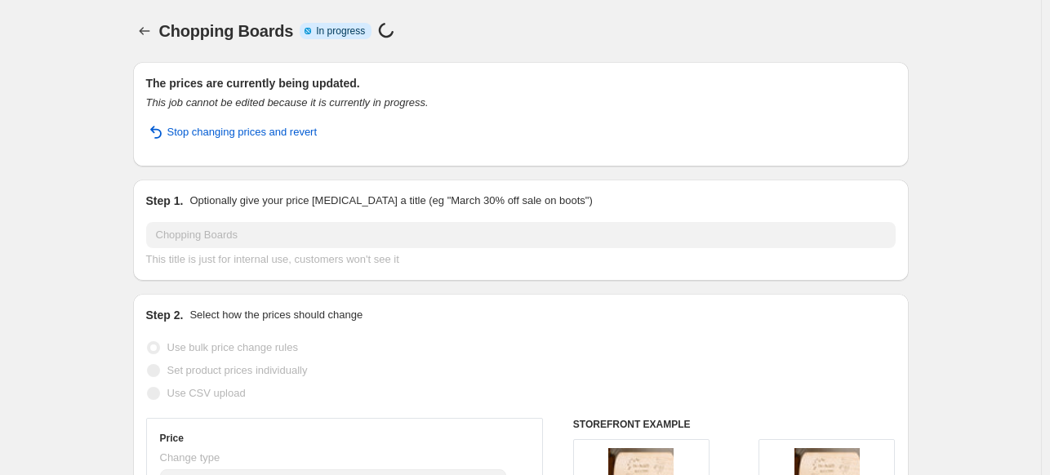
select select "percentage"
select select "collection"
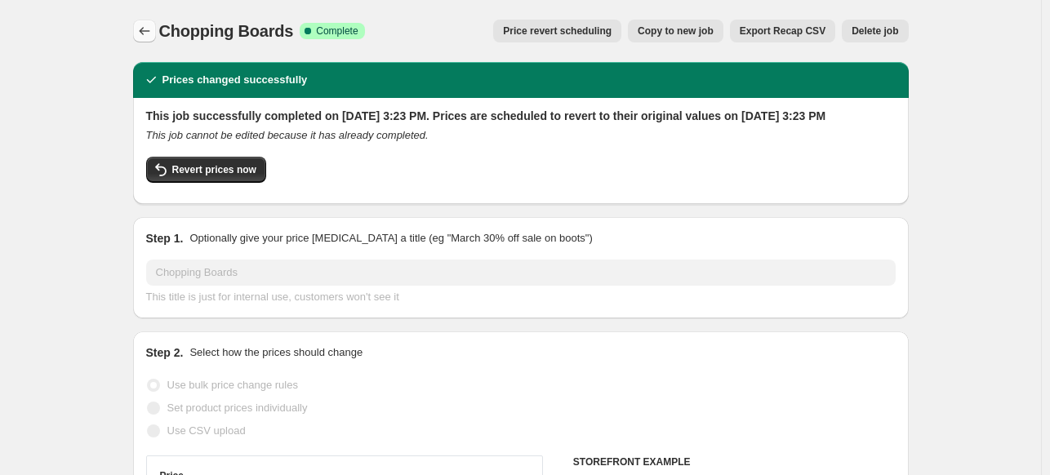
click at [144, 29] on icon "Price change jobs" at bounding box center [144, 31] width 11 height 8
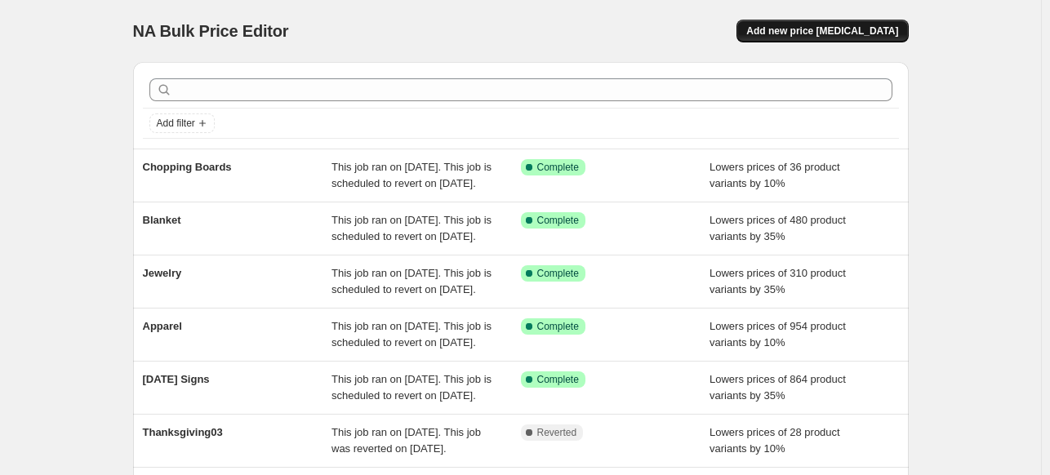
click at [815, 29] on span "Add new price change job" at bounding box center [822, 30] width 152 height 13
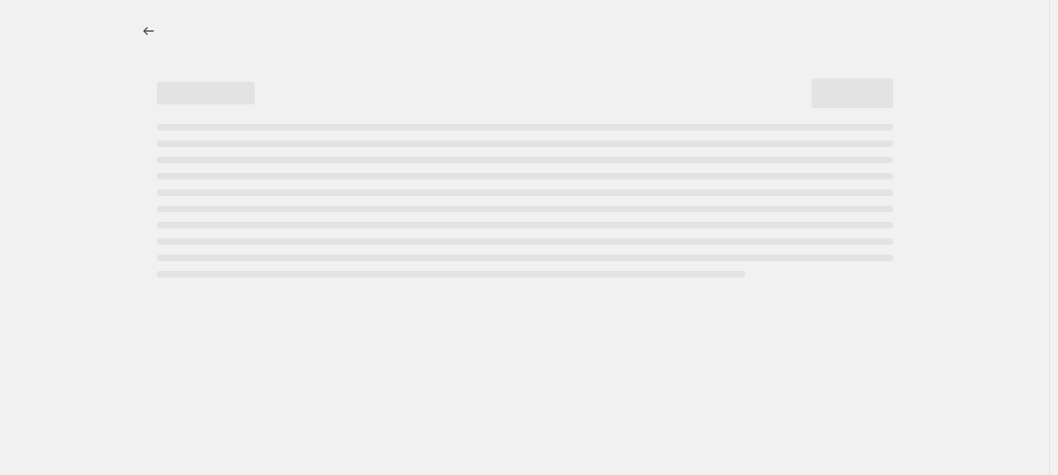
select select "percentage"
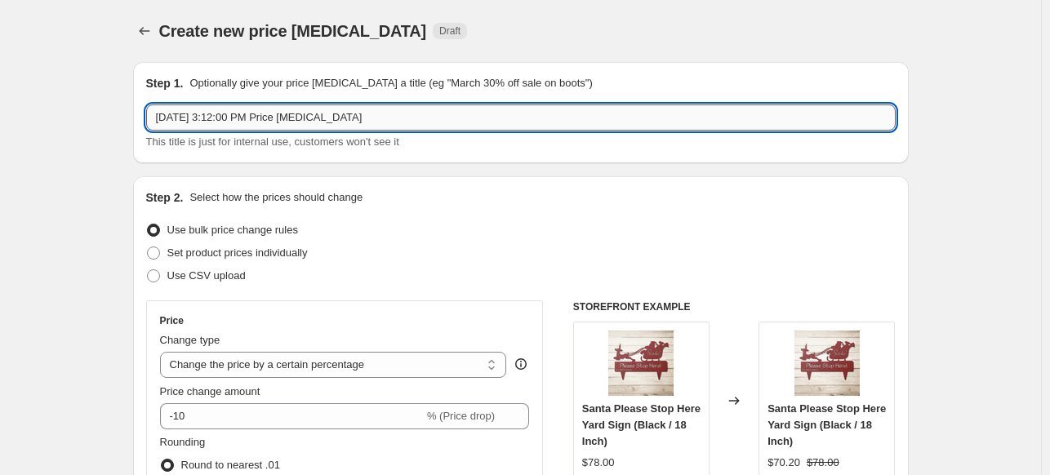
drag, startPoint x: 378, startPoint y: 109, endPoint x: 153, endPoint y: 116, distance: 224.6
click at [153, 116] on input "Sep 16, 2025, 3:12:00 PM Price change job" at bounding box center [520, 117] width 749 height 26
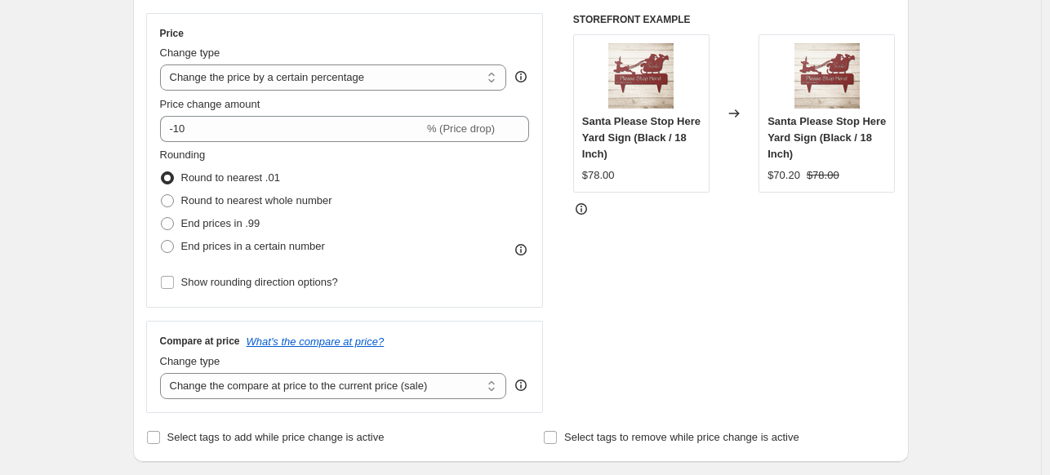
scroll to position [329, 0]
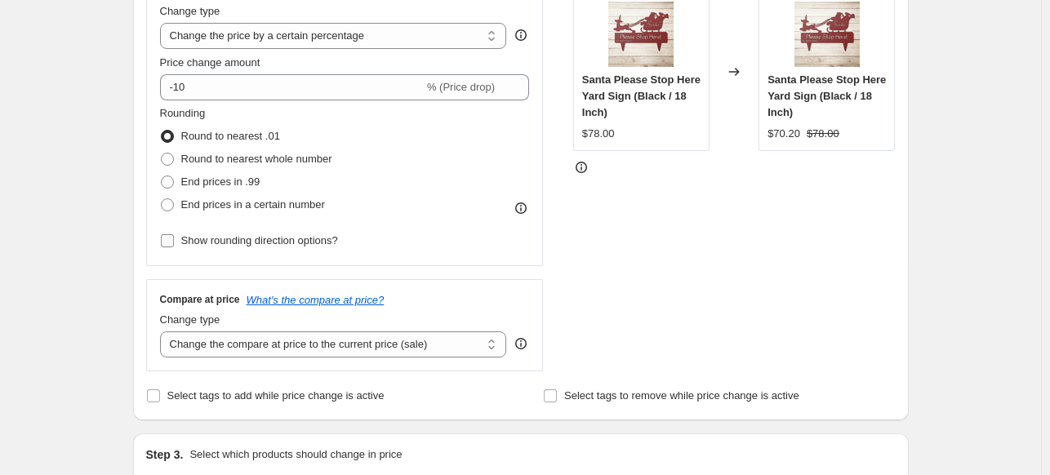
type input "Baseball Caps"
click at [168, 240] on input "Show rounding direction options?" at bounding box center [167, 240] width 13 height 13
checkbox input "true"
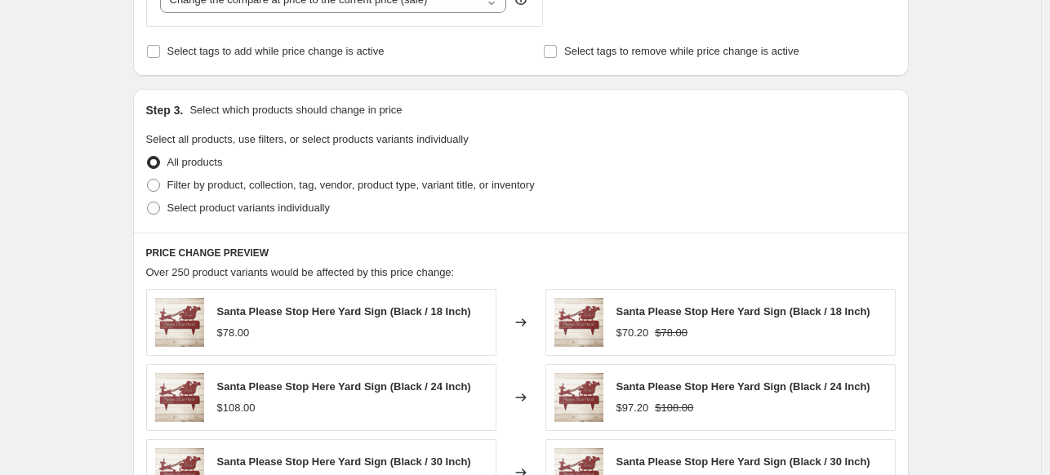
scroll to position [807, 0]
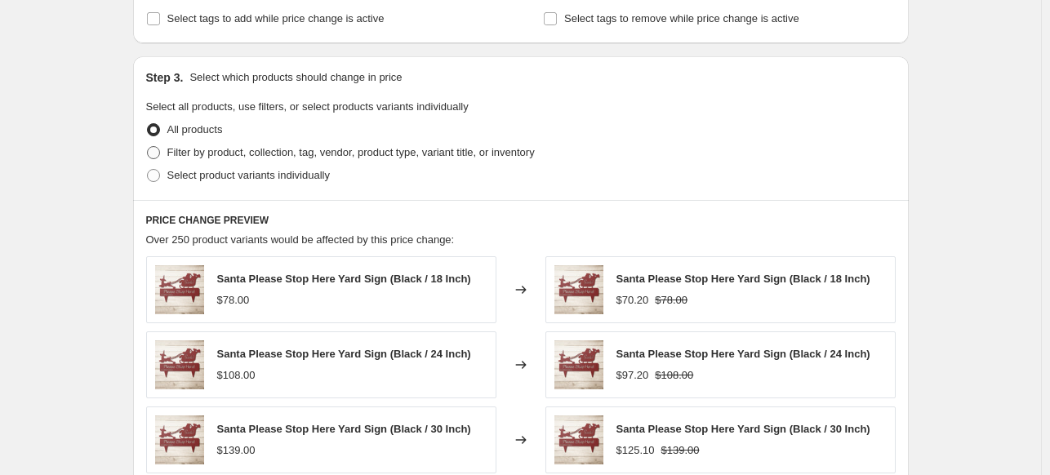
click at [154, 147] on span at bounding box center [153, 152] width 13 height 13
click at [148, 147] on input "Filter by product, collection, tag, vendor, product type, variant title, or inv…" at bounding box center [147, 146] width 1 height 1
radio input "true"
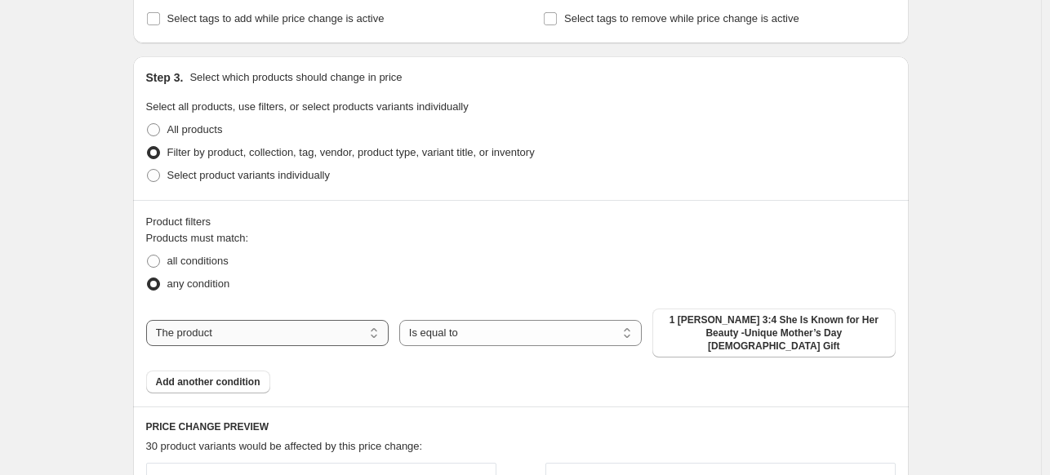
drag, startPoint x: 340, startPoint y: 326, endPoint x: 335, endPoint y: 315, distance: 11.4
click at [340, 326] on select "The product The product's collection The product's tag The product's vendor The…" at bounding box center [267, 333] width 242 height 26
select select "collection"
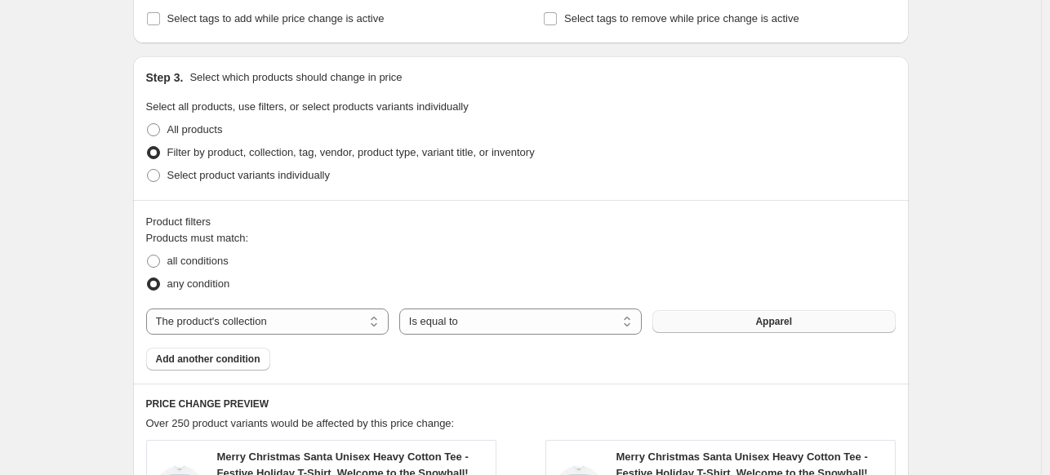
click at [802, 324] on button "Apparel" at bounding box center [773, 321] width 242 height 23
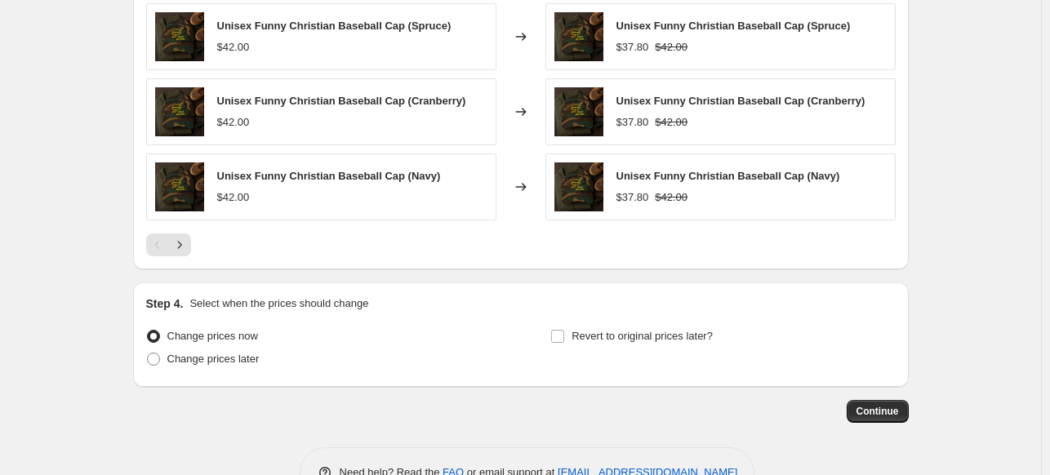
scroll to position [1440, 0]
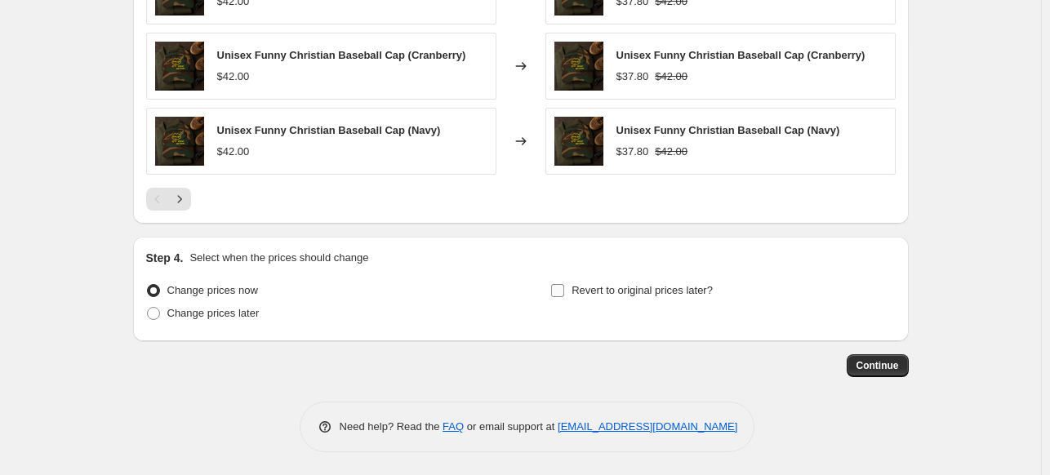
click at [558, 290] on input "Revert to original prices later?" at bounding box center [557, 290] width 13 height 13
checkbox input "true"
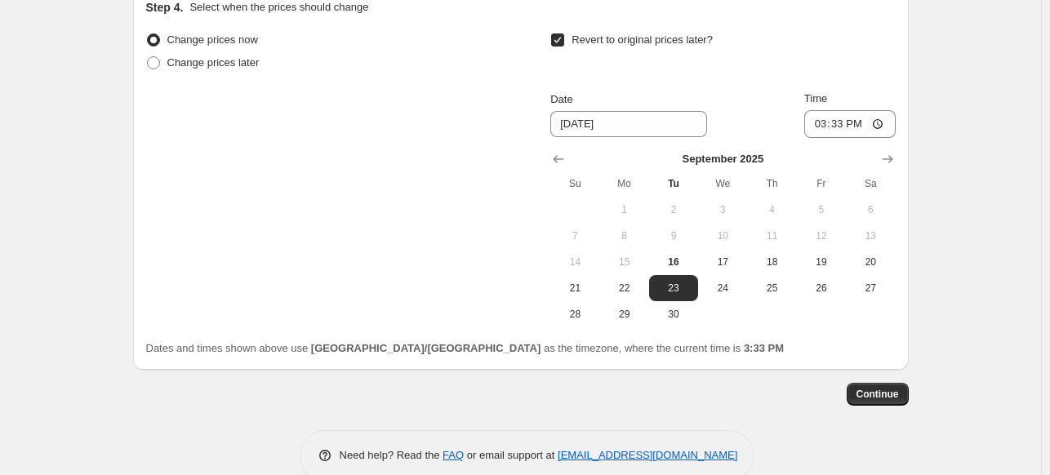
scroll to position [1718, 0]
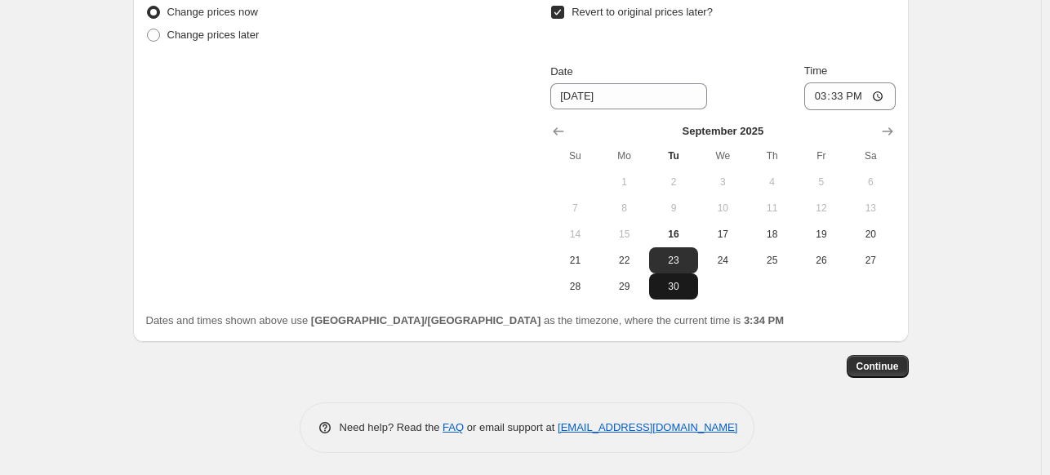
click at [684, 292] on button "30" at bounding box center [673, 286] width 49 height 26
type input "9/30/2025"
click at [893, 360] on span "Continue" at bounding box center [877, 366] width 42 height 13
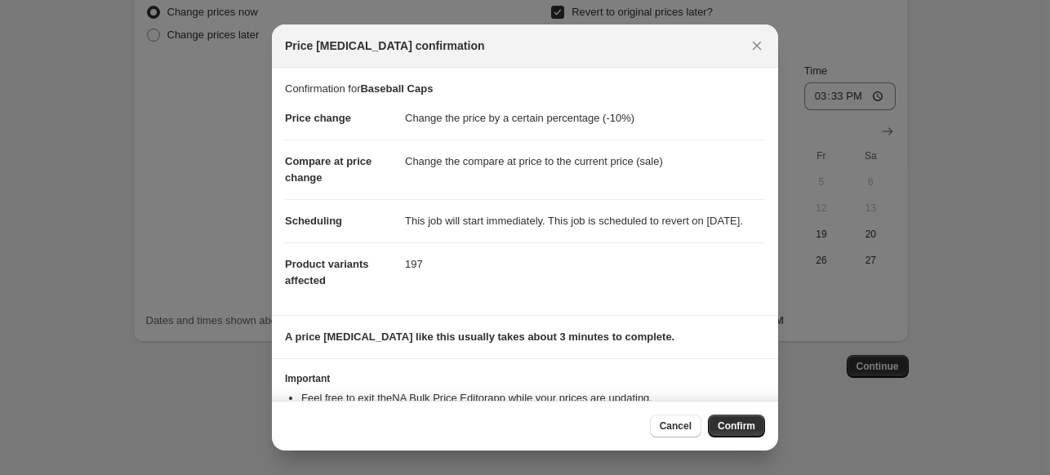
scroll to position [77, 0]
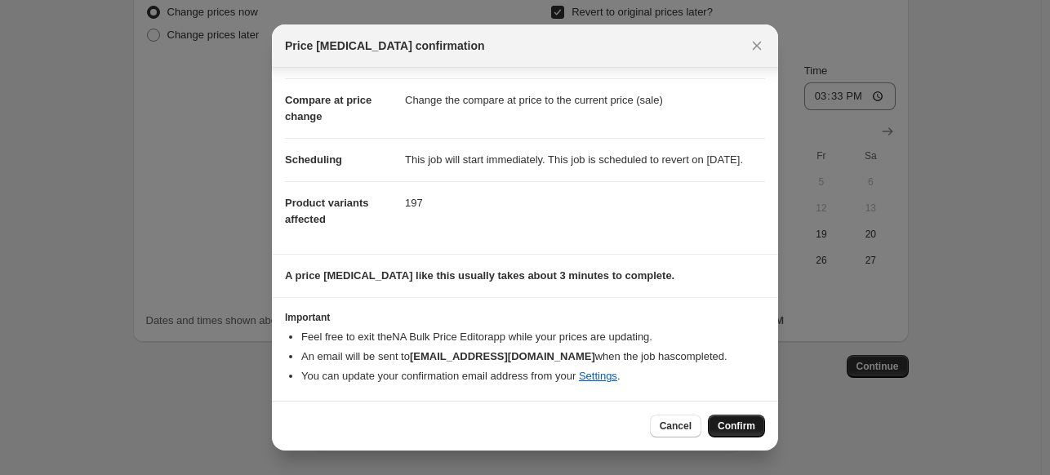
click at [720, 420] on span "Confirm" at bounding box center [737, 426] width 38 height 13
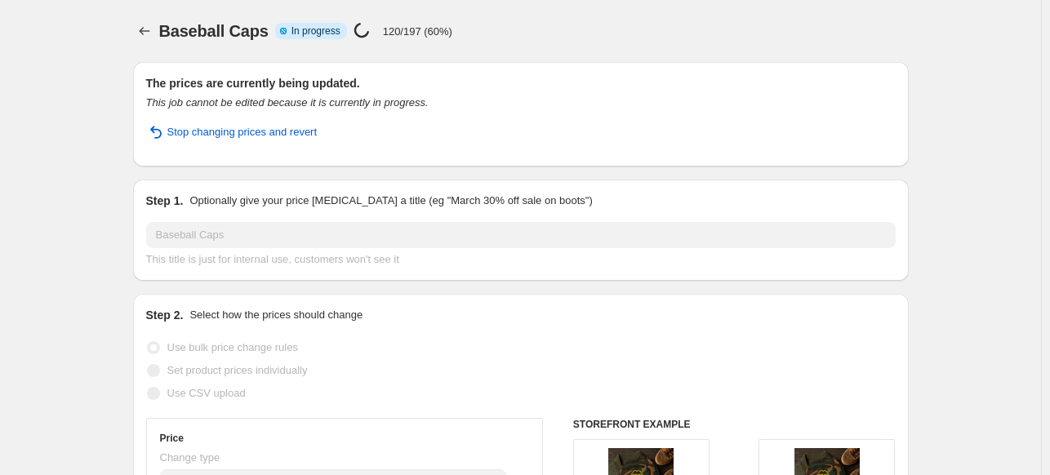
select select "percentage"
select select "collection"
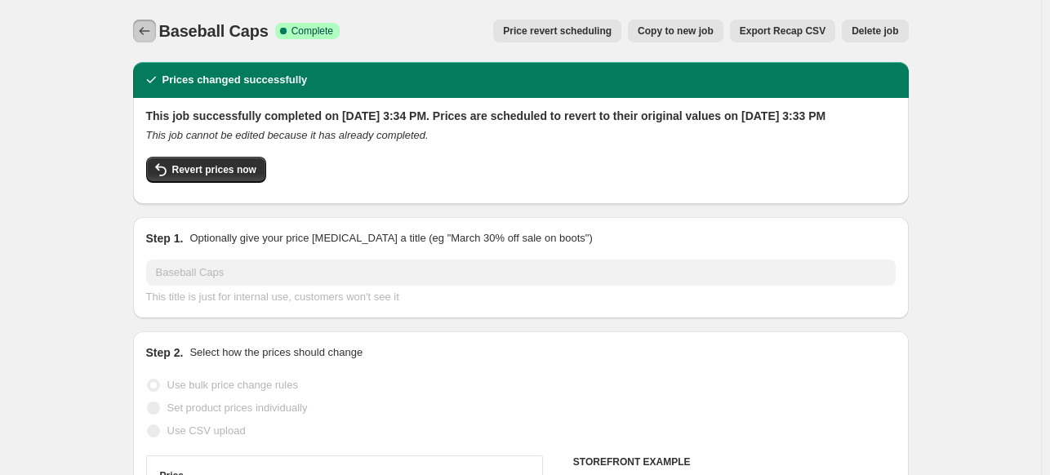
click at [146, 32] on icon "Price change jobs" at bounding box center [144, 31] width 16 height 16
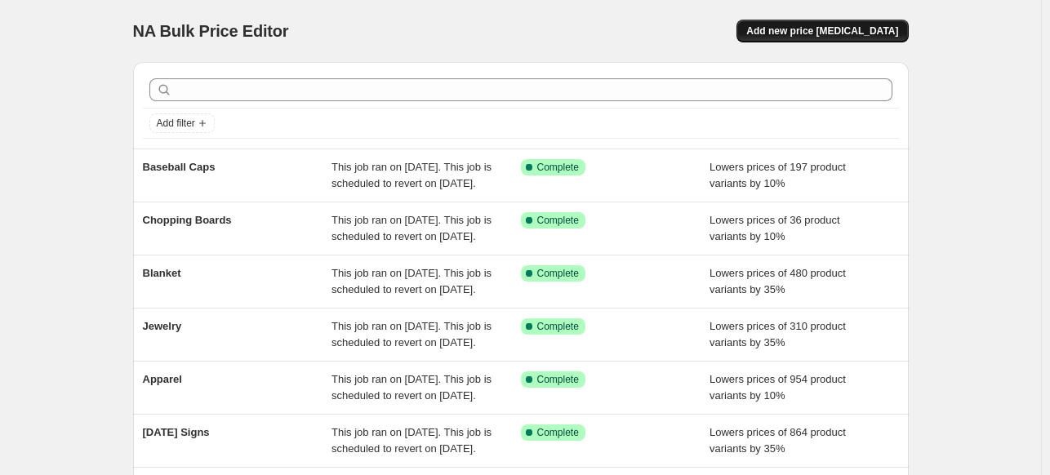
click at [813, 31] on span "Add new price change job" at bounding box center [822, 30] width 152 height 13
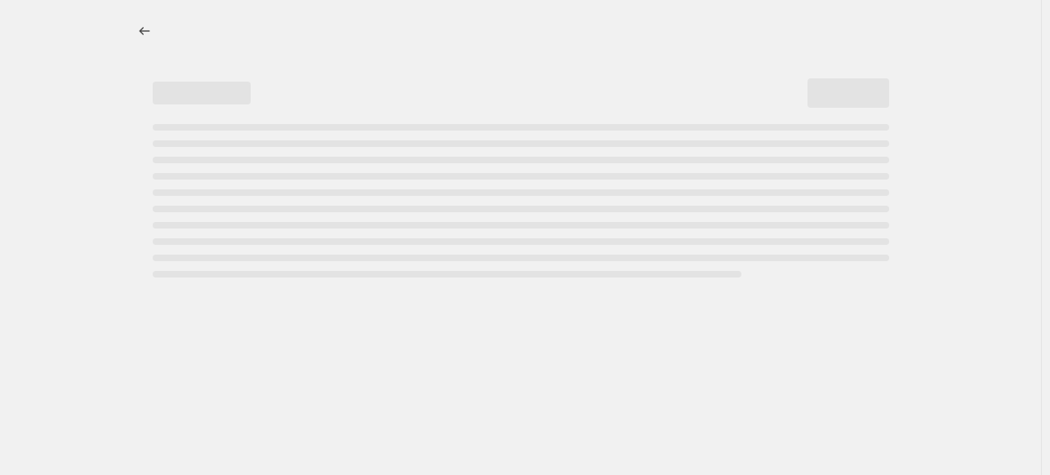
select select "percentage"
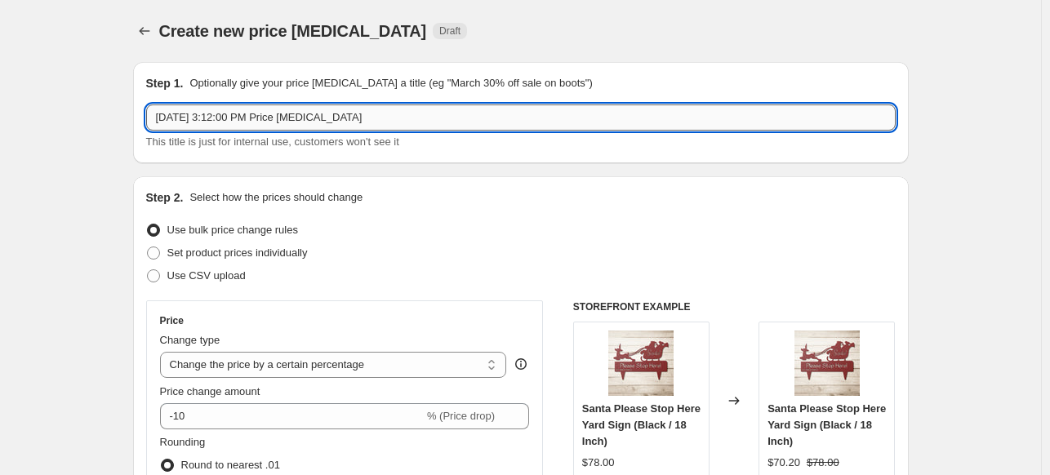
drag, startPoint x: 480, startPoint y: 126, endPoint x: 157, endPoint y: 125, distance: 323.2
click at [157, 125] on input "Sep 16, 2025, 3:12:00 PM Price change job" at bounding box center [520, 117] width 749 height 26
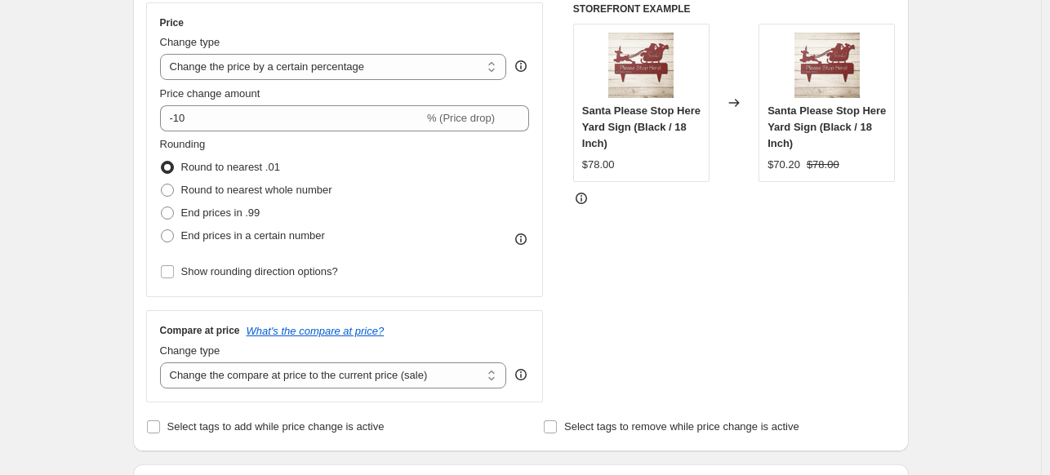
scroll to position [329, 0]
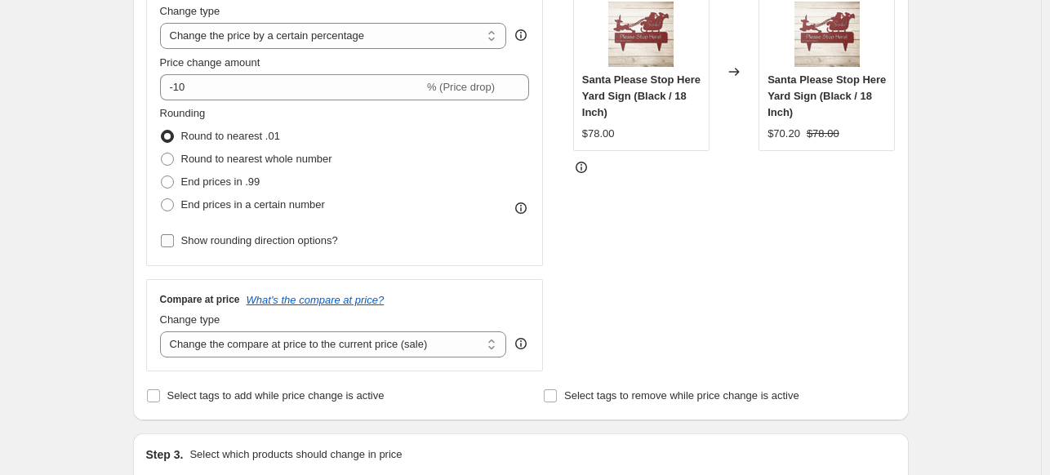
type input "Mugs"
click at [167, 245] on input "Show rounding direction options?" at bounding box center [167, 240] width 13 height 13
checkbox input "true"
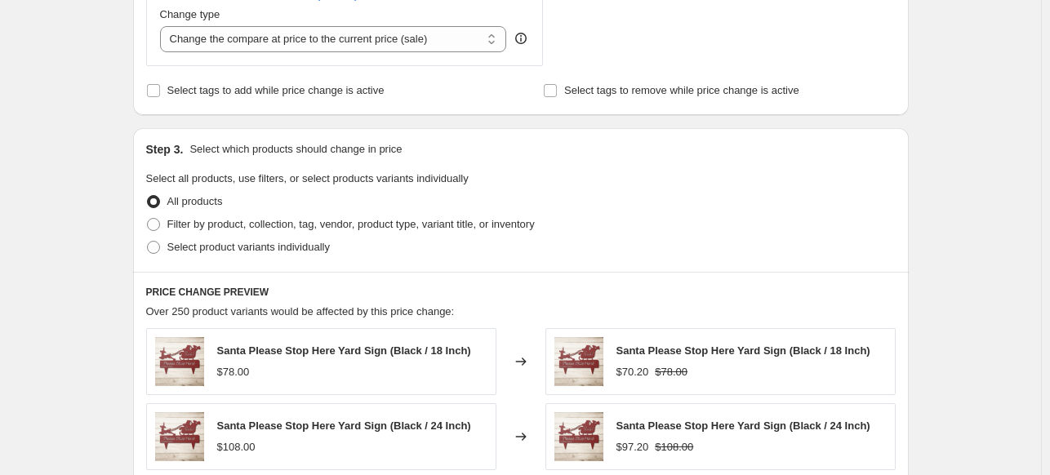
scroll to position [728, 0]
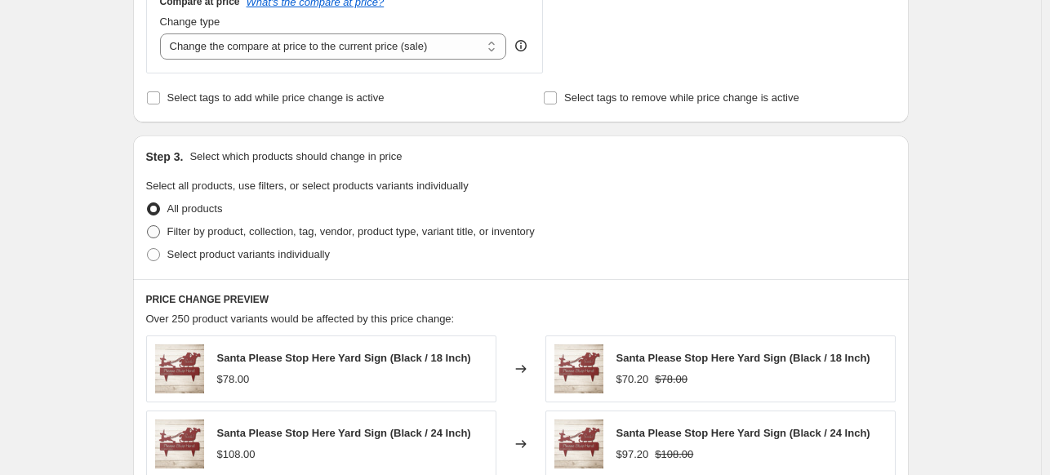
click at [157, 230] on span at bounding box center [153, 231] width 13 height 13
click at [148, 226] on input "Filter by product, collection, tag, vendor, product type, variant title, or inv…" at bounding box center [147, 225] width 1 height 1
radio input "true"
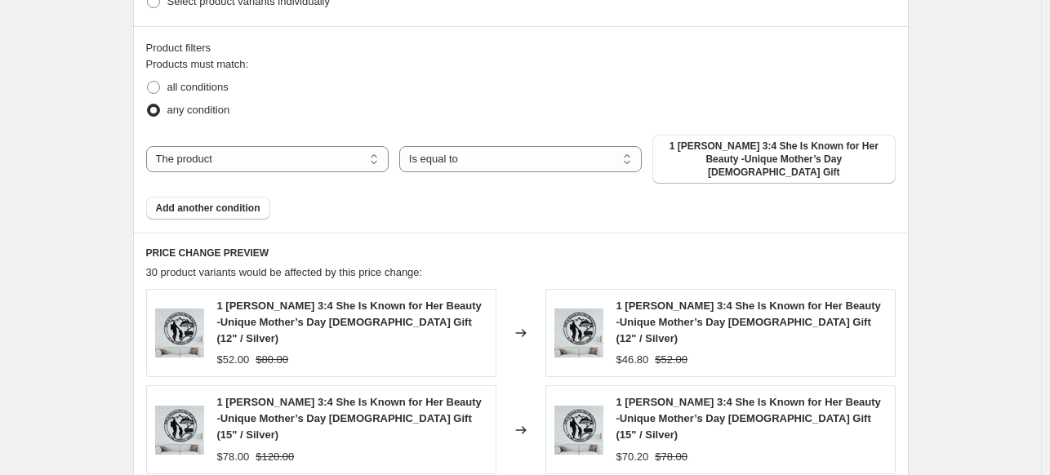
scroll to position [989, 0]
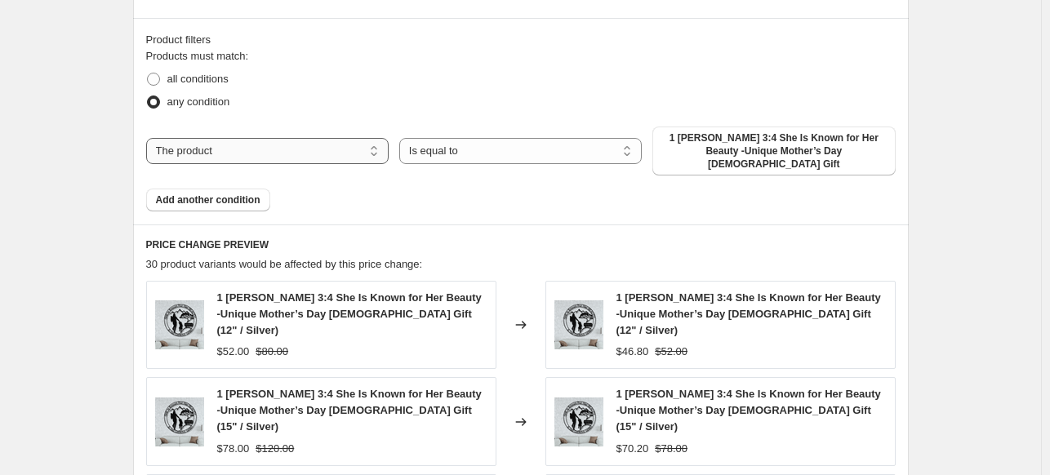
click at [318, 149] on select "The product The product's collection The product's tag The product's vendor The…" at bounding box center [267, 151] width 242 height 26
select select "collection"
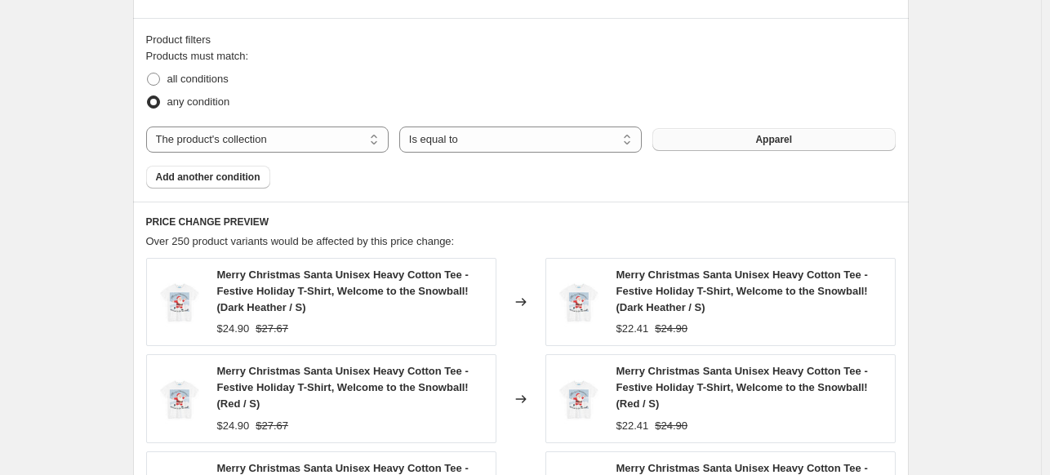
click at [839, 144] on button "Apparel" at bounding box center [773, 139] width 242 height 23
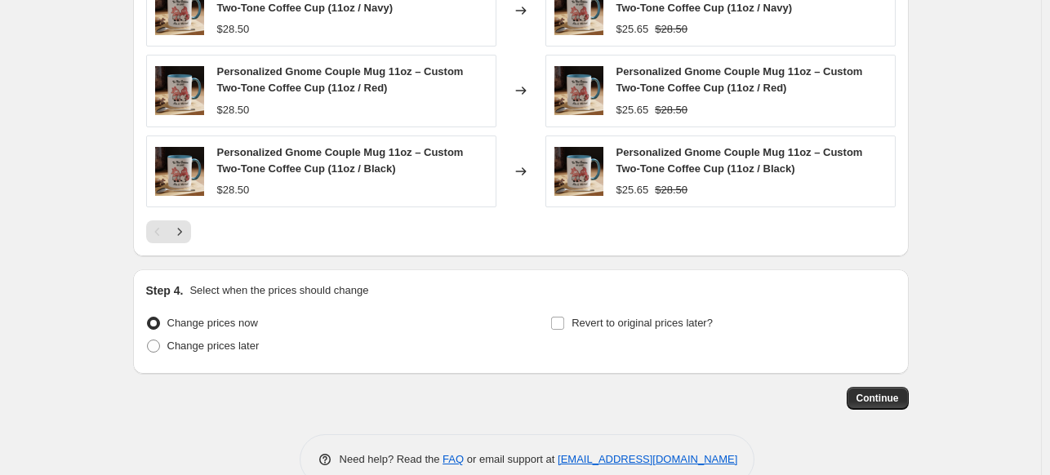
scroll to position [1440, 0]
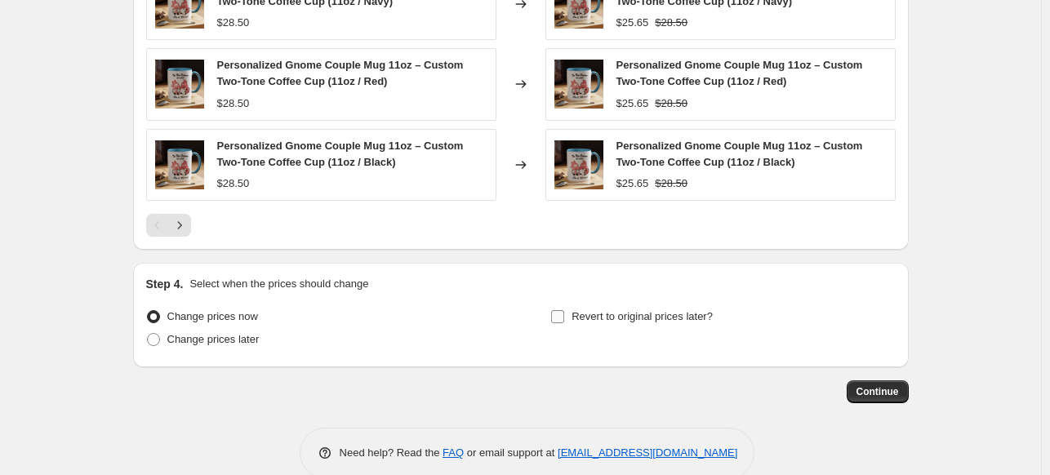
click at [559, 310] on input "Revert to original prices later?" at bounding box center [557, 316] width 13 height 13
checkbox input "true"
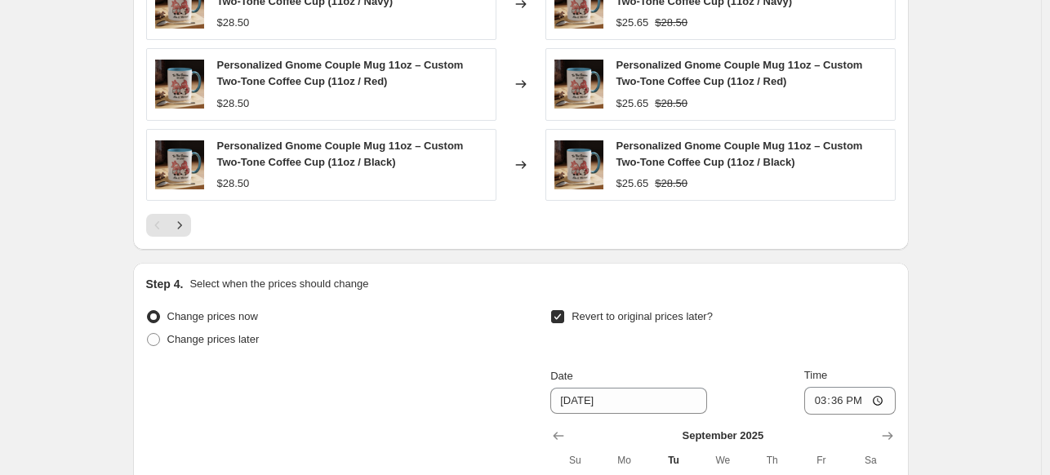
scroll to position [1744, 0]
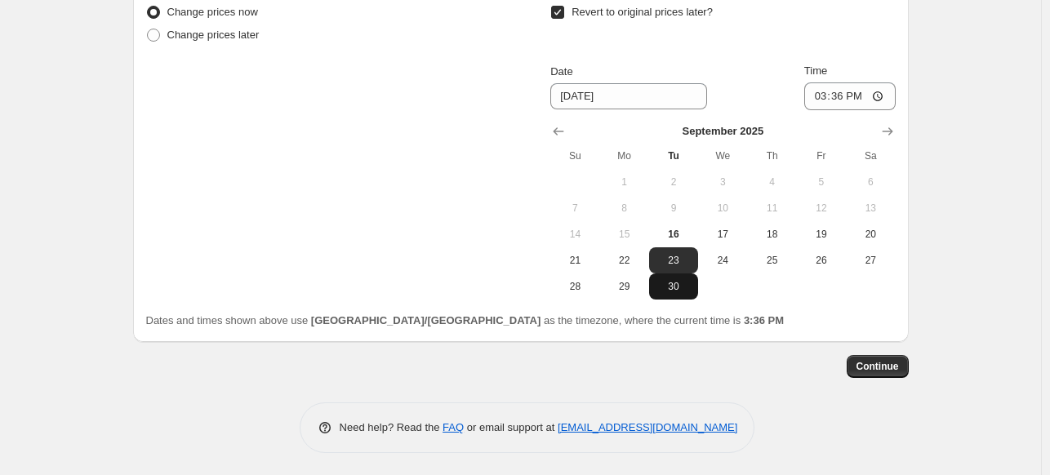
click at [679, 287] on span "30" at bounding box center [673, 286] width 36 height 13
type input "9/30/2025"
click at [895, 369] on span "Continue" at bounding box center [877, 366] width 42 height 13
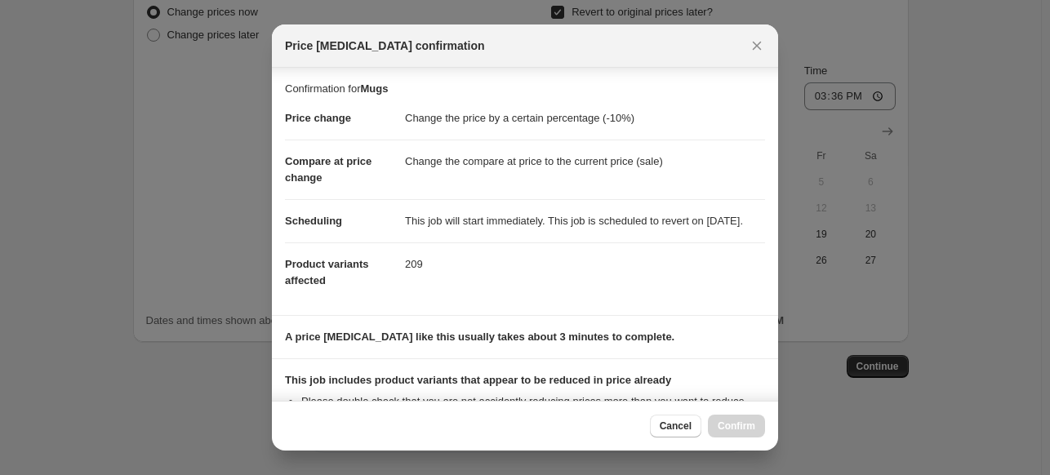
scroll to position [227, 0]
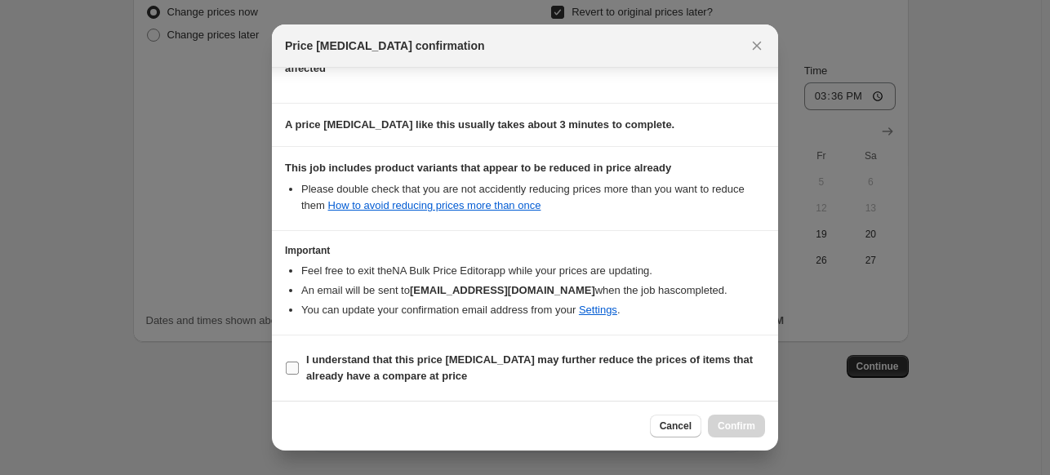
click at [299, 367] on span ":rq6:" at bounding box center [292, 368] width 15 height 15
click at [299, 367] on input "I understand that this price change job may further reduce the prices of items …" at bounding box center [292, 368] width 13 height 13
checkbox input "true"
click at [737, 420] on span "Confirm" at bounding box center [737, 426] width 38 height 13
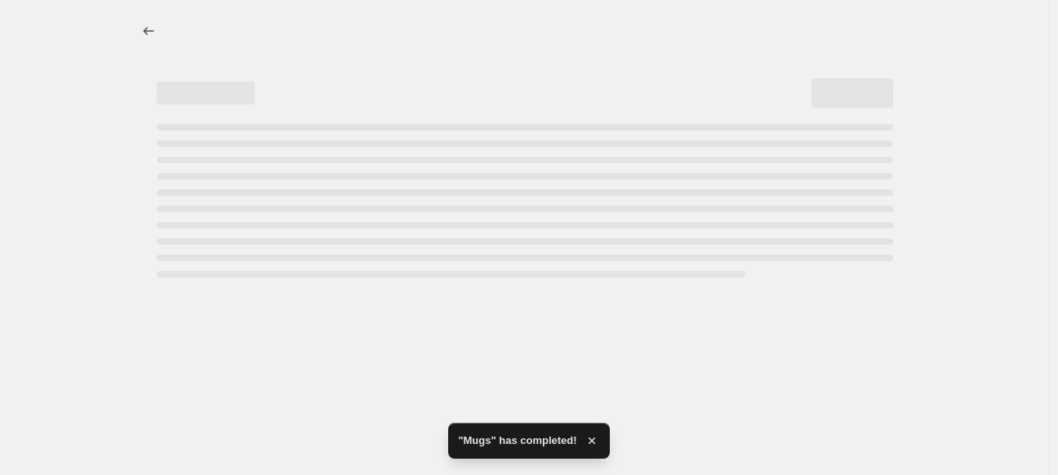
select select "percentage"
select select "collection"
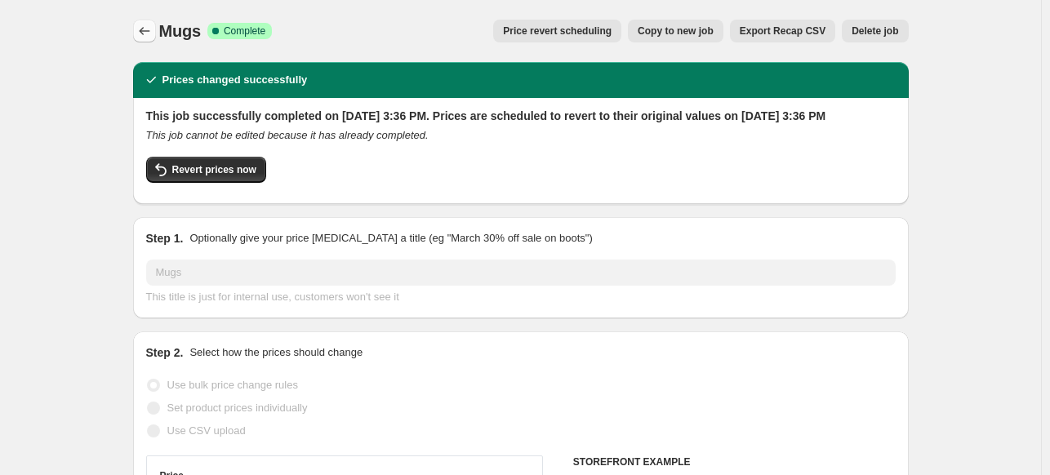
click at [139, 30] on button "Price change jobs" at bounding box center [144, 31] width 23 height 23
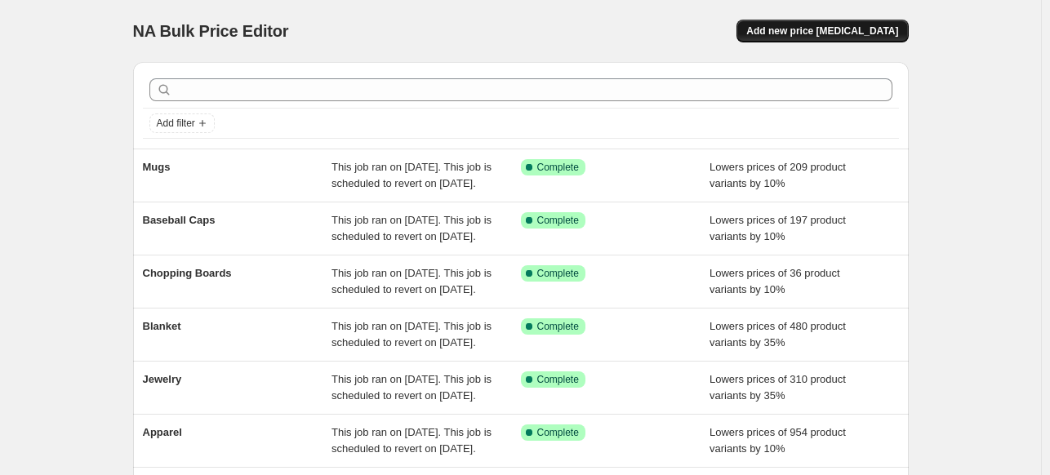
click at [869, 34] on span "Add new price change job" at bounding box center [822, 30] width 152 height 13
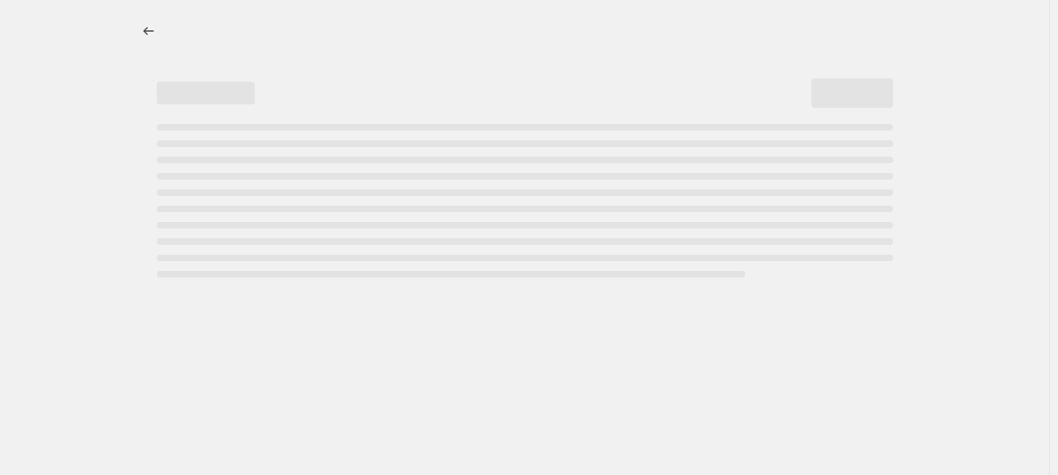
select select "percentage"
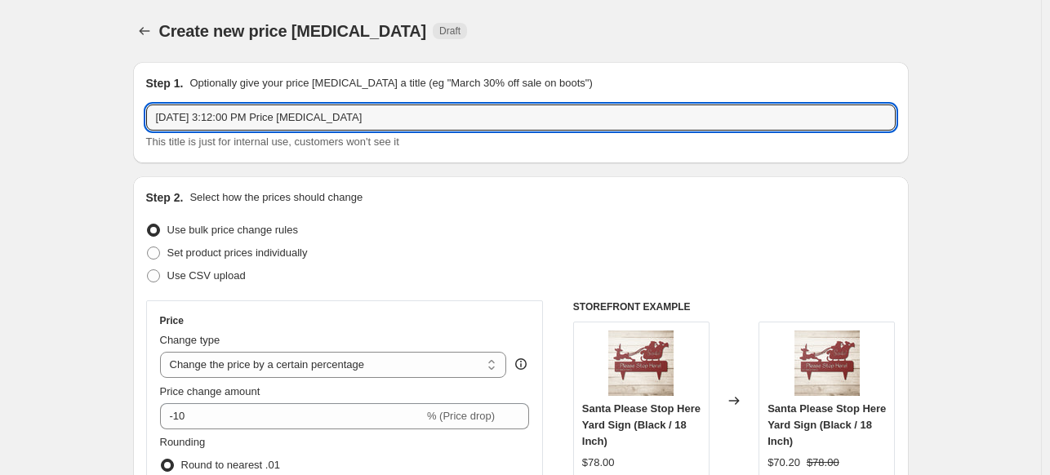
drag, startPoint x: 432, startPoint y: 113, endPoint x: 149, endPoint y: 119, distance: 283.3
click at [147, 117] on div "Step 1. Optionally give your price change job a title (eg "March 30% off sale o…" at bounding box center [520, 112] width 775 height 101
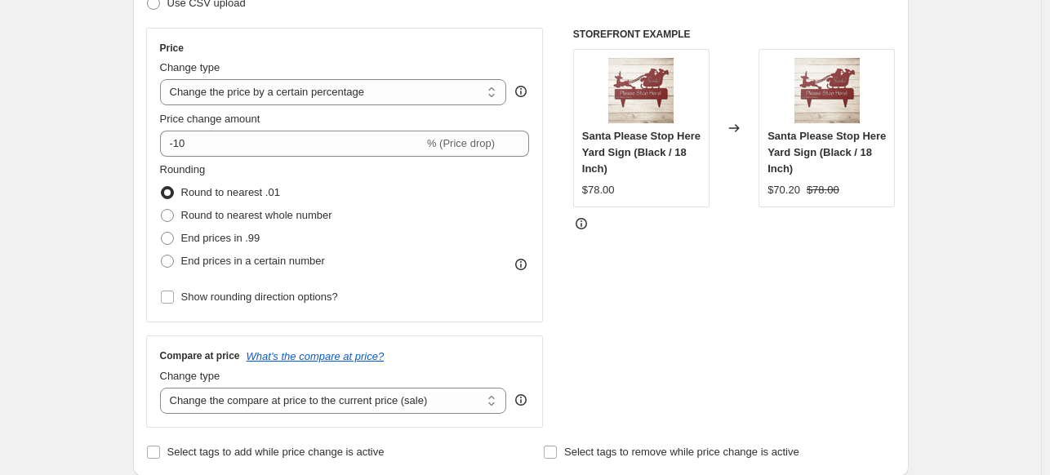
scroll to position [291, 0]
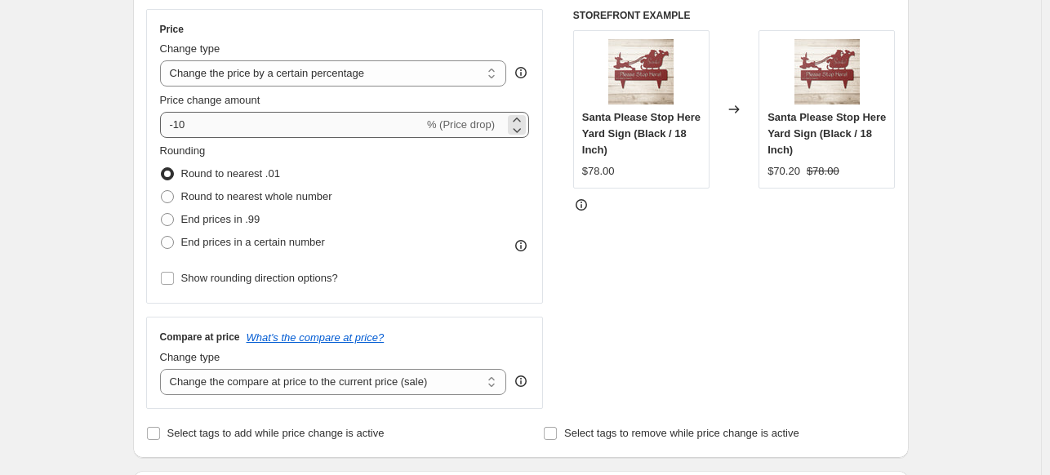
type input "Wall Art"
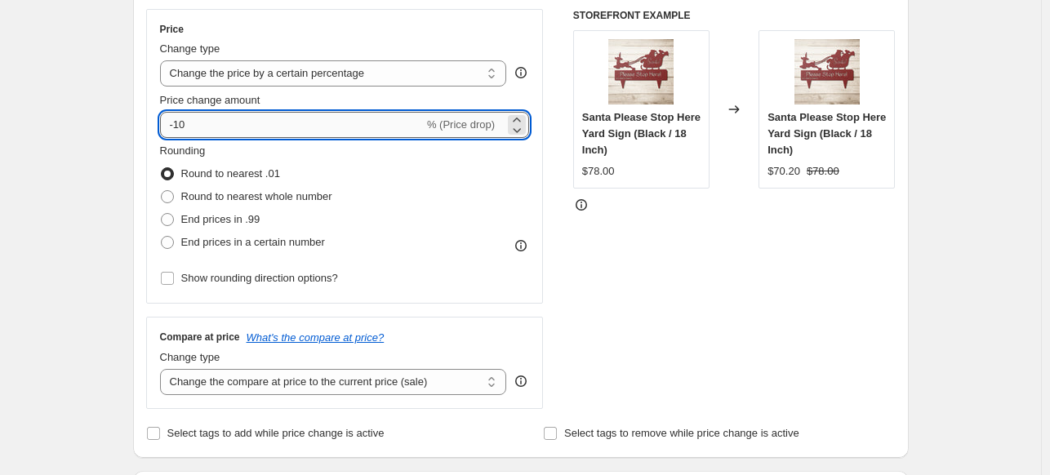
drag, startPoint x: 269, startPoint y: 123, endPoint x: 177, endPoint y: 125, distance: 91.4
click at [177, 125] on input "-10" at bounding box center [292, 125] width 264 height 26
type input "-35"
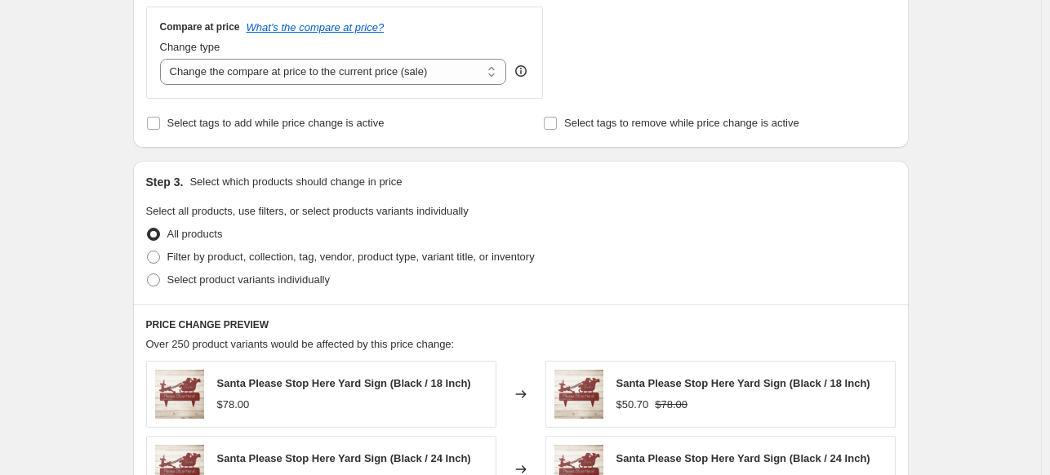
scroll to position [630, 0]
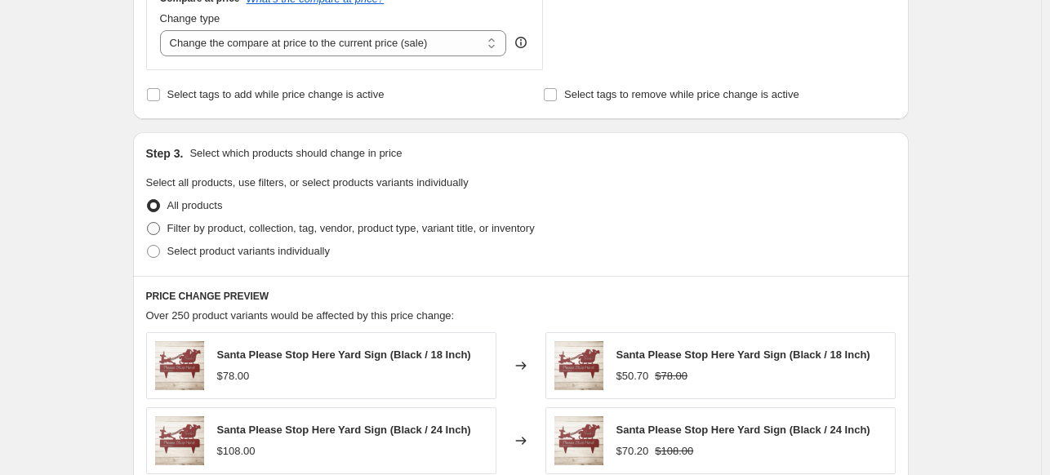
click at [160, 227] on span at bounding box center [153, 228] width 13 height 13
click at [148, 223] on input "Filter by product, collection, tag, vendor, product type, variant title, or inv…" at bounding box center [147, 222] width 1 height 1
radio input "true"
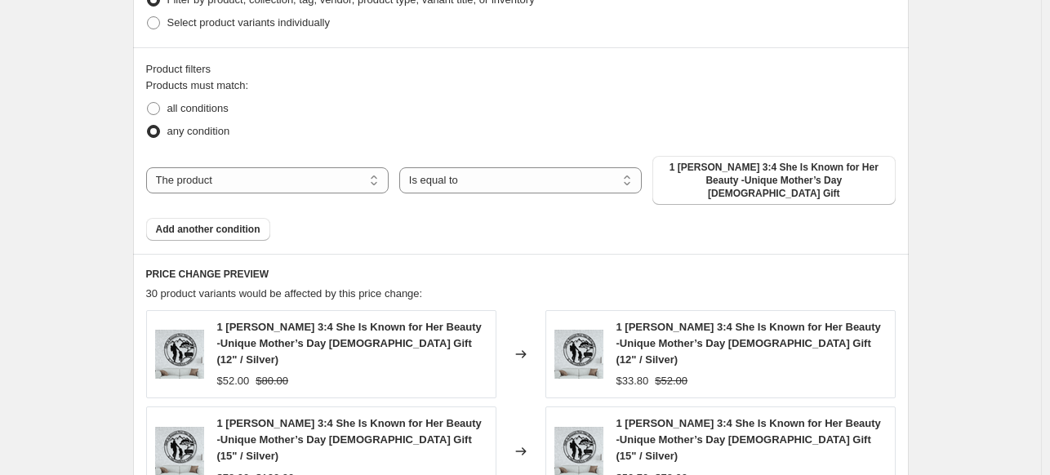
scroll to position [883, 0]
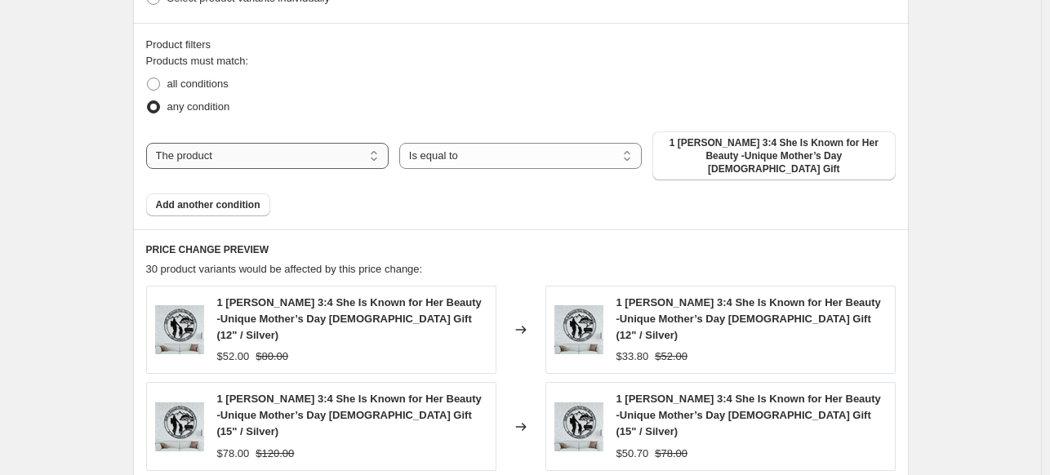
click at [342, 152] on select "The product The product's collection The product's tag The product's vendor The…" at bounding box center [267, 156] width 242 height 26
select select "collection"
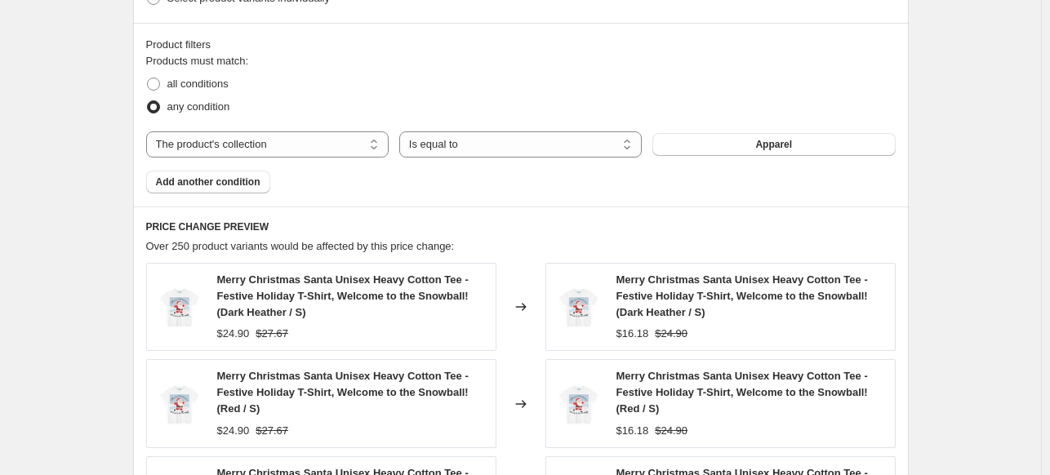
click at [788, 148] on span "Apparel" at bounding box center [773, 144] width 37 height 13
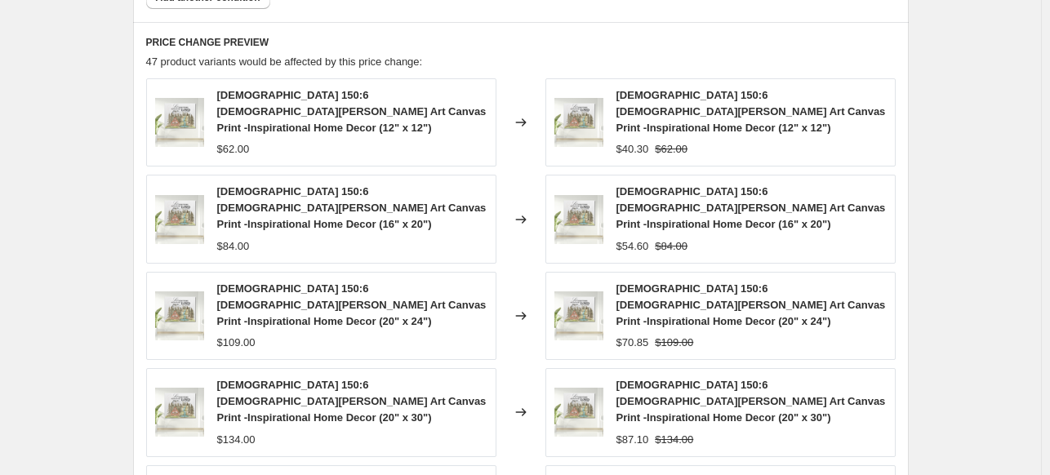
scroll to position [1365, 0]
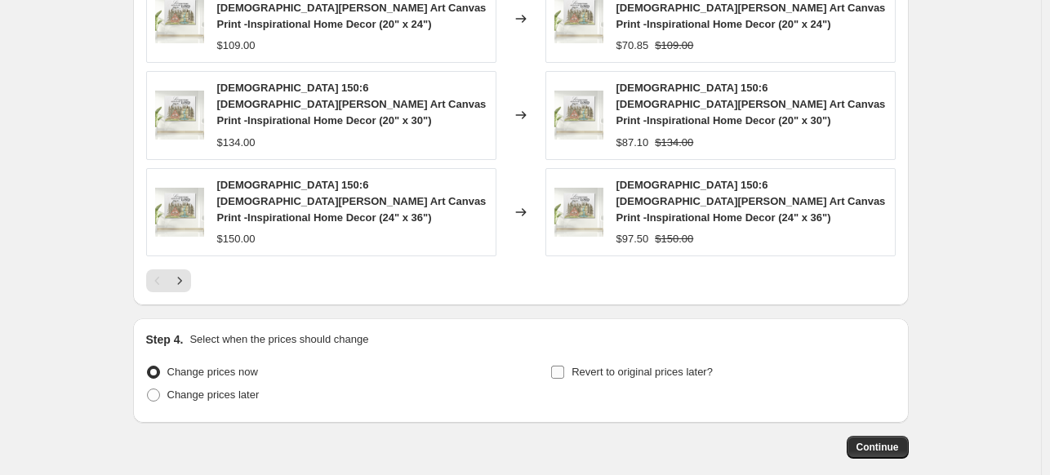
click at [558, 366] on input "Revert to original prices later?" at bounding box center [557, 372] width 13 height 13
checkbox input "true"
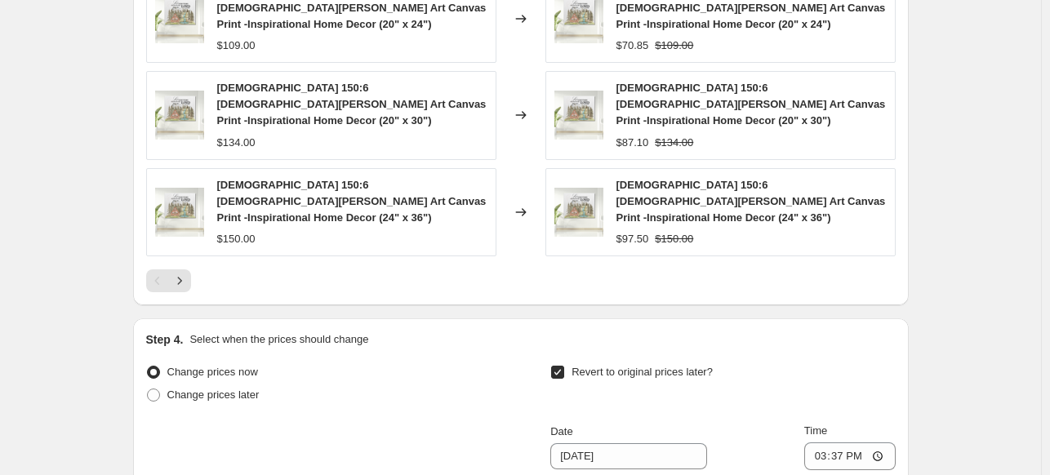
scroll to position [1643, 0]
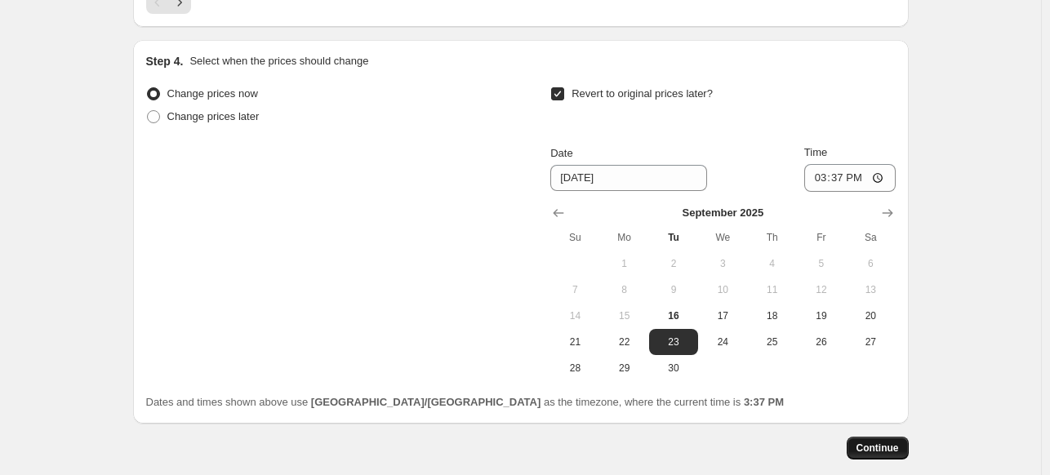
click at [899, 442] on span "Continue" at bounding box center [877, 448] width 42 height 13
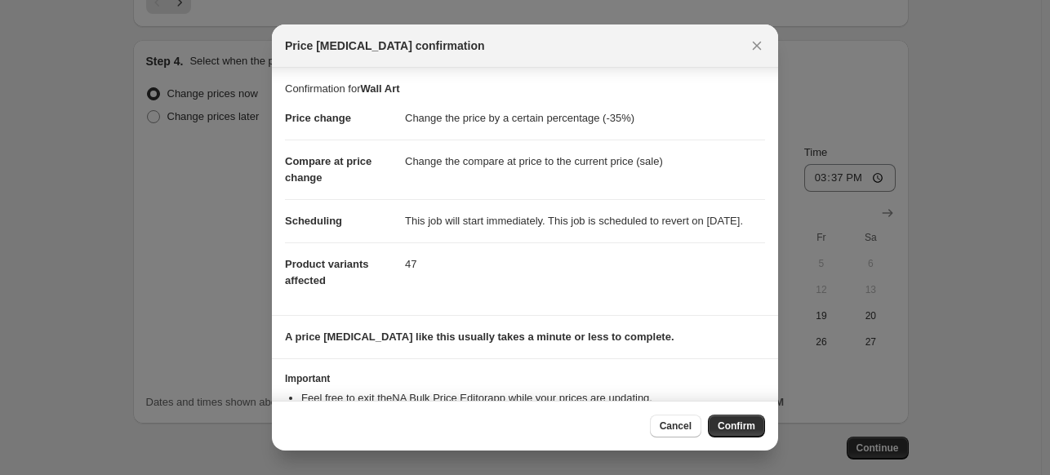
scroll to position [77, 0]
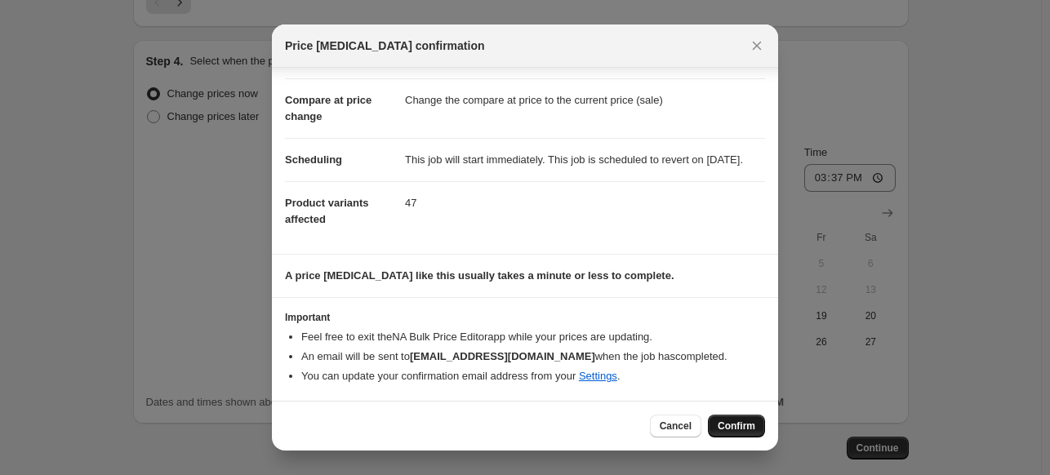
click at [735, 429] on span "Confirm" at bounding box center [737, 426] width 38 height 13
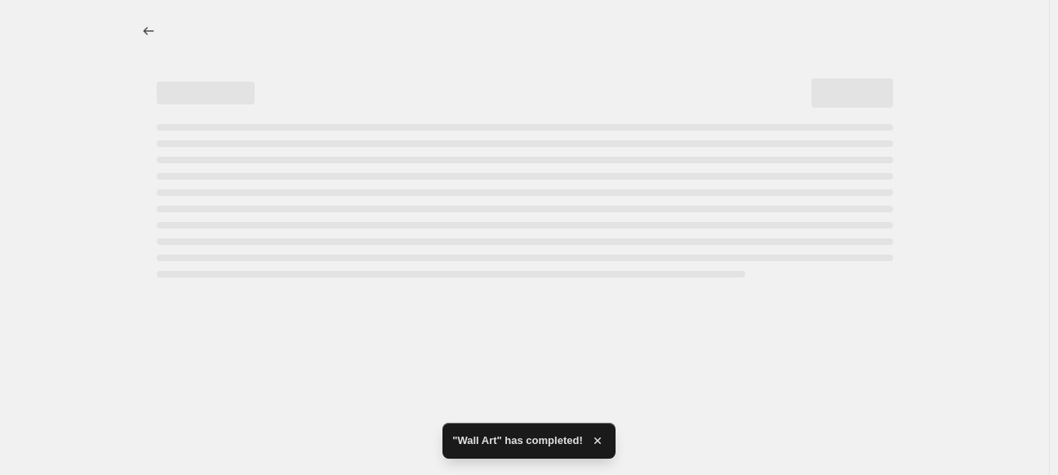
select select "percentage"
select select "collection"
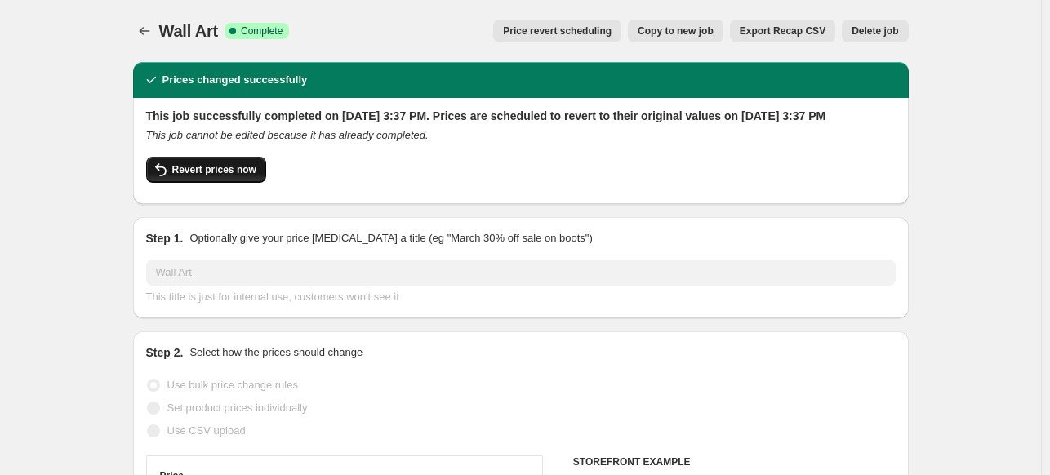
click at [213, 176] on span "Revert prices now" at bounding box center [214, 169] width 84 height 13
checkbox input "false"
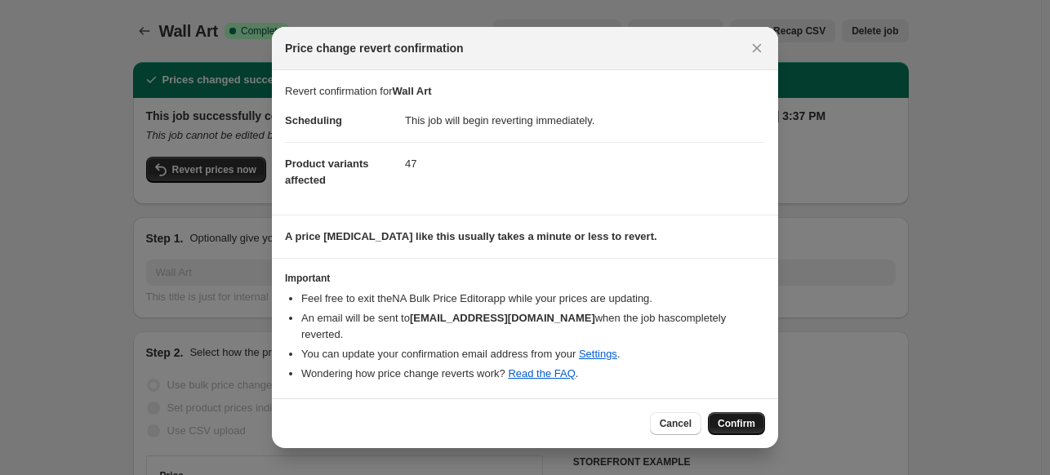
click at [740, 419] on span "Confirm" at bounding box center [737, 423] width 38 height 13
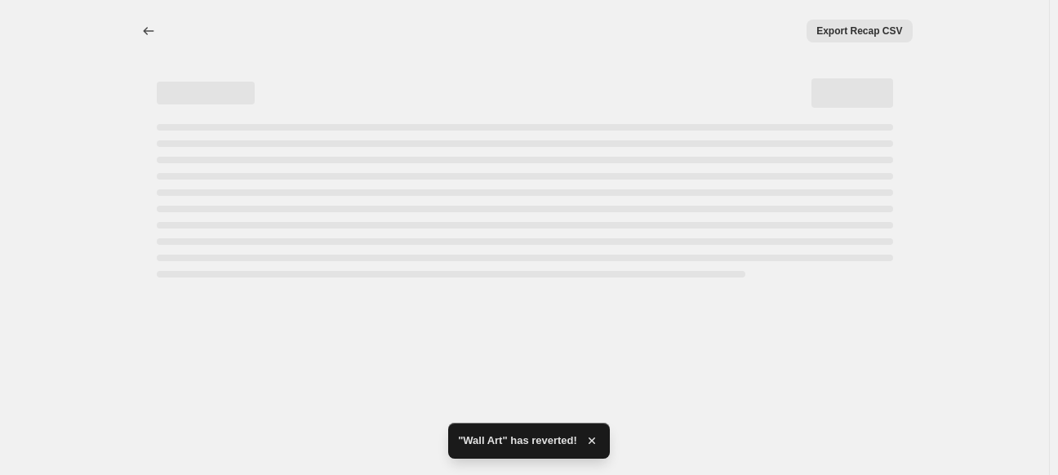
select select "percentage"
select select "collection"
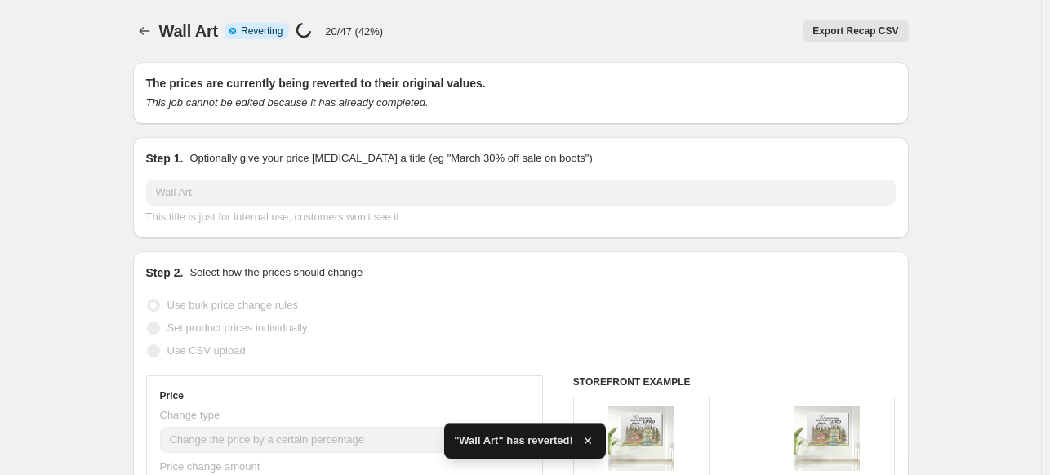
checkbox input "true"
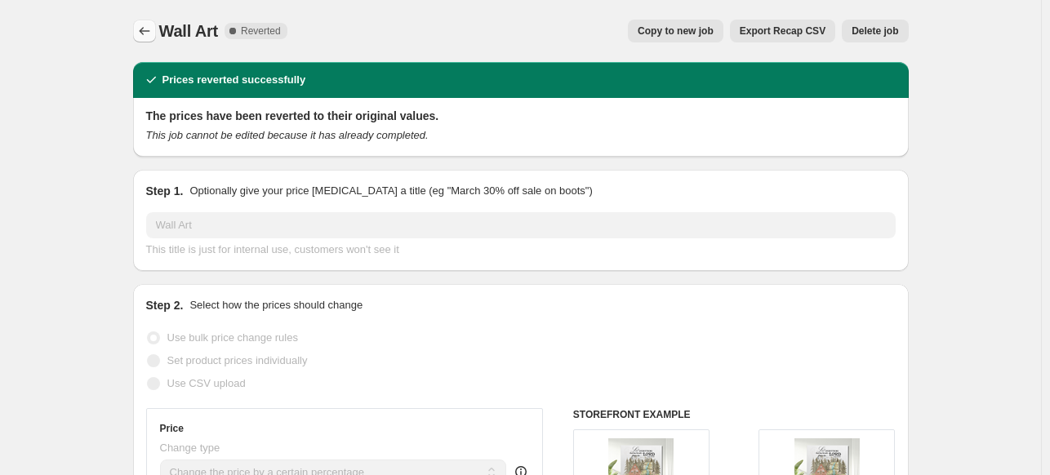
click at [150, 30] on icon "Price change jobs" at bounding box center [144, 31] width 16 height 16
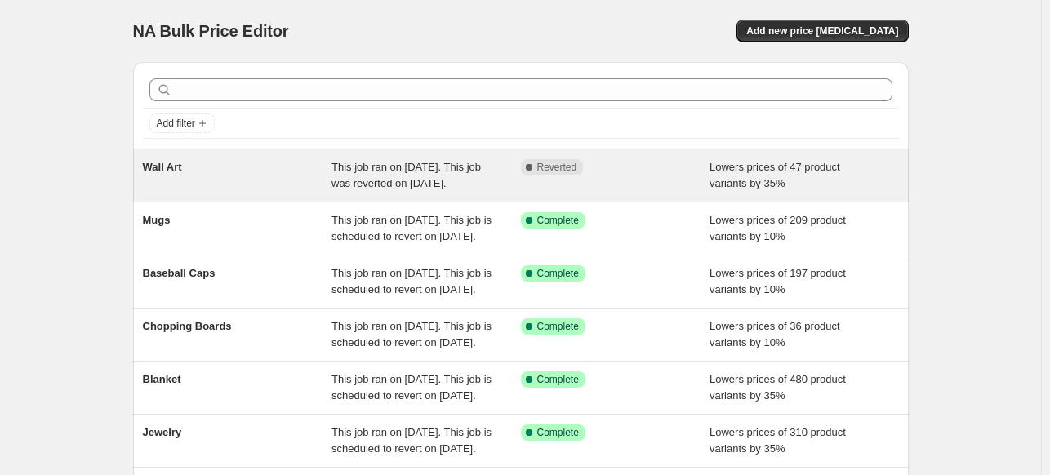
click at [653, 180] on div "Complete Reverted" at bounding box center [615, 175] width 189 height 33
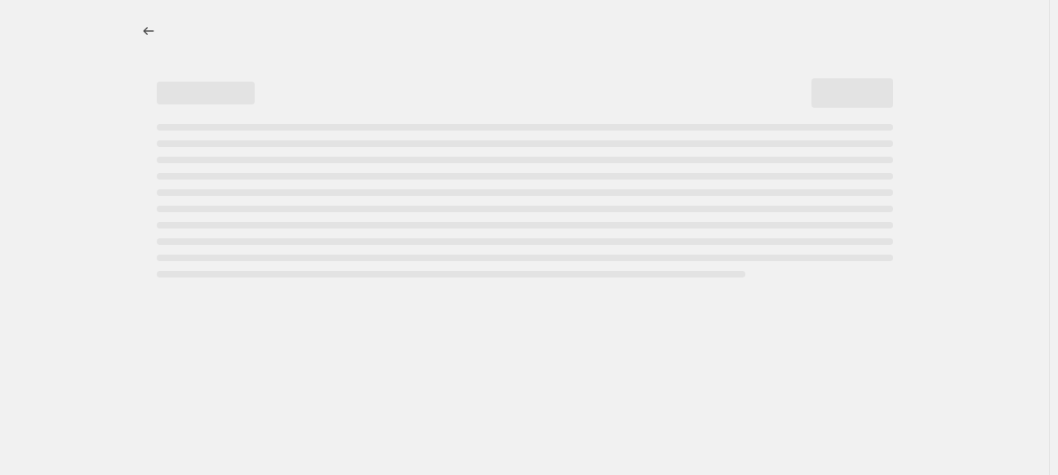
select select "percentage"
select select "collection"
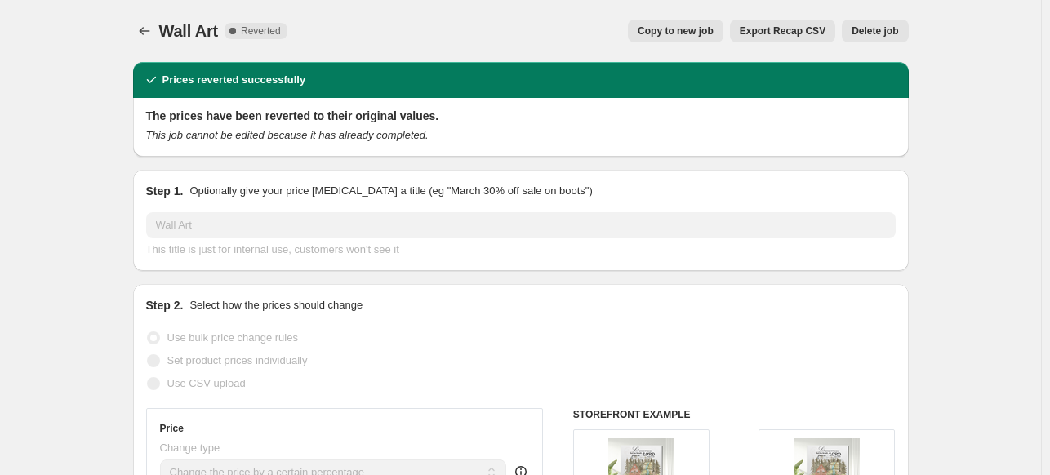
click at [897, 29] on span "Delete job" at bounding box center [874, 30] width 47 height 13
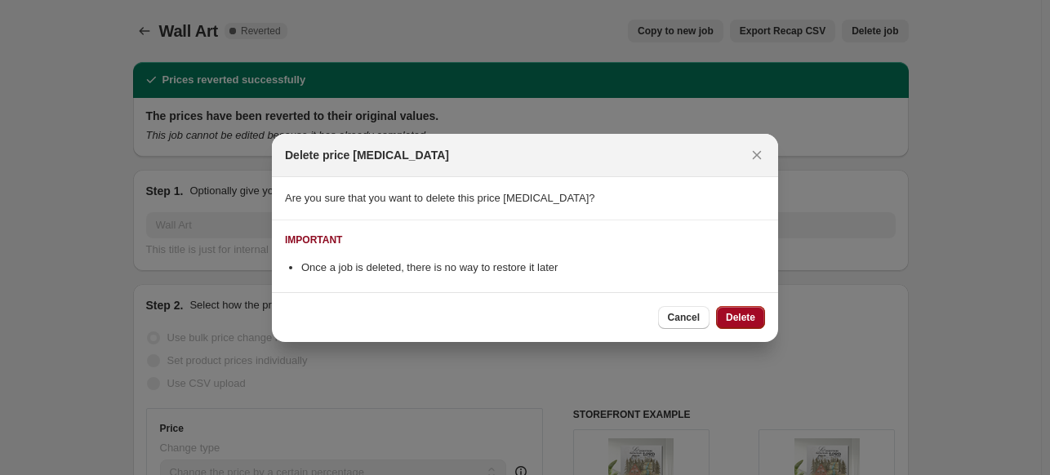
click at [749, 311] on span "Delete" at bounding box center [740, 317] width 29 height 13
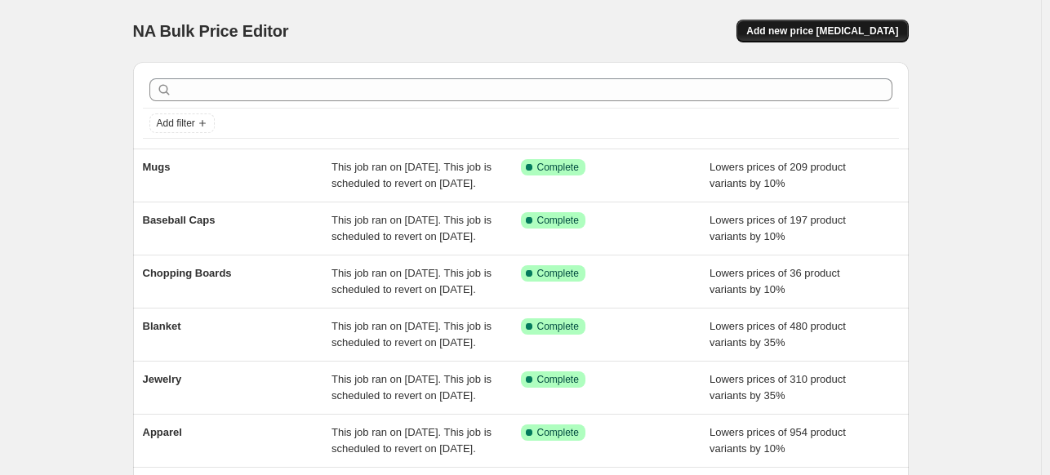
click at [895, 30] on span "Add new price change job" at bounding box center [822, 30] width 152 height 13
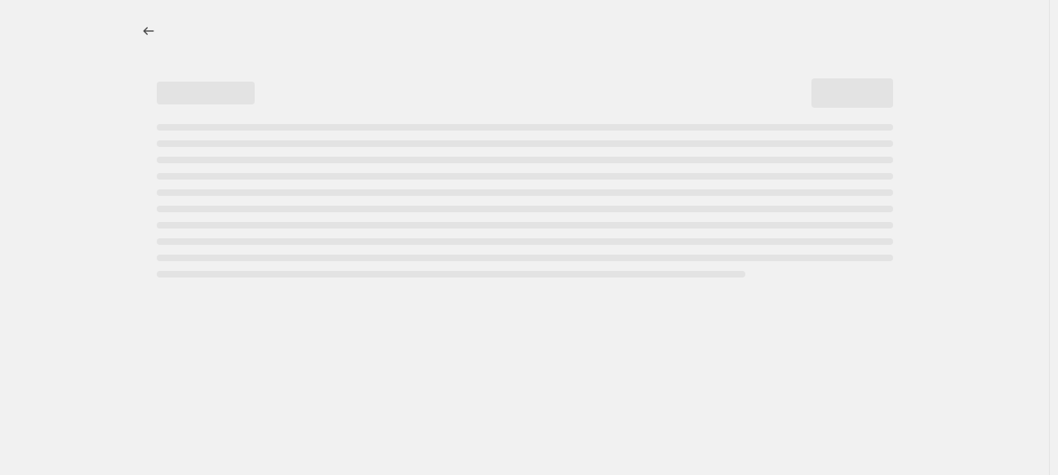
select select "percentage"
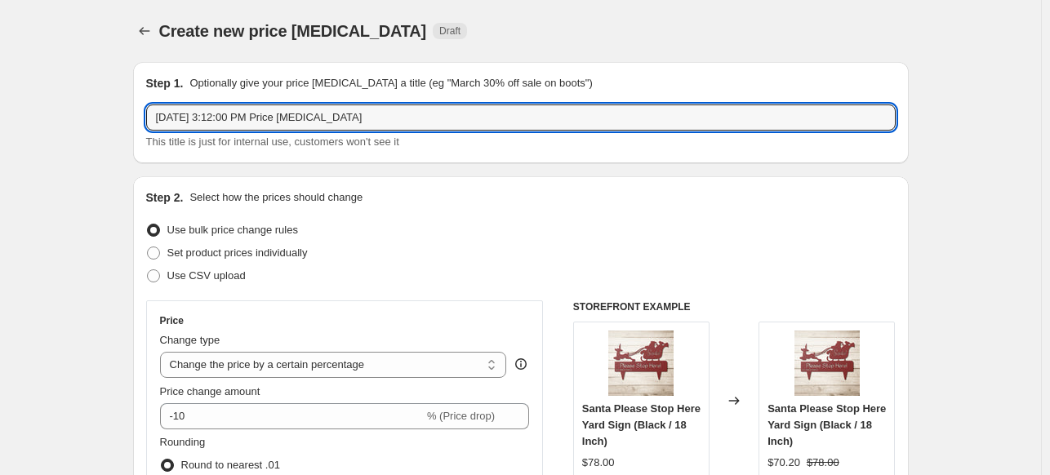
drag, startPoint x: 392, startPoint y: 114, endPoint x: 142, endPoint y: 112, distance: 249.8
click at [142, 112] on div "Step 1. Optionally give your price change job a title (eg "March 30% off sale o…" at bounding box center [520, 112] width 775 height 101
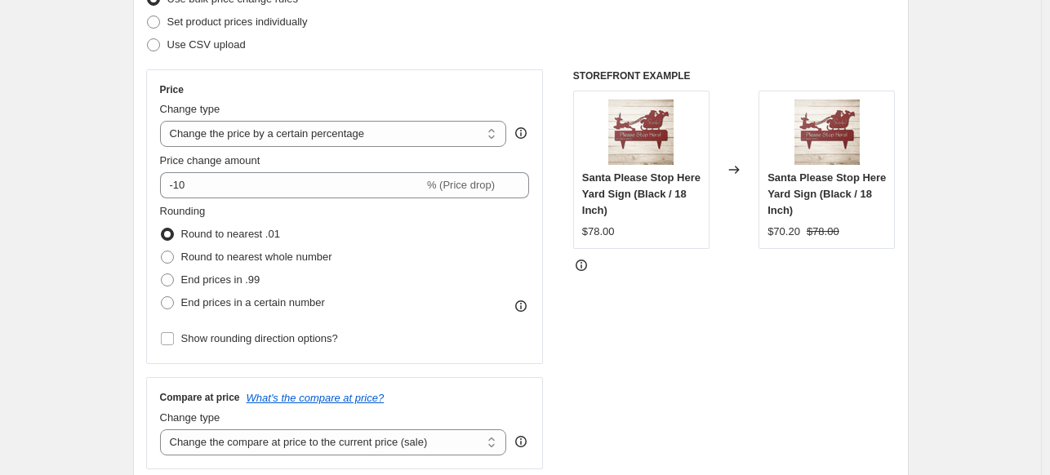
scroll to position [294, 0]
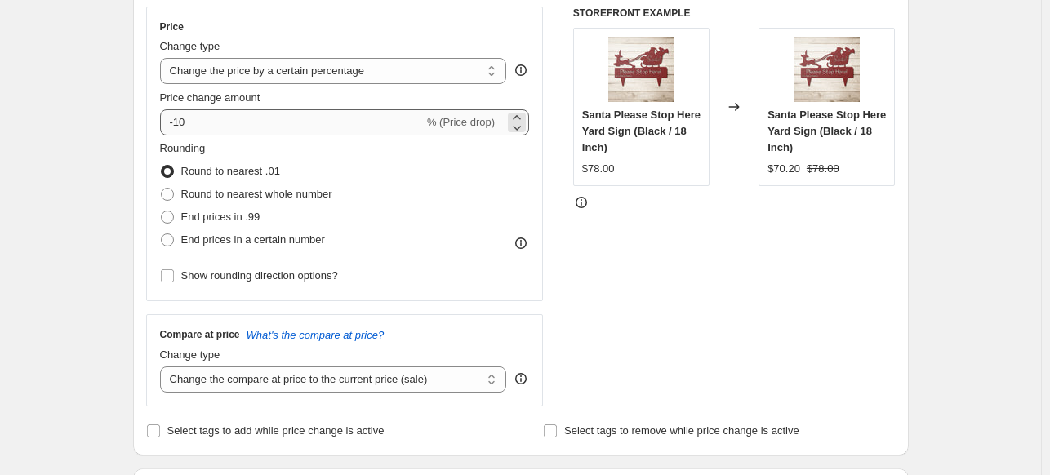
type input "Wall Art Canvas"
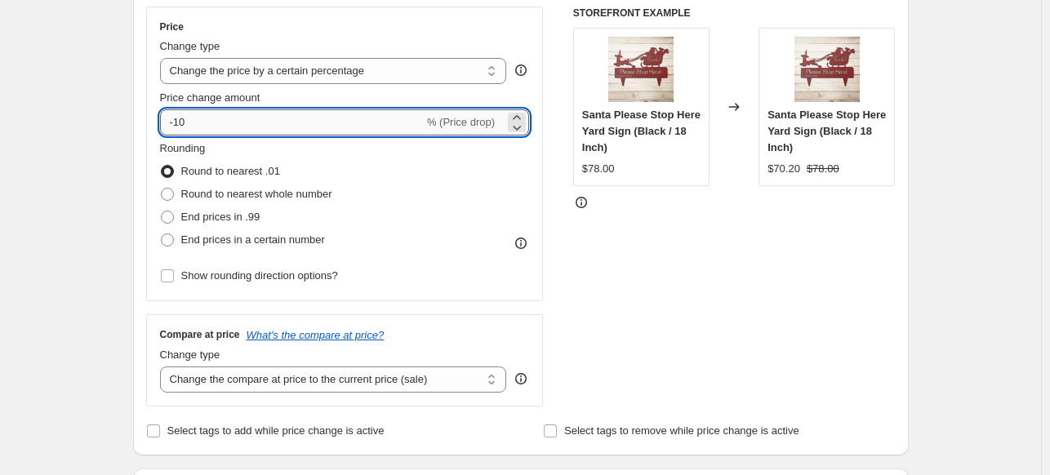
drag, startPoint x: 249, startPoint y: 120, endPoint x: 178, endPoint y: 122, distance: 71.1
click at [178, 122] on input "-10" at bounding box center [292, 122] width 264 height 26
type input "-35"
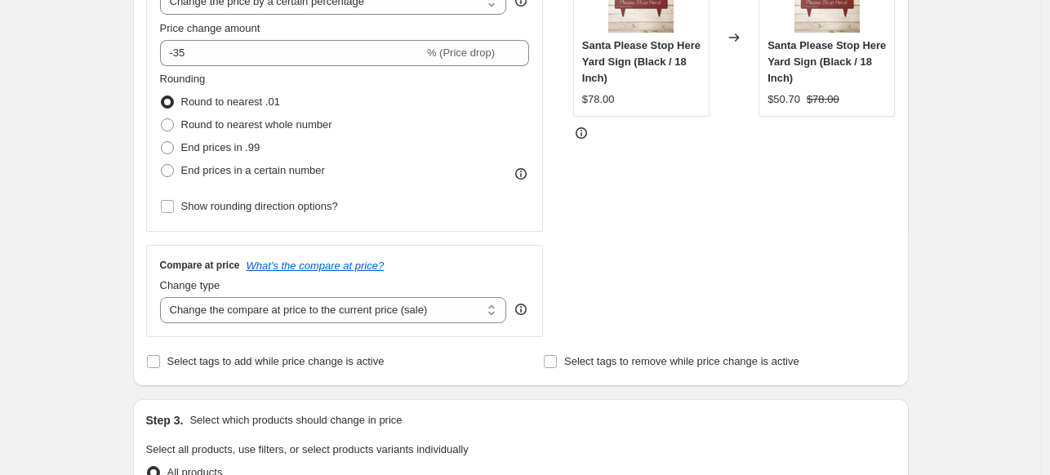
scroll to position [380, 0]
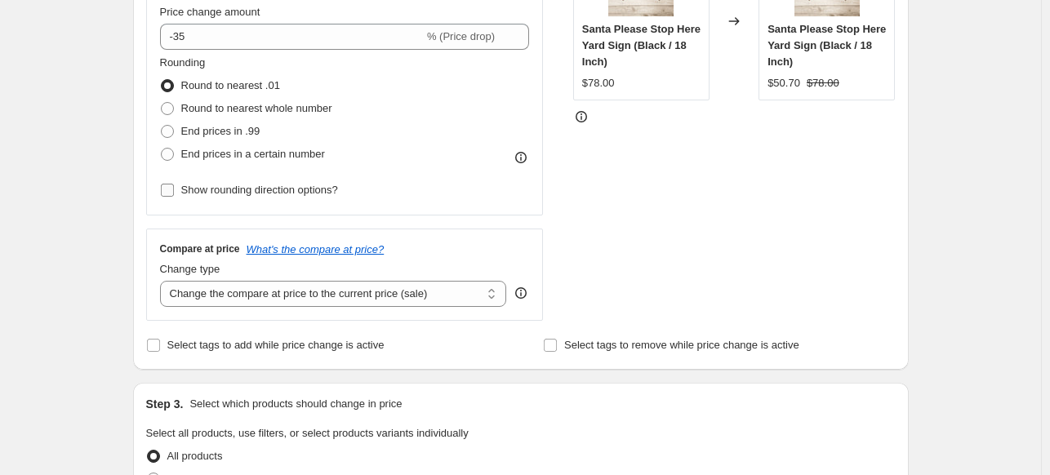
click at [174, 193] on input "Show rounding direction options?" at bounding box center [167, 190] width 13 height 13
checkbox input "true"
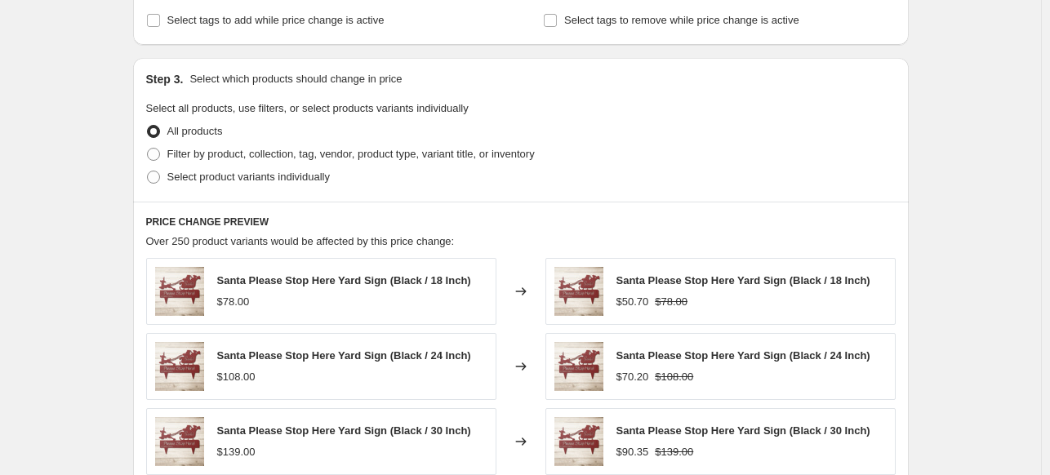
scroll to position [798, 0]
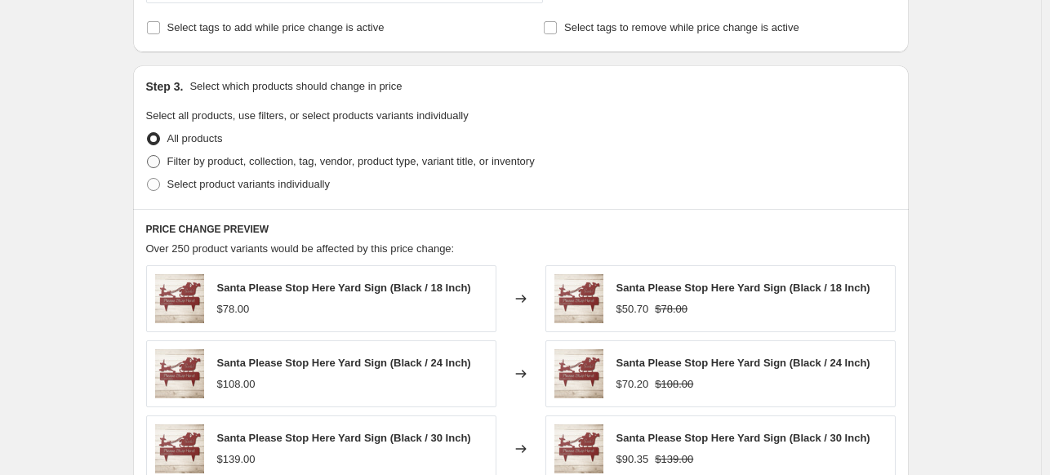
click at [157, 162] on span at bounding box center [153, 161] width 13 height 13
click at [148, 156] on input "Filter by product, collection, tag, vendor, product type, variant title, or inv…" at bounding box center [147, 155] width 1 height 1
radio input "true"
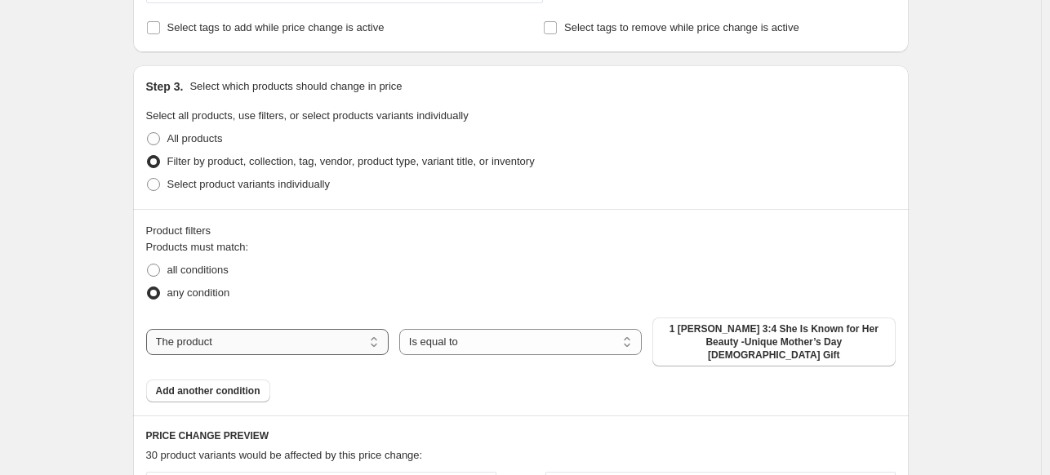
click at [271, 344] on select "The product The product's collection The product's tag The product's vendor The…" at bounding box center [267, 342] width 242 height 26
select select "collection"
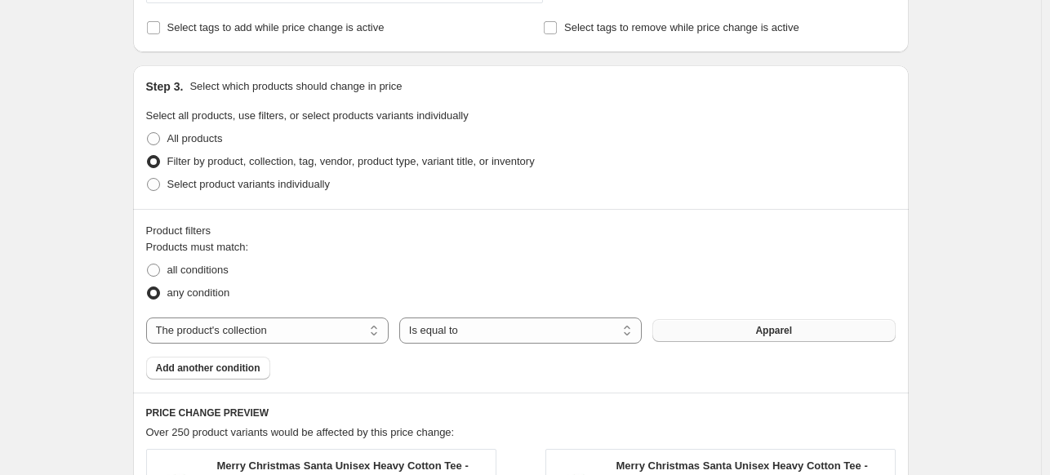
click at [835, 335] on button "Apparel" at bounding box center [773, 330] width 242 height 23
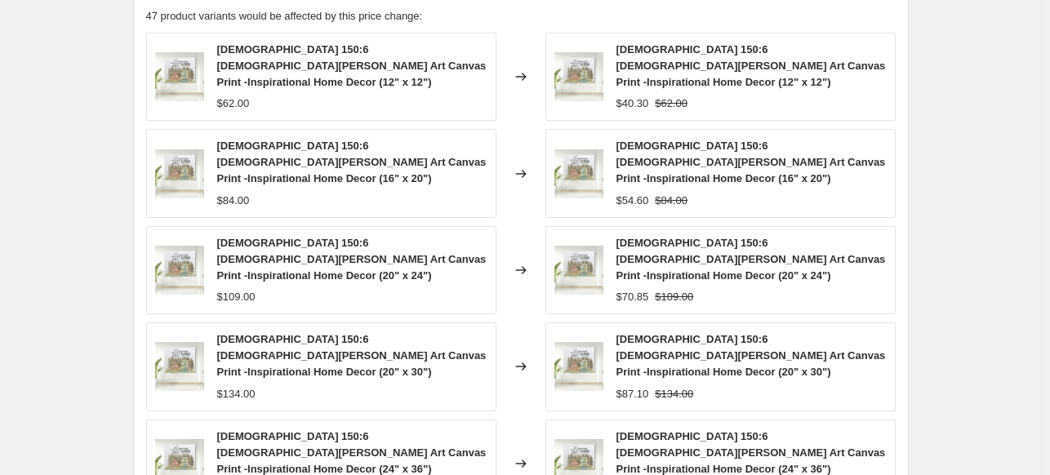
scroll to position [1466, 0]
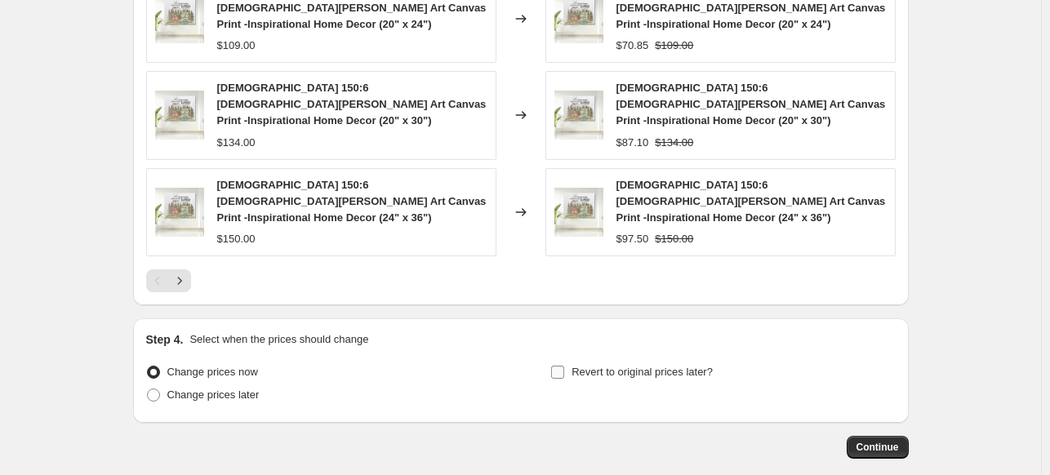
click at [562, 366] on input "Revert to original prices later?" at bounding box center [557, 372] width 13 height 13
checkbox input "true"
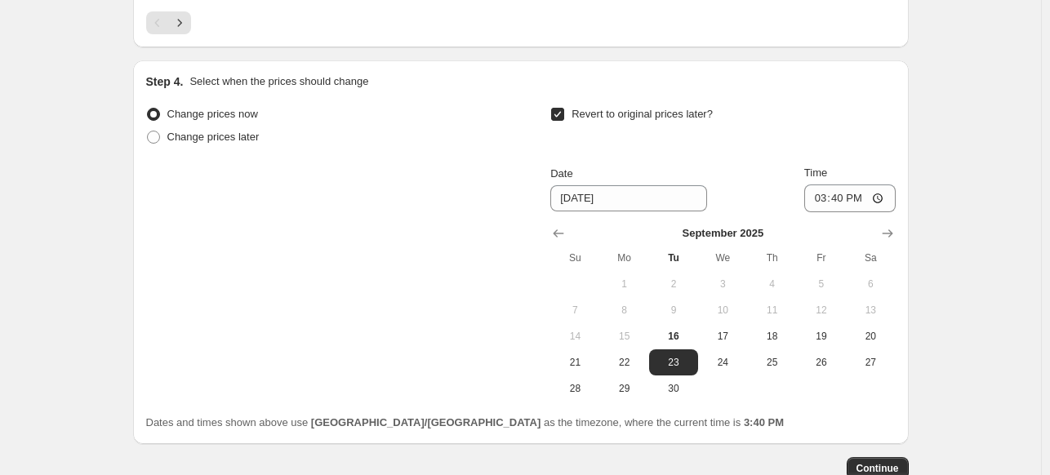
scroll to position [1744, 0]
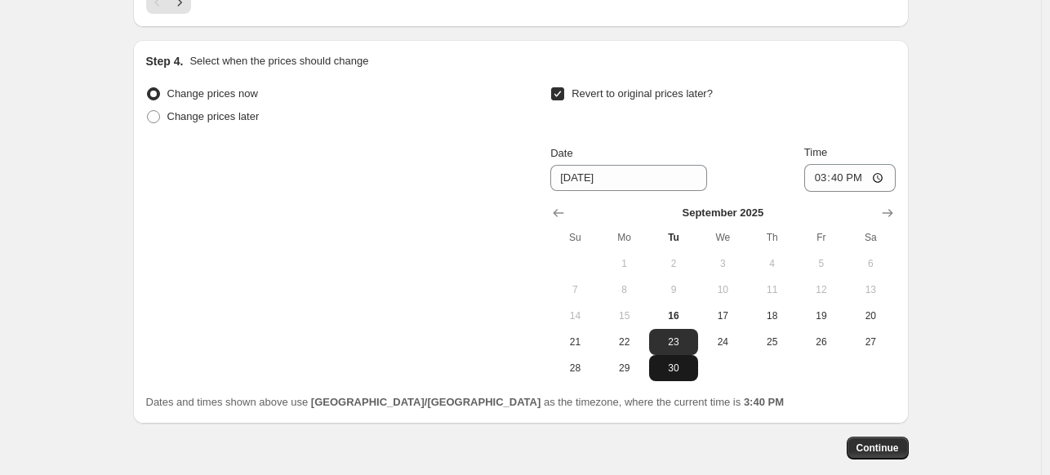
click at [677, 362] on span "30" at bounding box center [673, 368] width 36 height 13
type input "9/30/2025"
click at [907, 437] on button "Continue" at bounding box center [877, 448] width 62 height 23
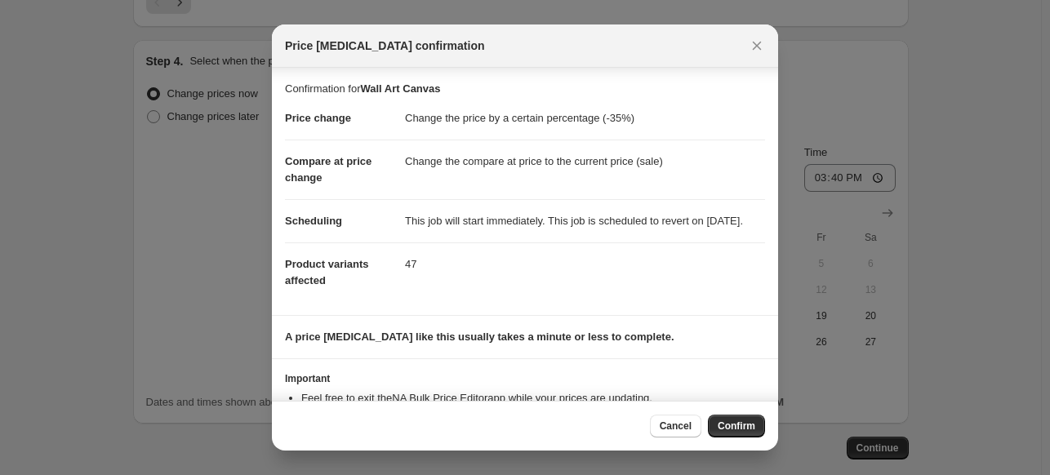
scroll to position [77, 0]
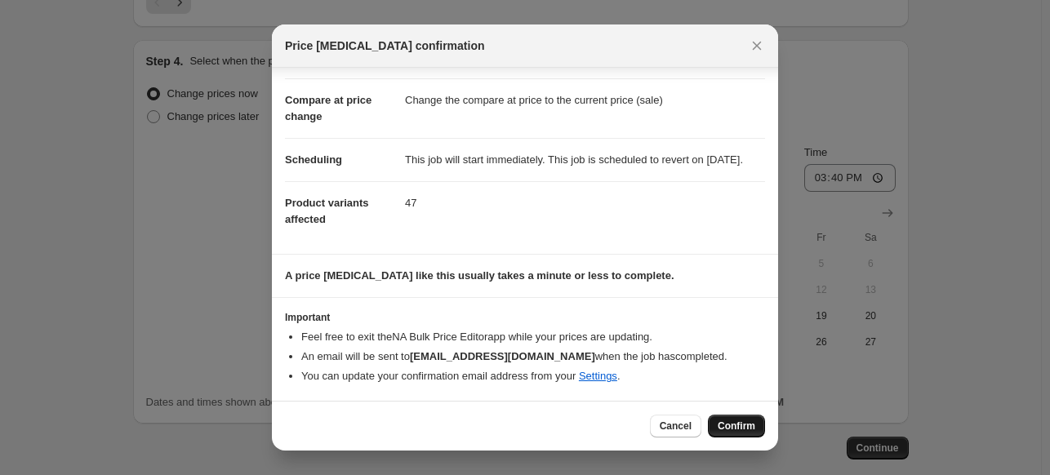
click at [740, 422] on span "Confirm" at bounding box center [737, 426] width 38 height 13
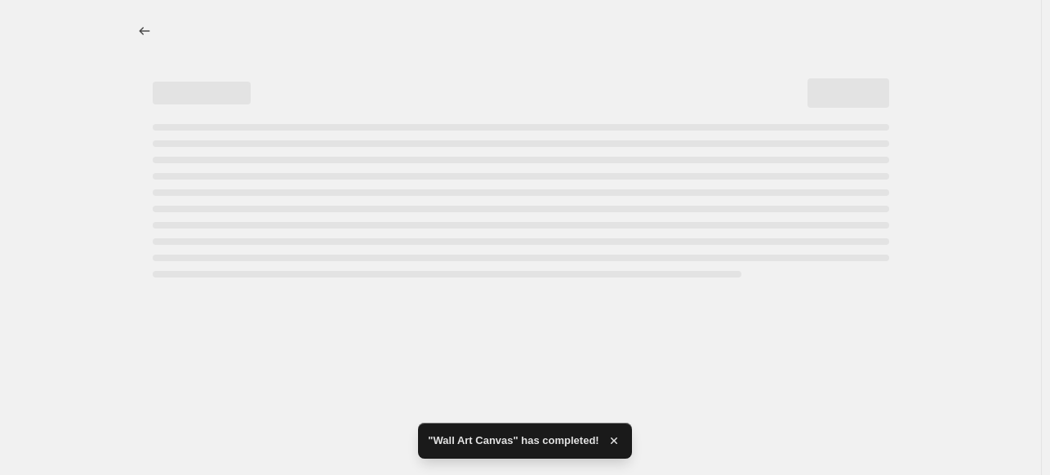
select select "percentage"
select select "collection"
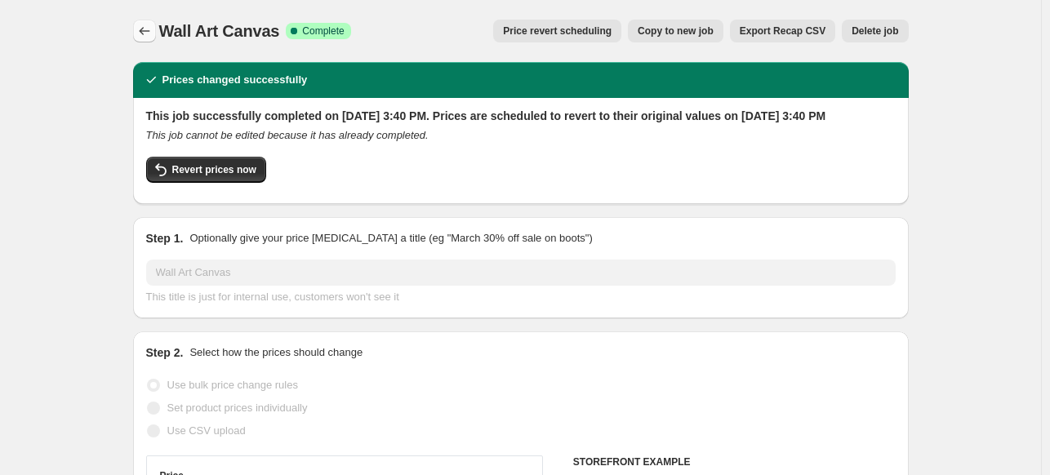
click at [149, 30] on icon "Price change jobs" at bounding box center [144, 31] width 16 height 16
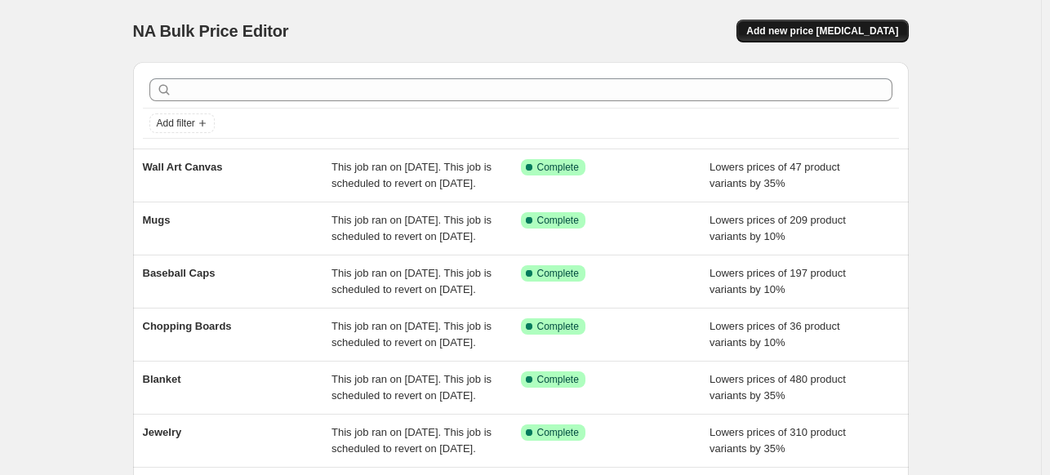
click at [894, 35] on span "Add new price change job" at bounding box center [822, 30] width 152 height 13
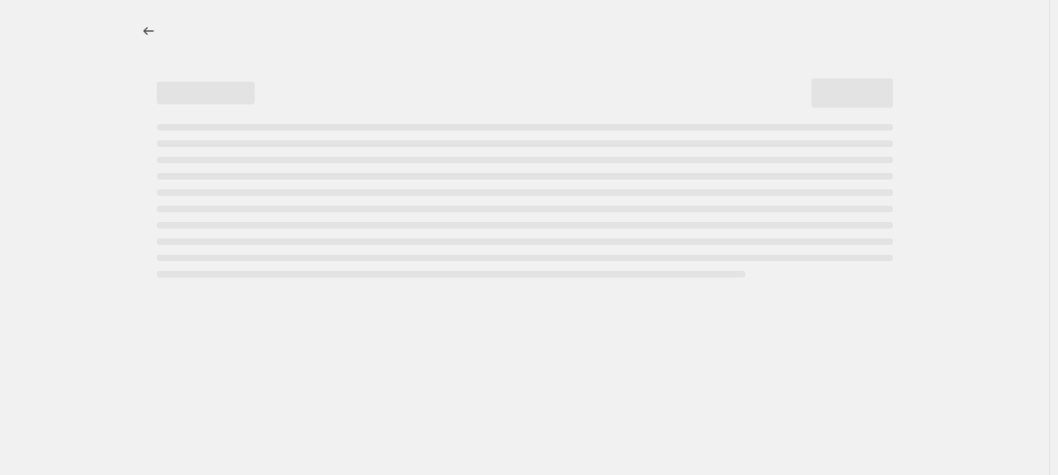
select select "percentage"
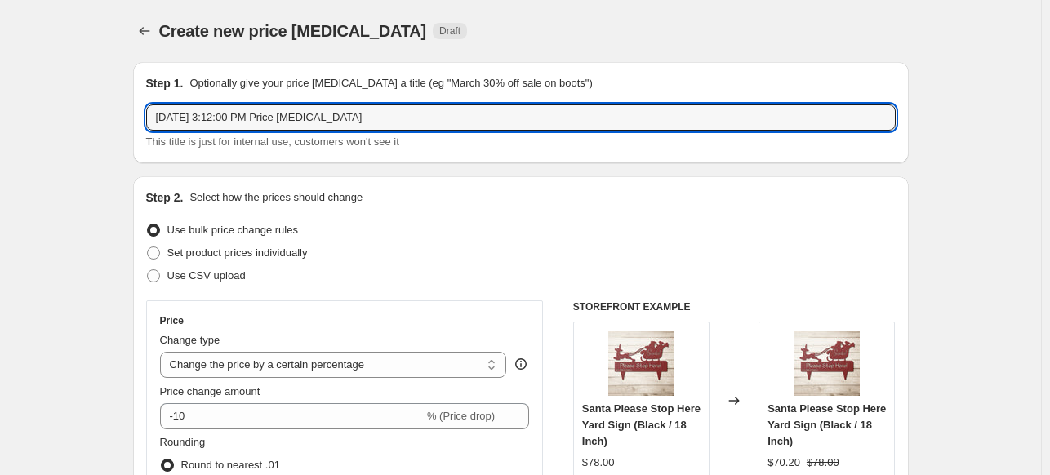
drag, startPoint x: 413, startPoint y: 118, endPoint x: 141, endPoint y: 124, distance: 271.9
click at [141, 124] on div "Step 1. Optionally give your price change job a title (eg "March 30% off sale o…" at bounding box center [520, 112] width 775 height 101
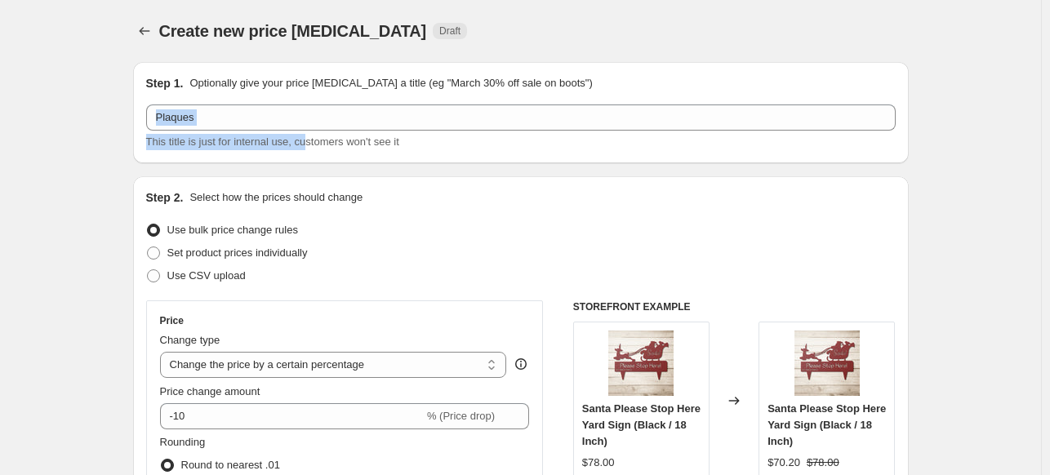
drag, startPoint x: 300, startPoint y: 131, endPoint x: 148, endPoint y: 124, distance: 152.0
click at [148, 124] on div "Step 1. Optionally give your price change job a title (eg "March 30% off sale o…" at bounding box center [520, 112] width 775 height 101
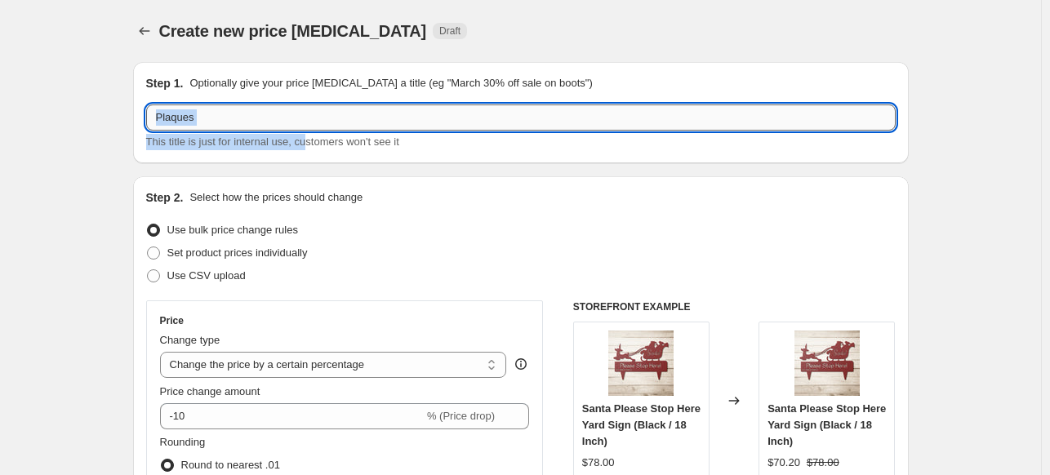
click at [250, 121] on input "Plaques" at bounding box center [520, 117] width 749 height 26
drag, startPoint x: 250, startPoint y: 115, endPoint x: 157, endPoint y: 114, distance: 93.1
click at [157, 114] on input "Plaques" at bounding box center [520, 117] width 749 height 26
click at [209, 118] on input "The Pioneew Woman Collection" at bounding box center [520, 117] width 749 height 26
click at [330, 122] on input "The Pioneer Woman Collection" at bounding box center [520, 117] width 749 height 26
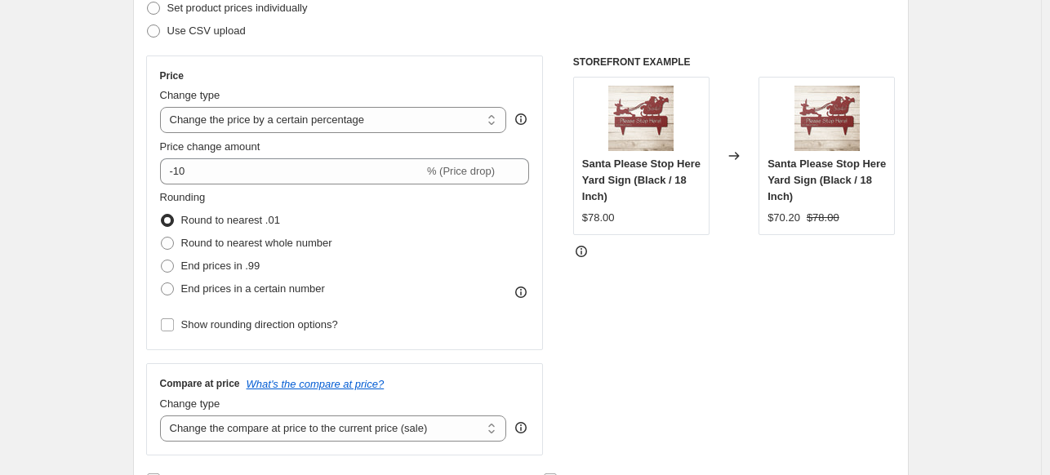
scroll to position [247, 0]
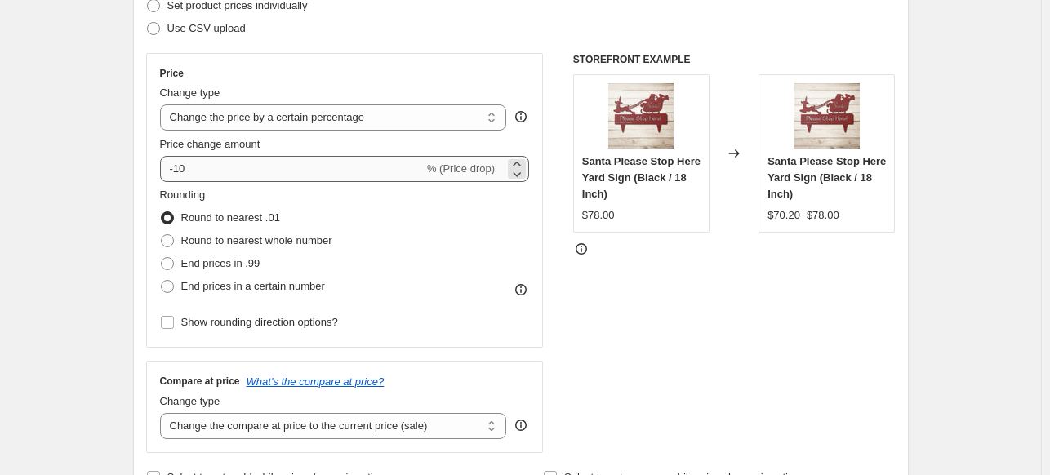
type input "The Pioneer Woman Collection"
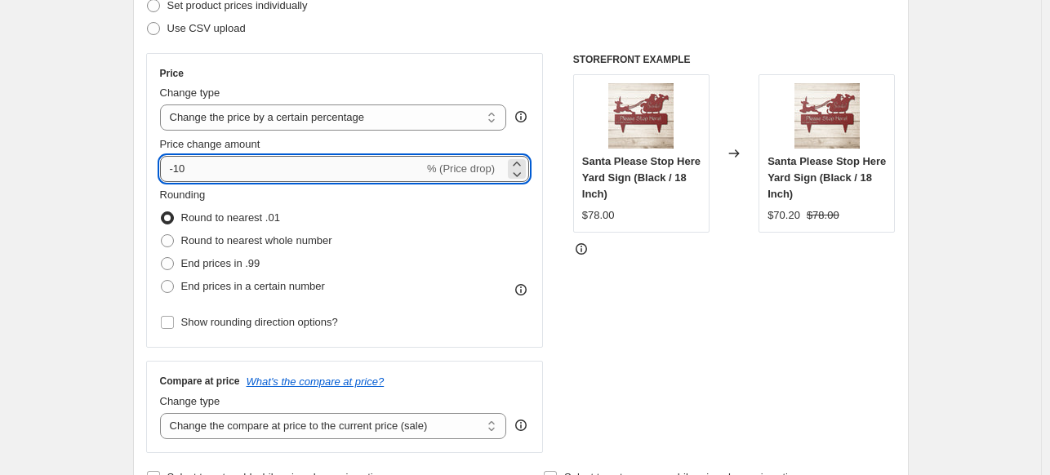
drag, startPoint x: 232, startPoint y: 174, endPoint x: 180, endPoint y: 168, distance: 52.6
click at [180, 168] on input "-10" at bounding box center [292, 169] width 264 height 26
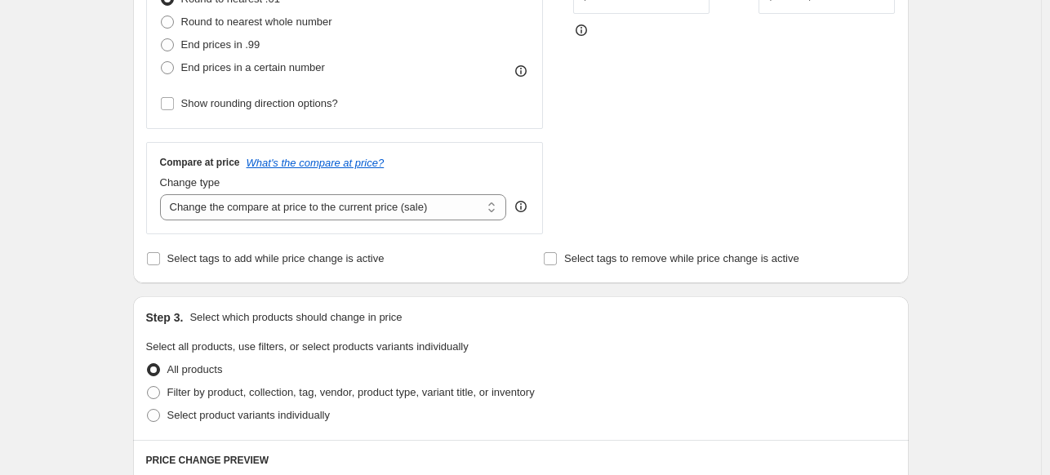
scroll to position [464, 0]
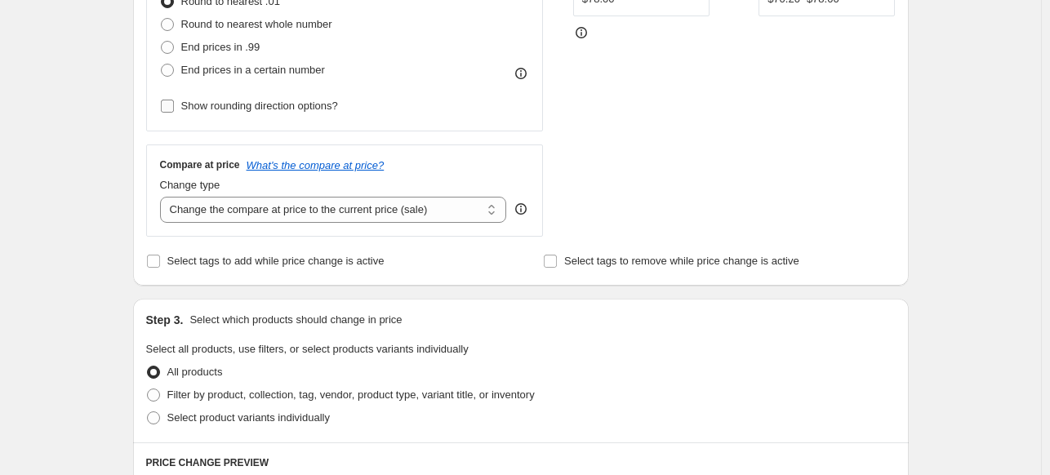
type input "-35"
click at [167, 105] on input "Show rounding direction options?" at bounding box center [167, 106] width 13 height 13
checkbox input "true"
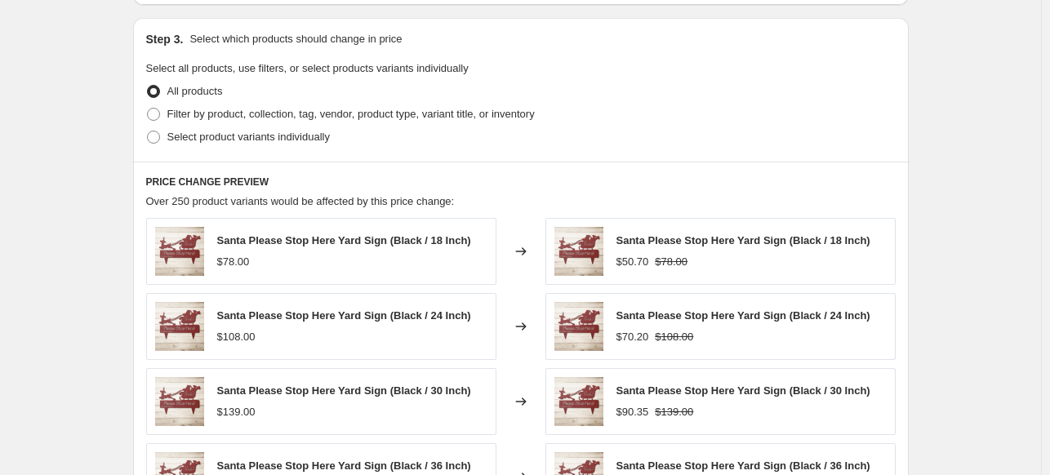
scroll to position [853, 0]
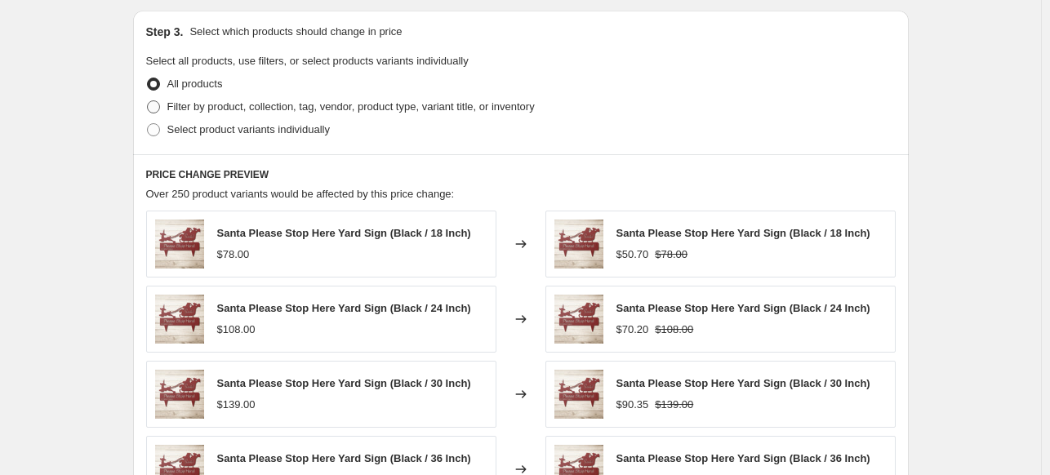
click at [153, 109] on span at bounding box center [153, 106] width 13 height 13
click at [148, 101] on input "Filter by product, collection, tag, vendor, product type, variant title, or inv…" at bounding box center [147, 100] width 1 height 1
radio input "true"
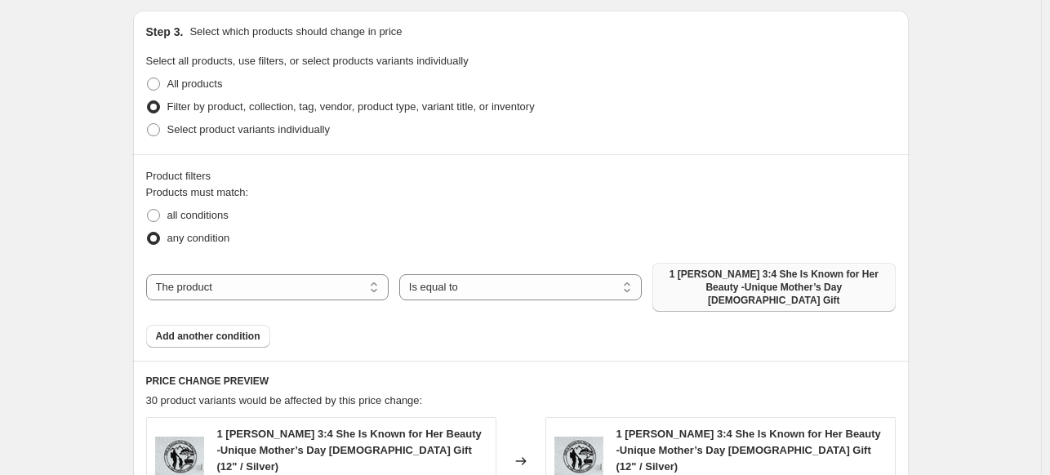
click at [835, 290] on span "1 Peter 3:4 She Is Known for Her Beauty -Unique Mother’s Day Christian Gift" at bounding box center [773, 287] width 223 height 39
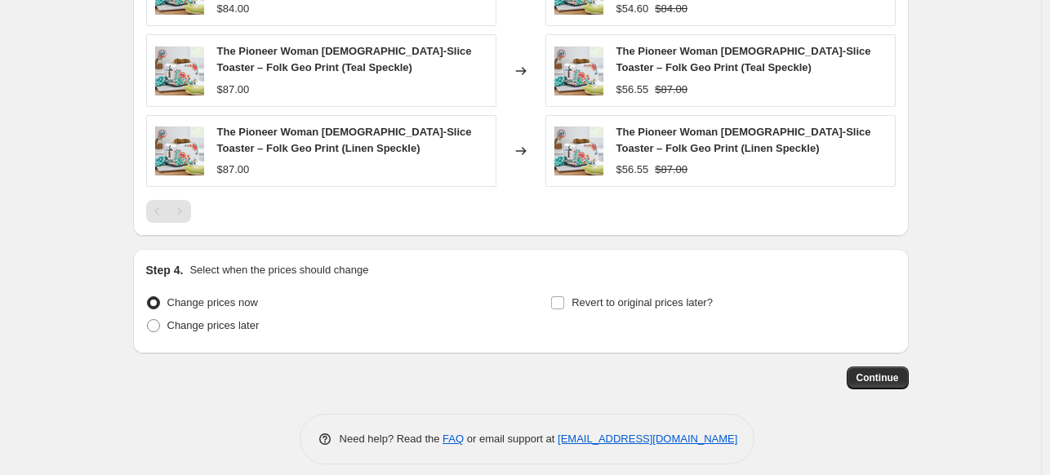
scroll to position [1316, 0]
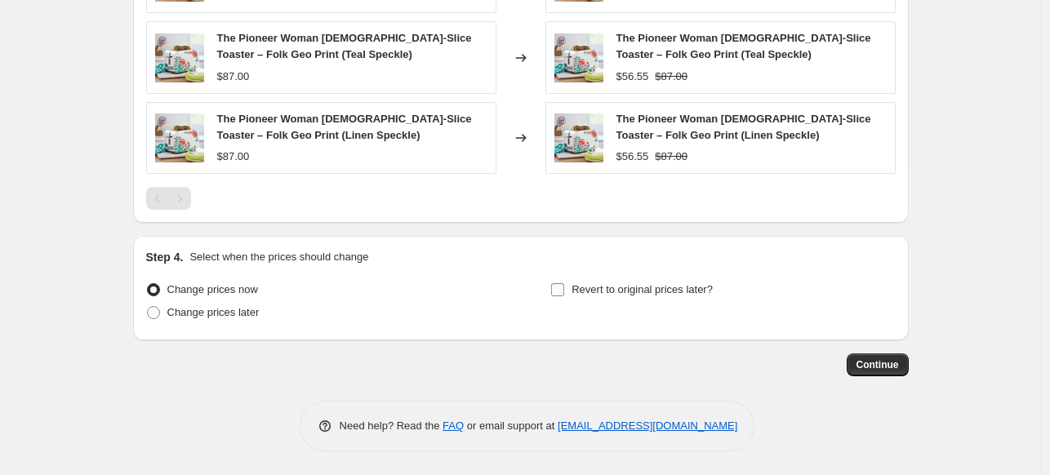
click at [564, 288] on input "Revert to original prices later?" at bounding box center [557, 289] width 13 height 13
checkbox input "true"
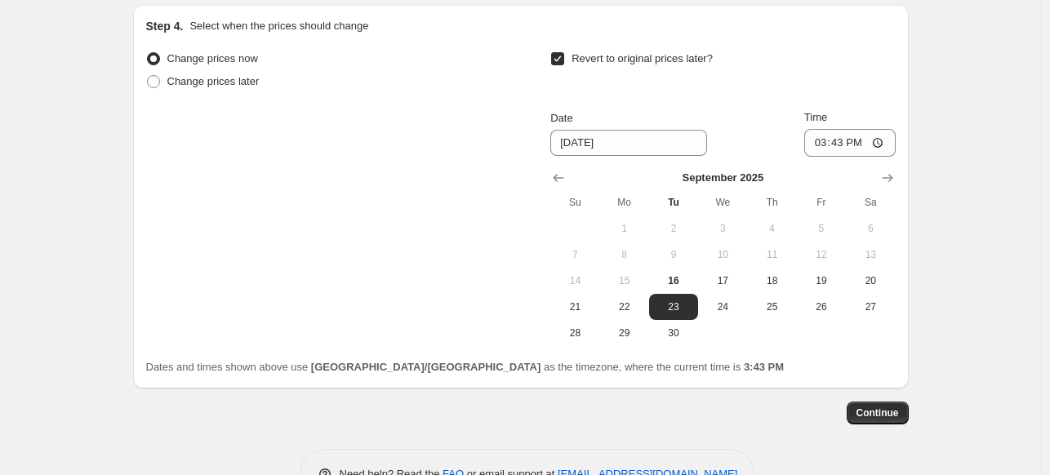
scroll to position [1594, 0]
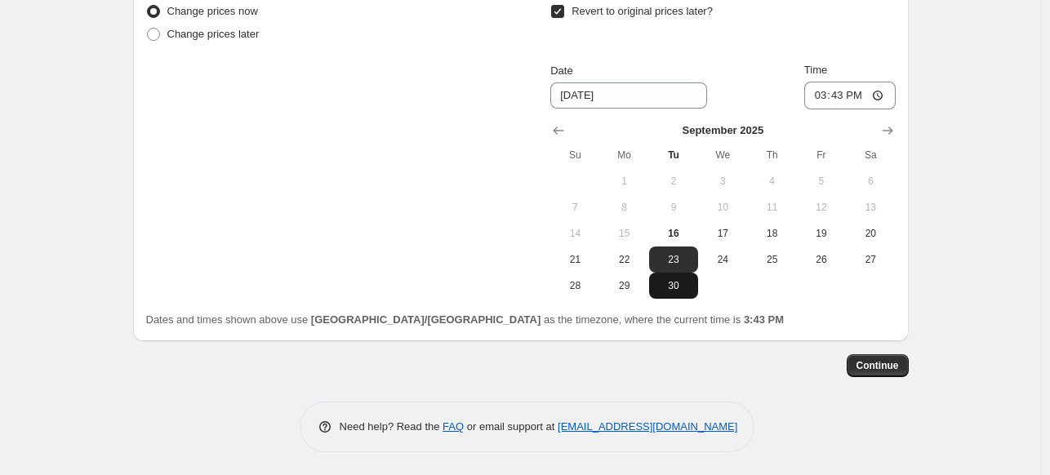
click at [682, 287] on span "30" at bounding box center [673, 285] width 36 height 13
type input "9/30/2025"
click at [895, 367] on span "Continue" at bounding box center [877, 365] width 42 height 13
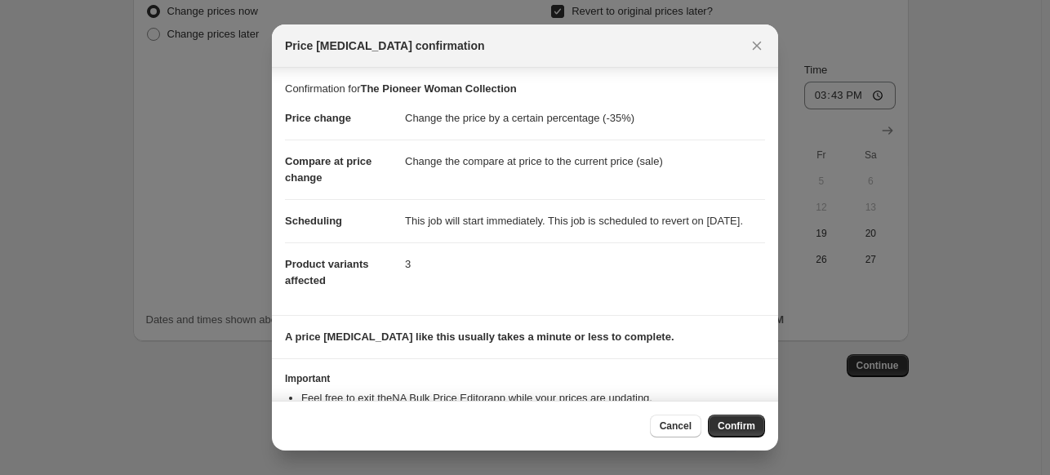
scroll to position [77, 0]
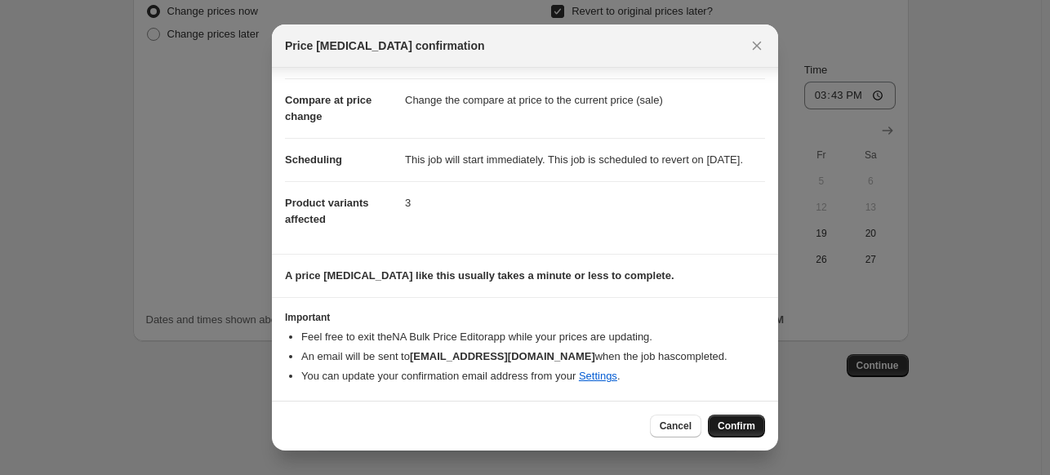
click at [718, 424] on span "Confirm" at bounding box center [737, 426] width 38 height 13
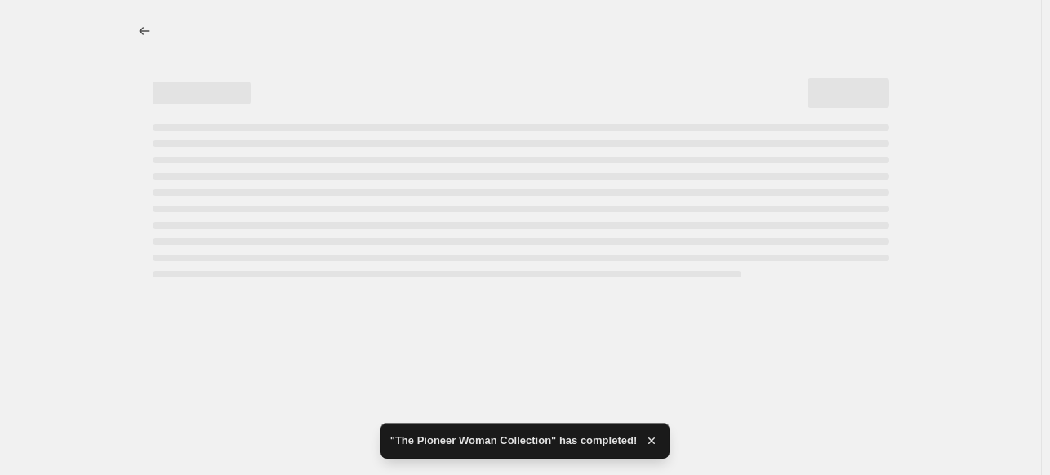
select select "percentage"
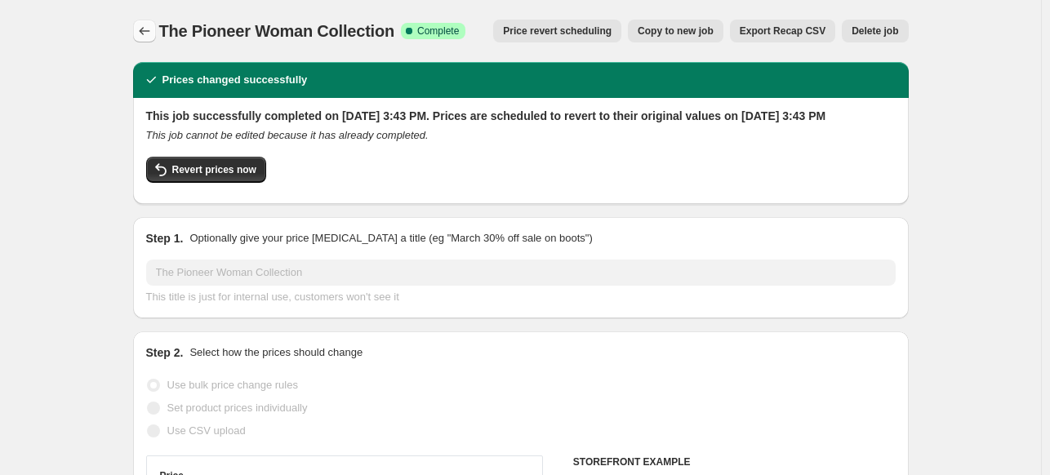
click at [153, 30] on icon "Price change jobs" at bounding box center [144, 31] width 16 height 16
